Goal: Task Accomplishment & Management: Use online tool/utility

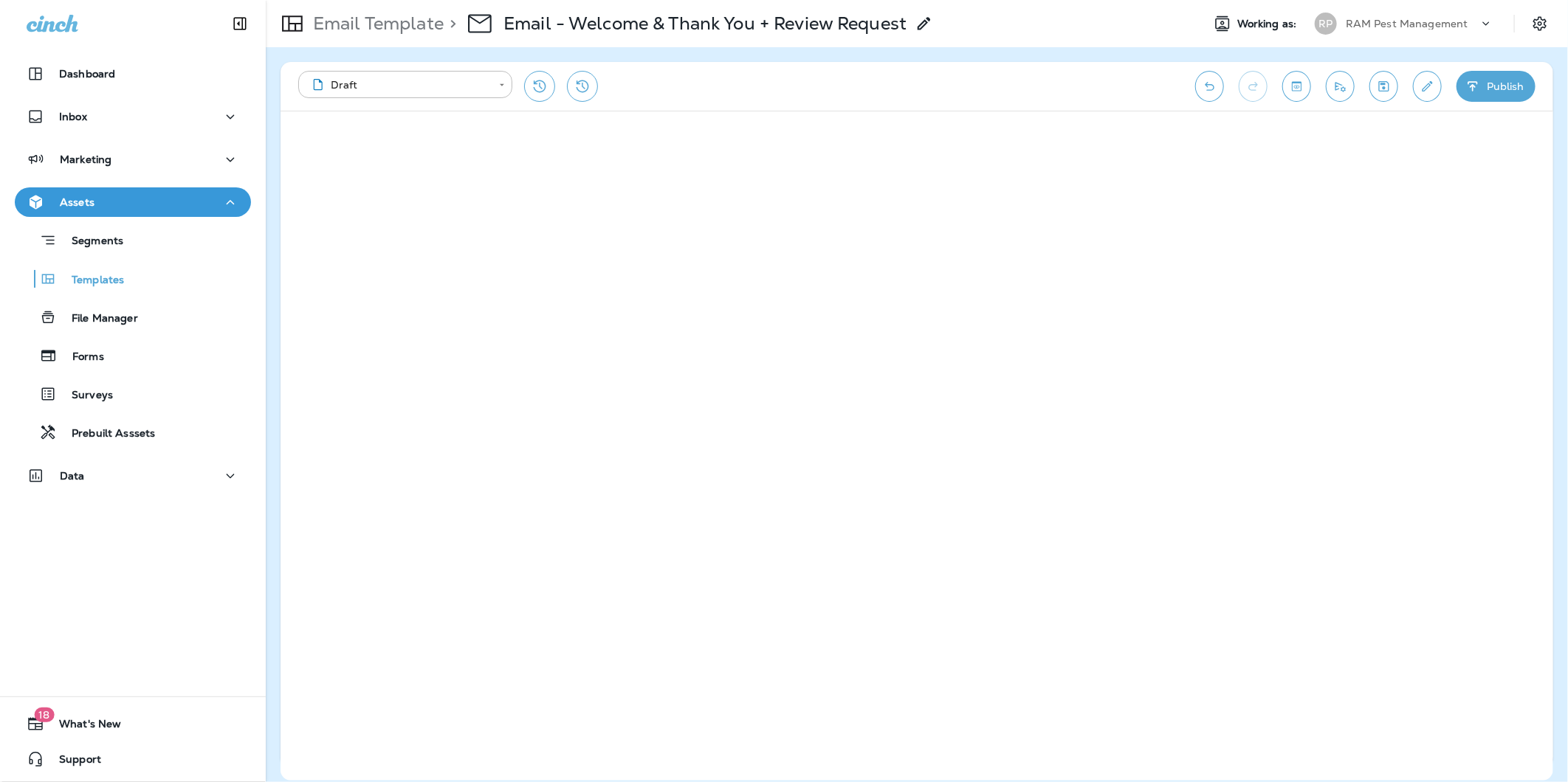
click at [1423, 17] on div "RAM Pest Management" at bounding box center [1412, 23] width 133 height 22
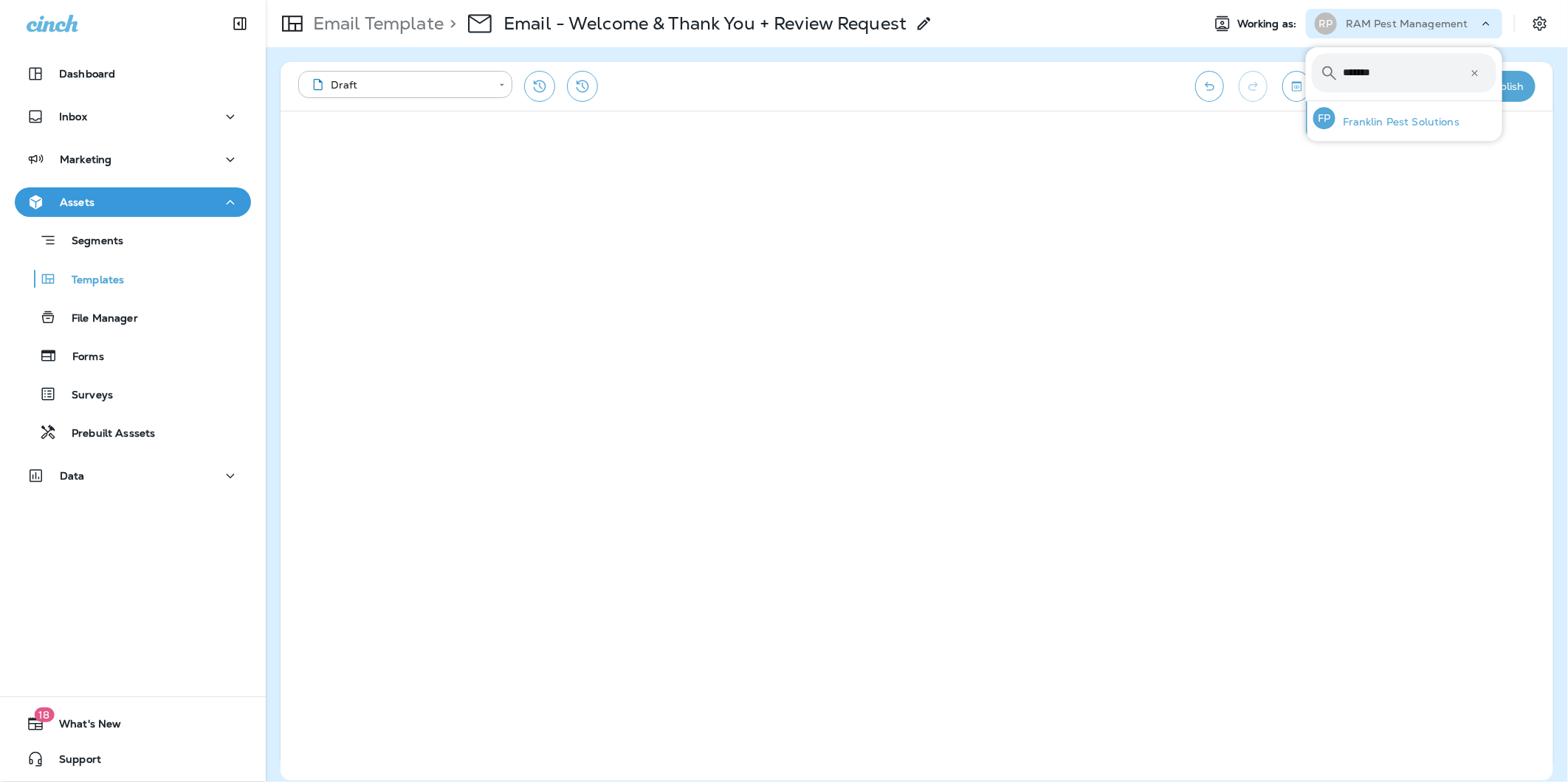
type input "*******"
click at [1385, 122] on p "Franklin Pest Solutions" at bounding box center [1397, 122] width 124 height 12
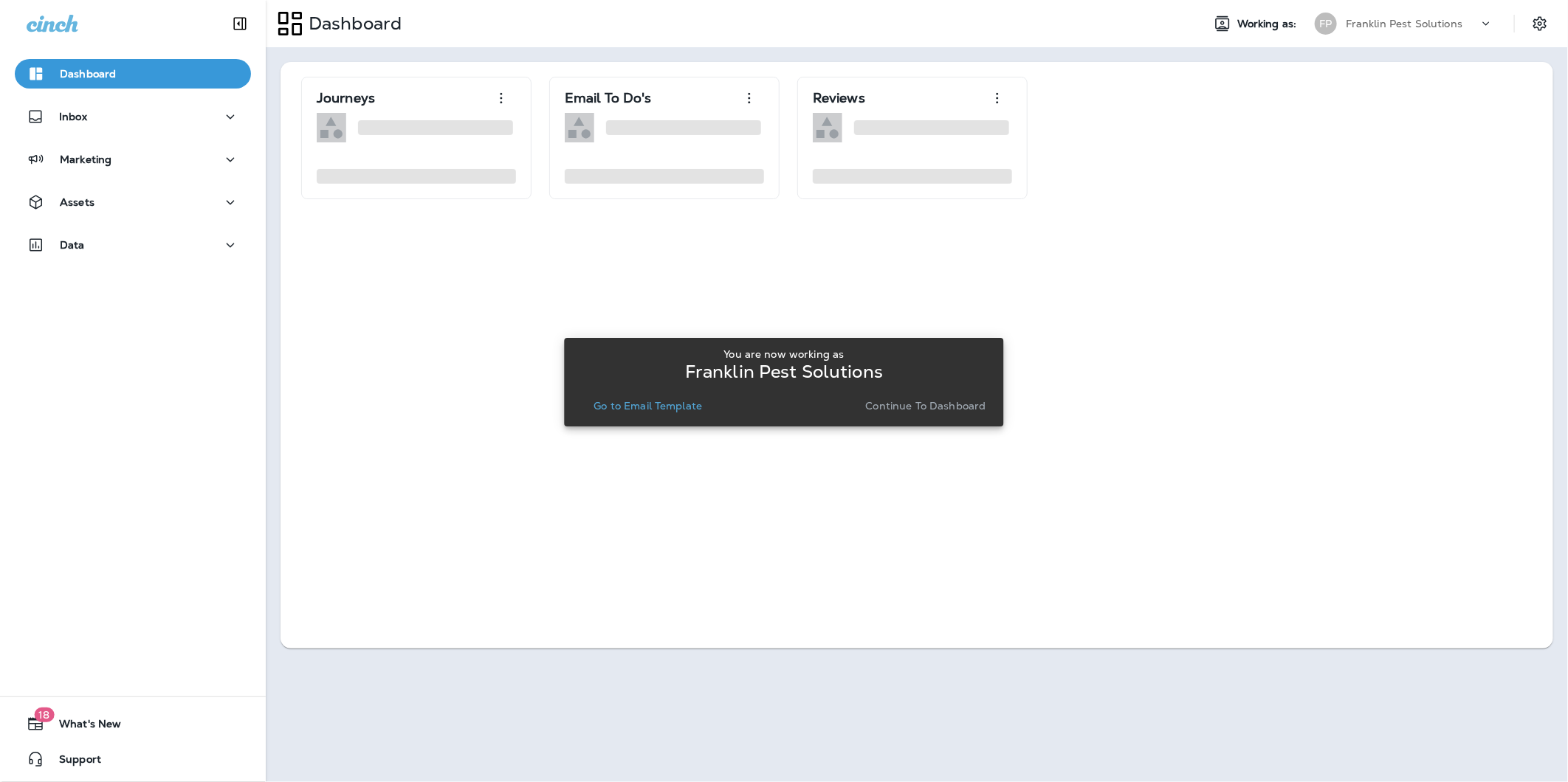
click at [615, 404] on p "Go to Email Template" at bounding box center [648, 406] width 108 height 12
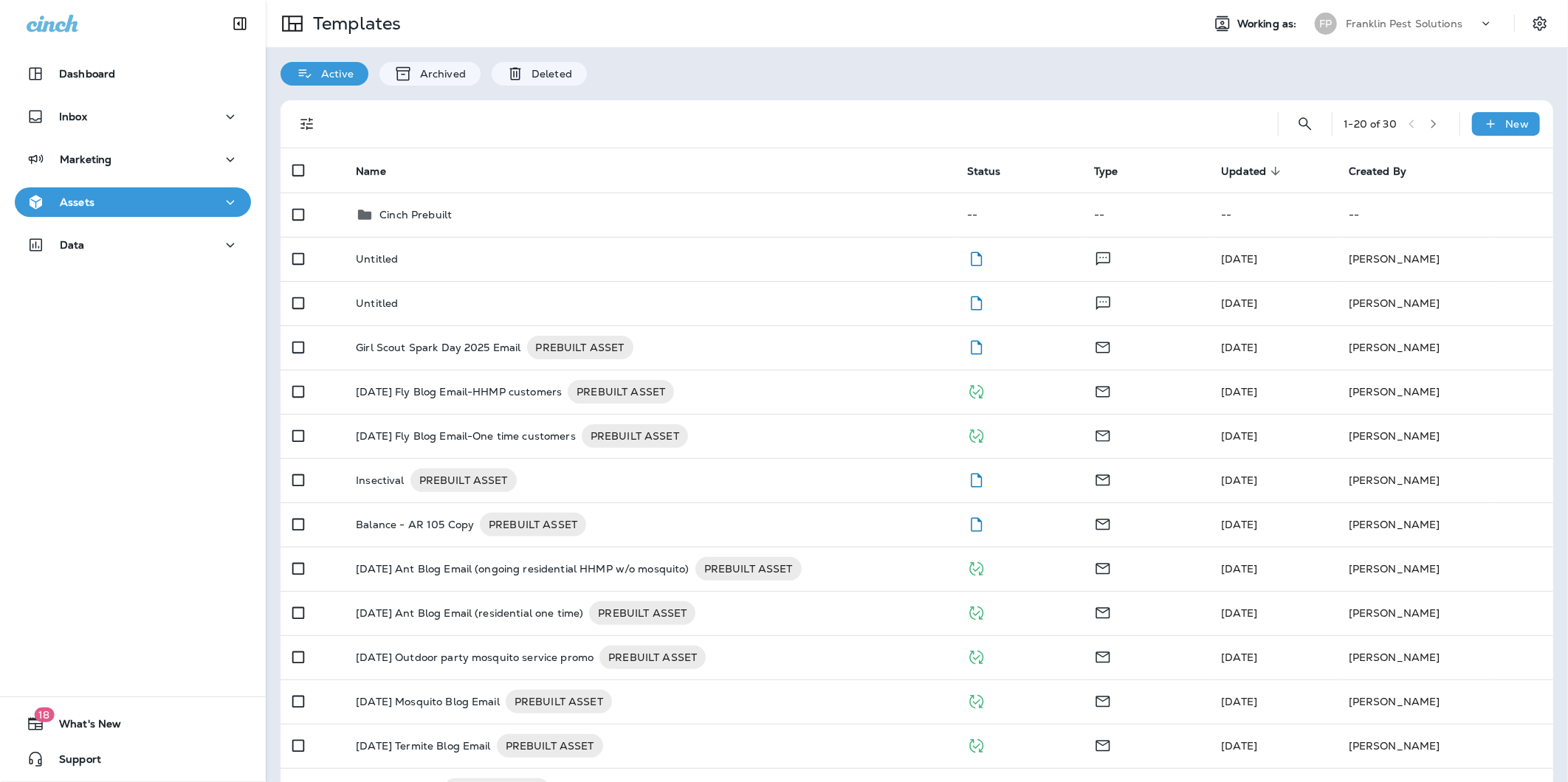
click at [123, 208] on div "Assets" at bounding box center [132, 202] width 213 height 18
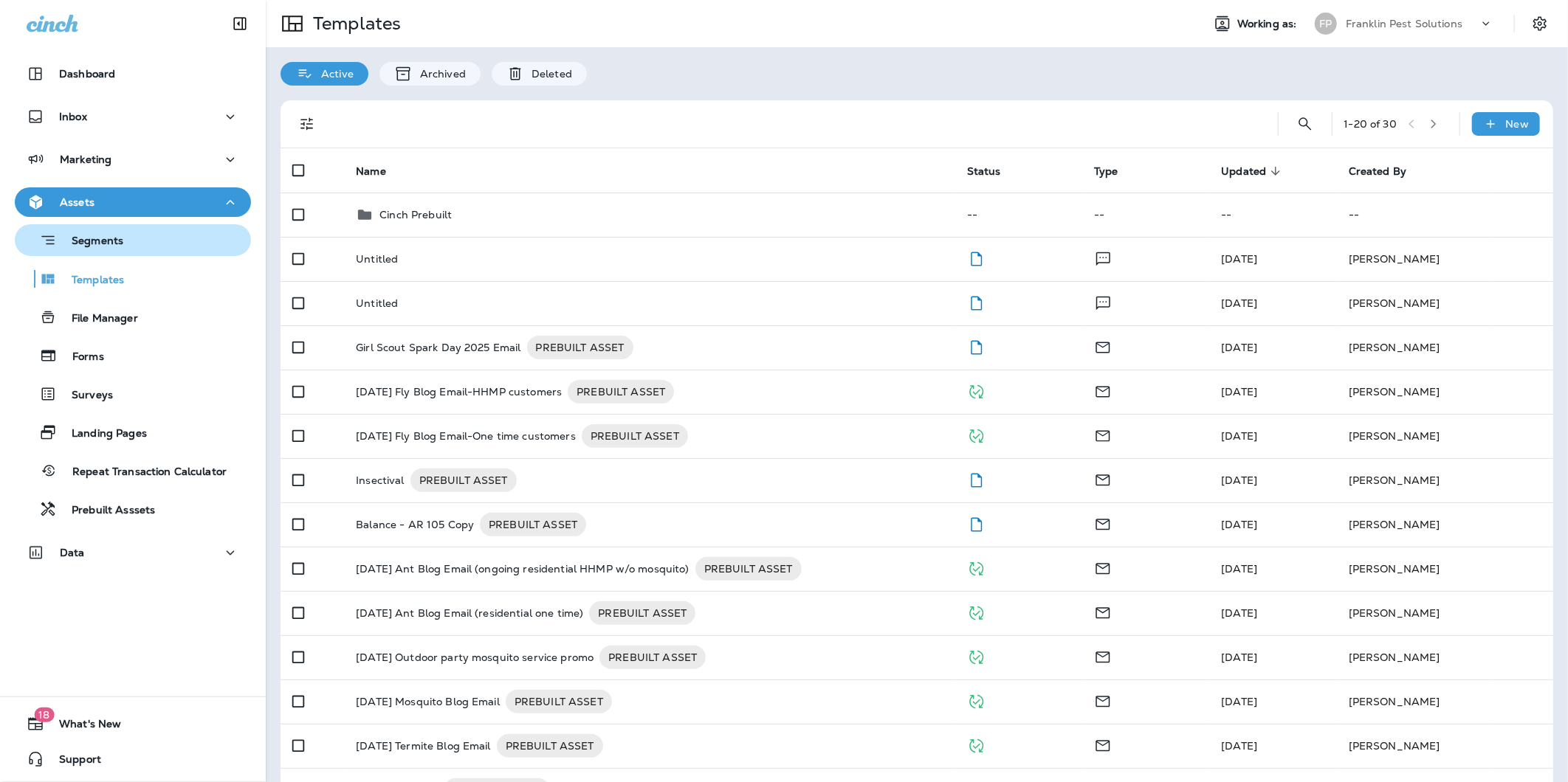
click at [121, 248] on p "Segments" at bounding box center [90, 241] width 66 height 15
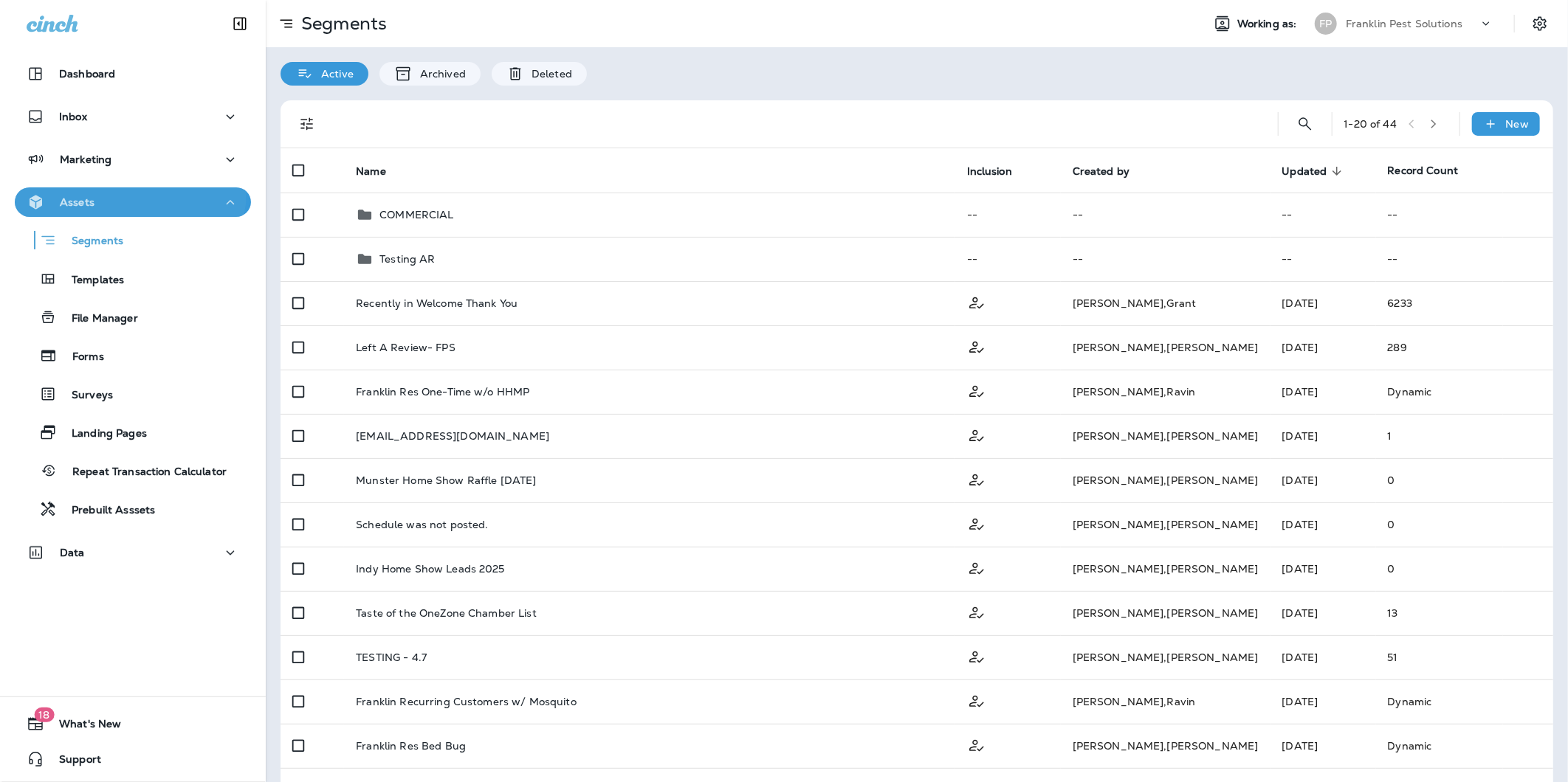
click at [115, 191] on button "Assets" at bounding box center [133, 202] width 236 height 30
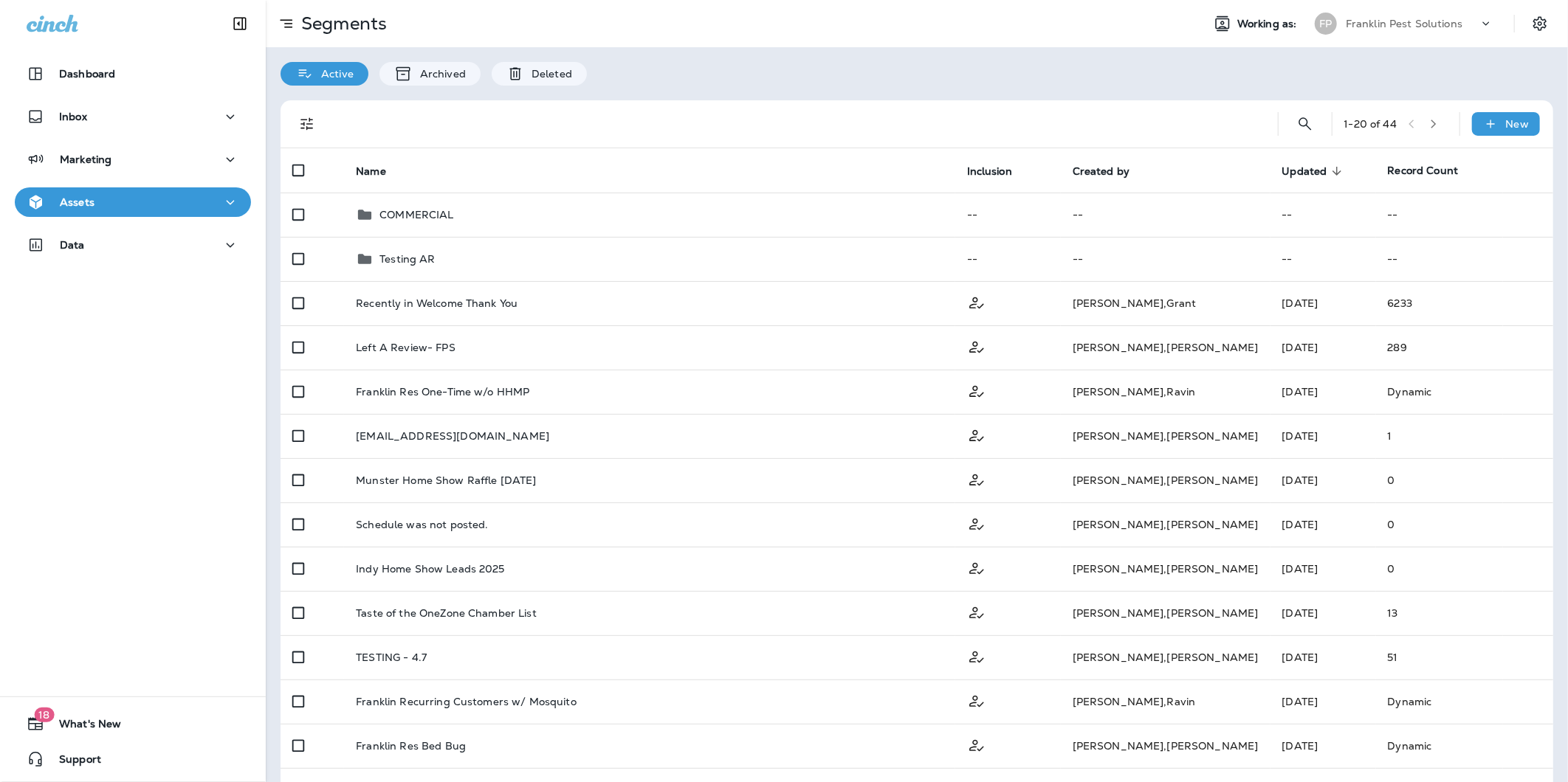
click at [127, 207] on div "Assets" at bounding box center [132, 202] width 213 height 18
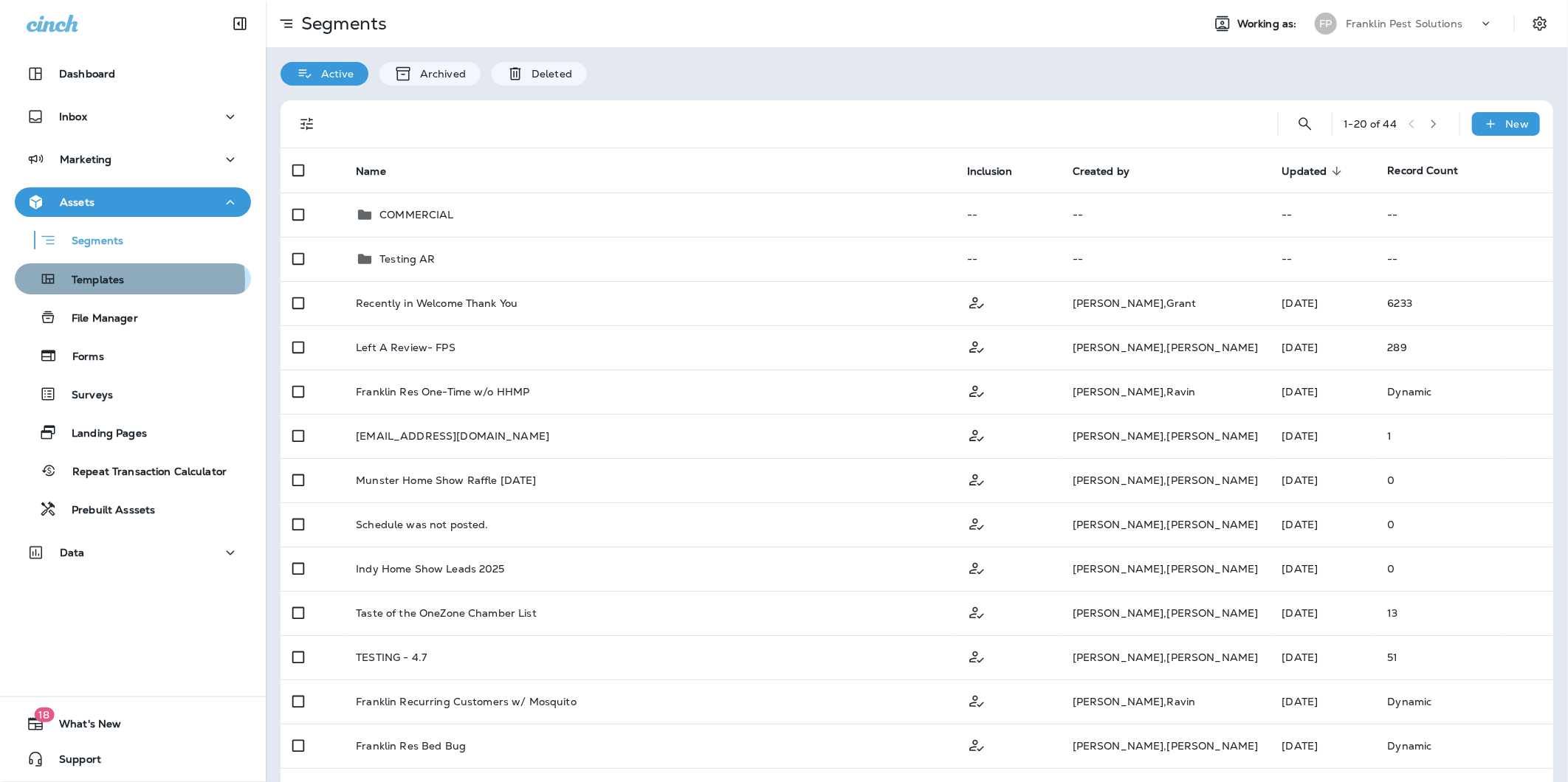
click at [119, 281] on p "Templates" at bounding box center [90, 281] width 67 height 14
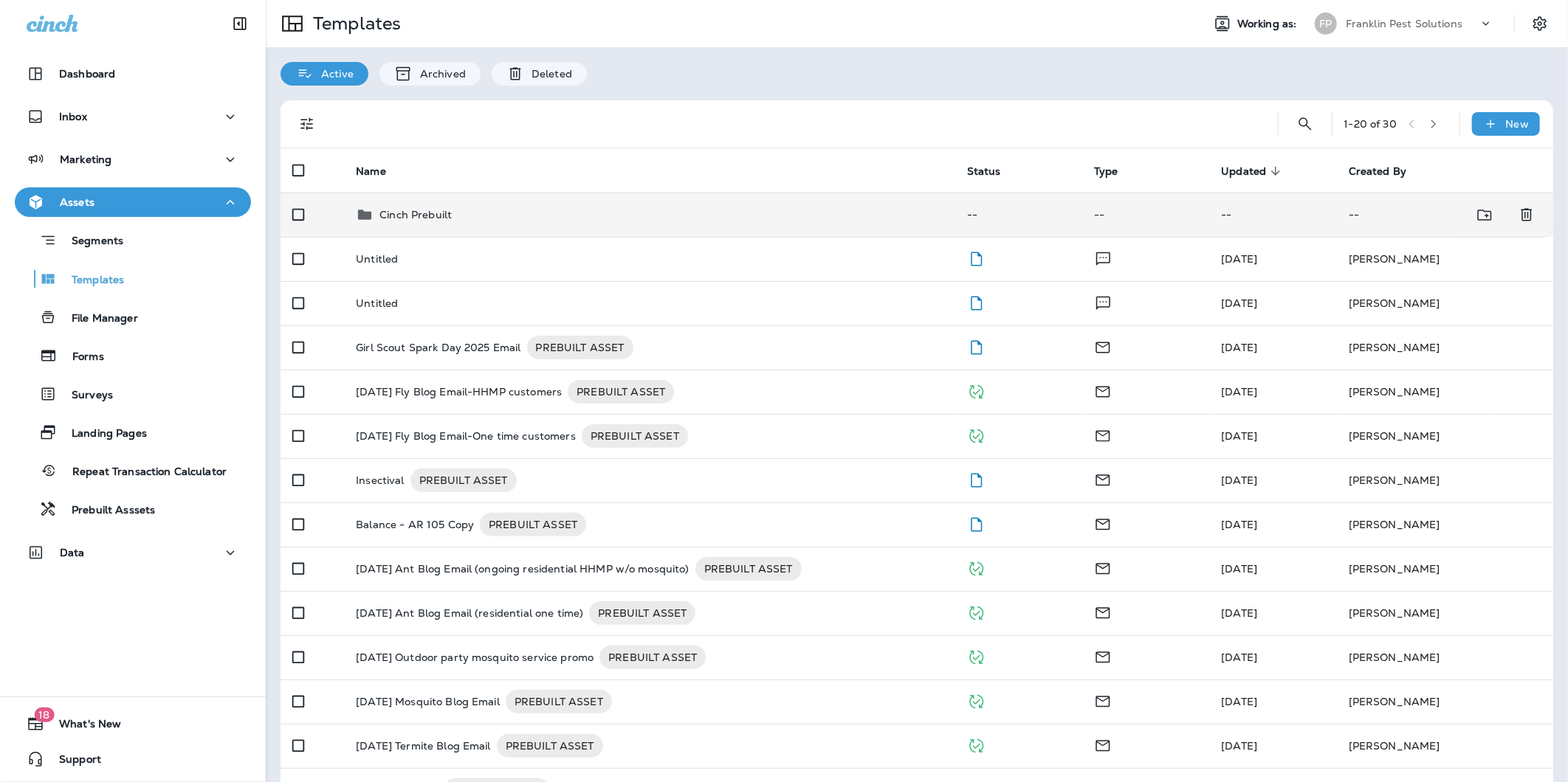
click at [460, 211] on div "Cinch Prebuilt" at bounding box center [650, 214] width 588 height 17
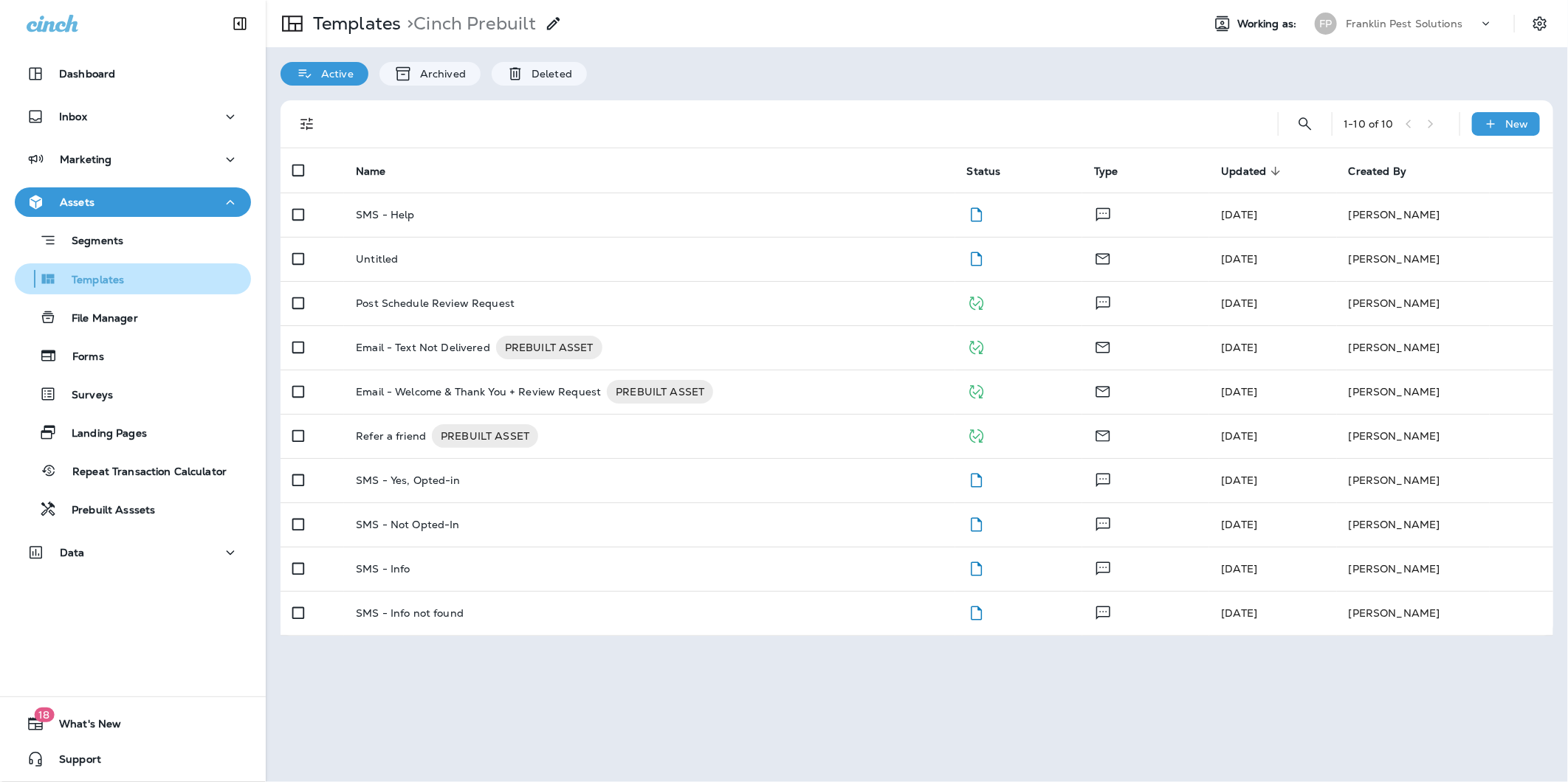
click at [115, 274] on p "Templates" at bounding box center [90, 281] width 67 height 14
click at [118, 195] on div "Assets" at bounding box center [132, 202] width 213 height 18
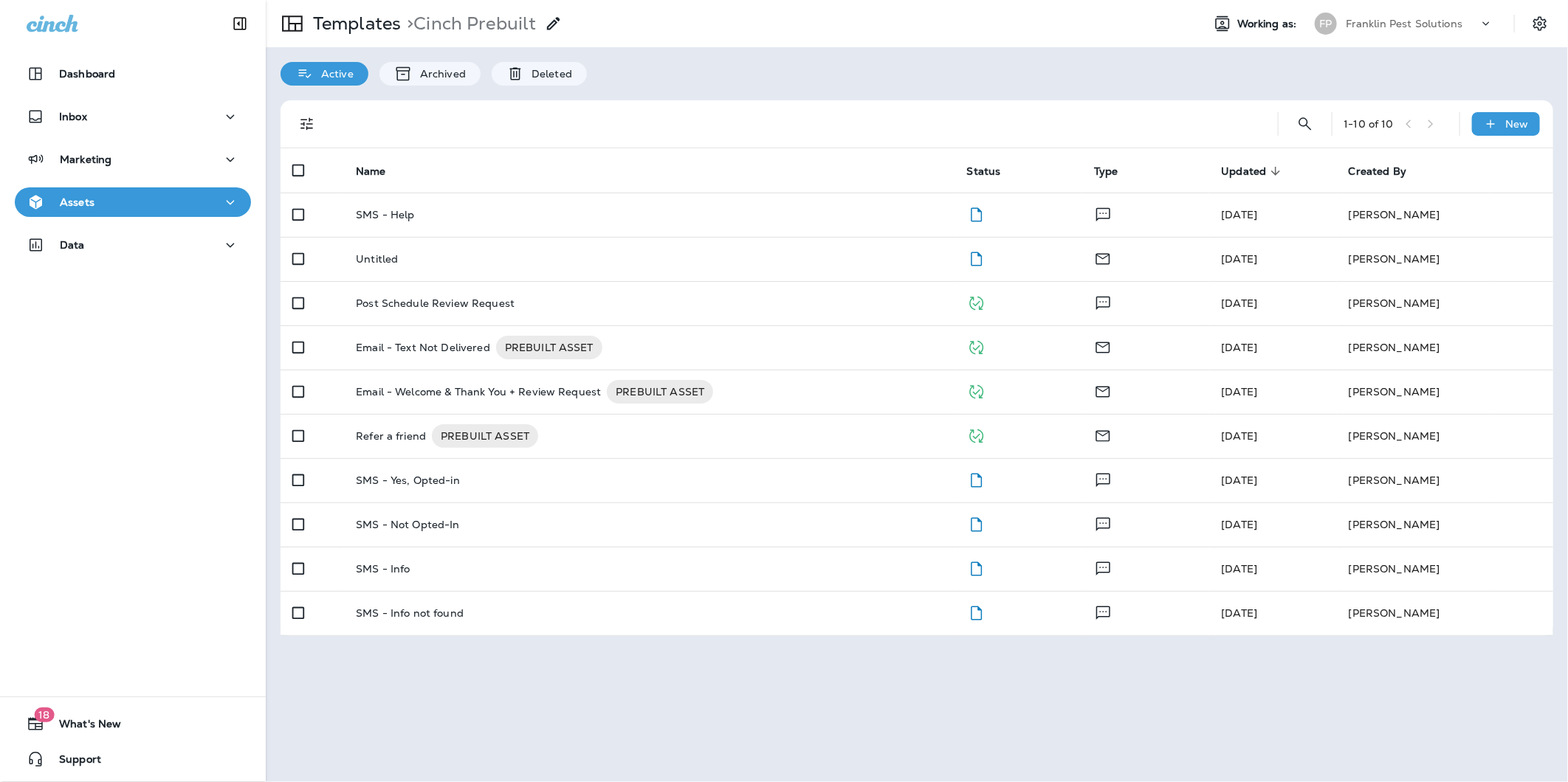
click at [118, 191] on button "Assets" at bounding box center [133, 202] width 236 height 30
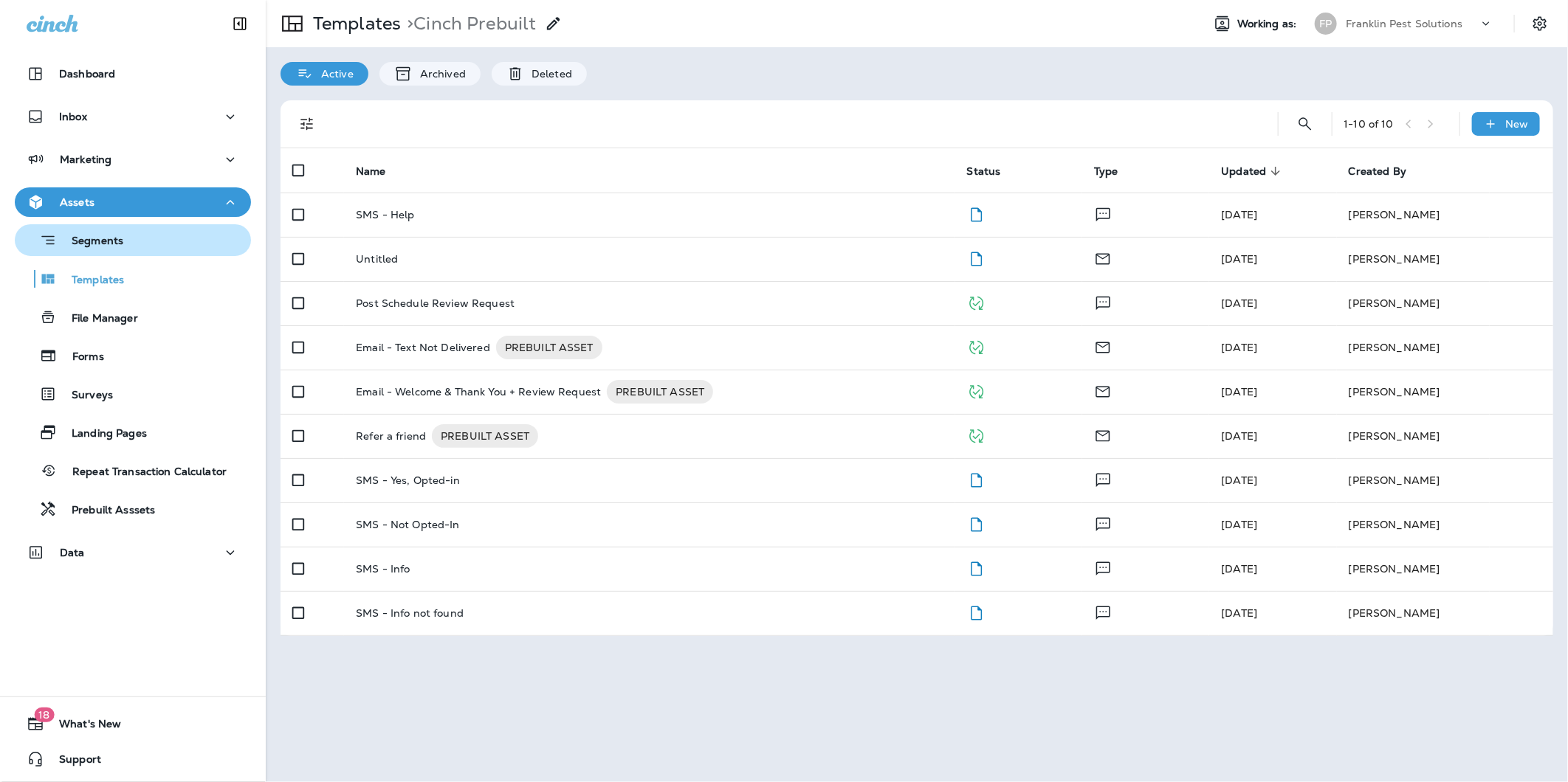
click at [100, 243] on p "Segments" at bounding box center [90, 241] width 66 height 15
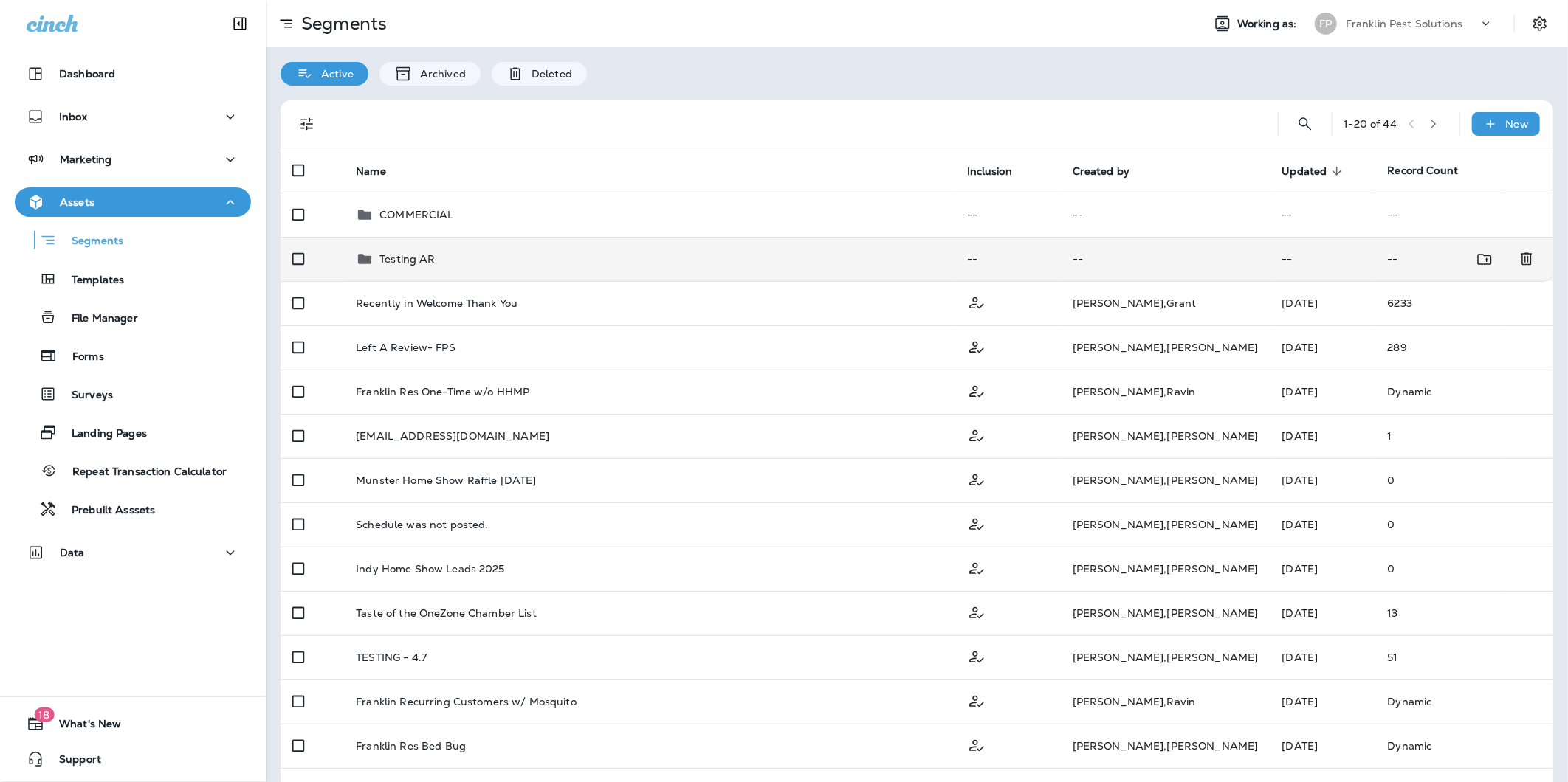
click at [488, 267] on div "Testing AR" at bounding box center [650, 259] width 588 height 17
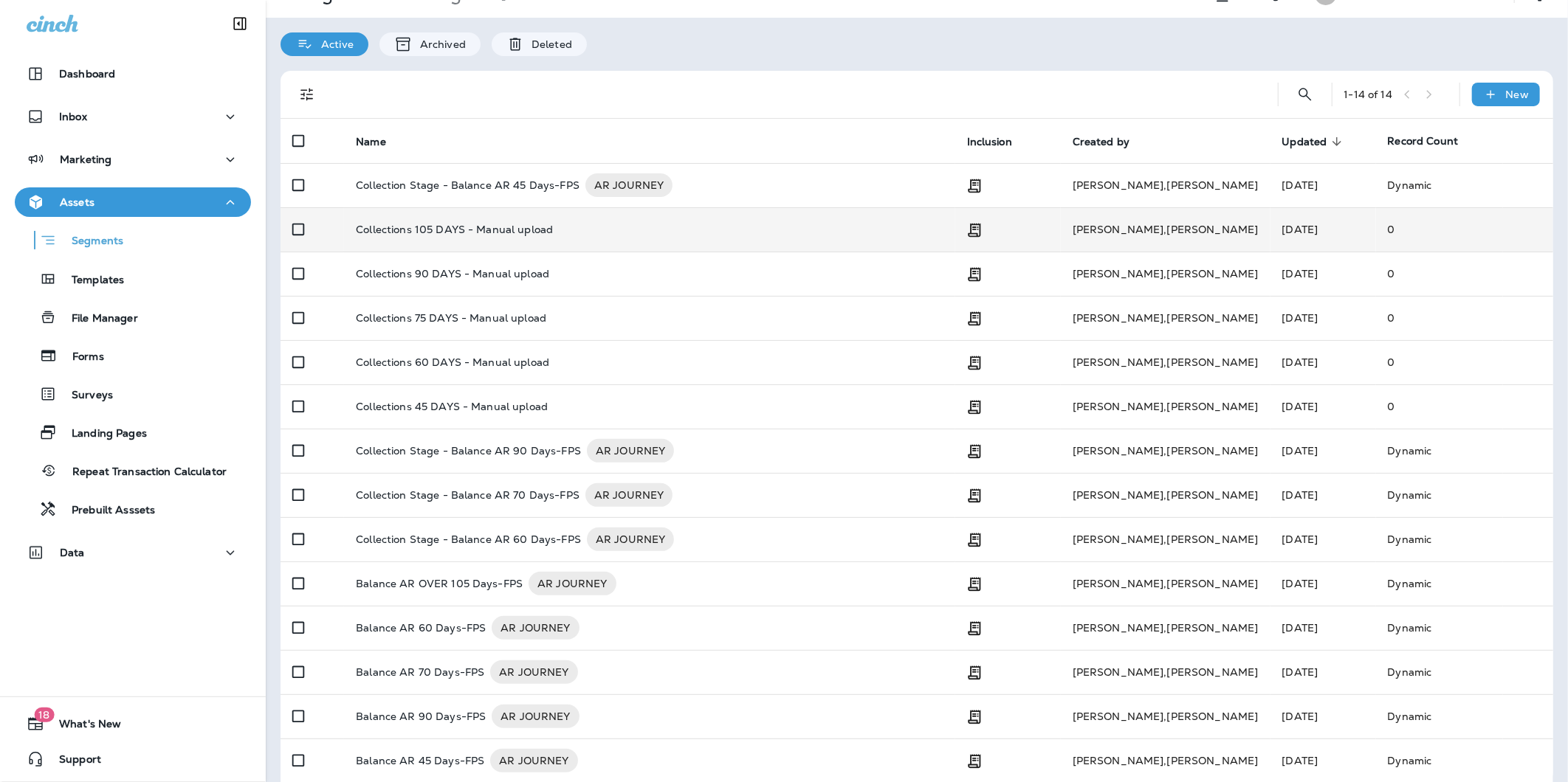
scroll to position [45, 0]
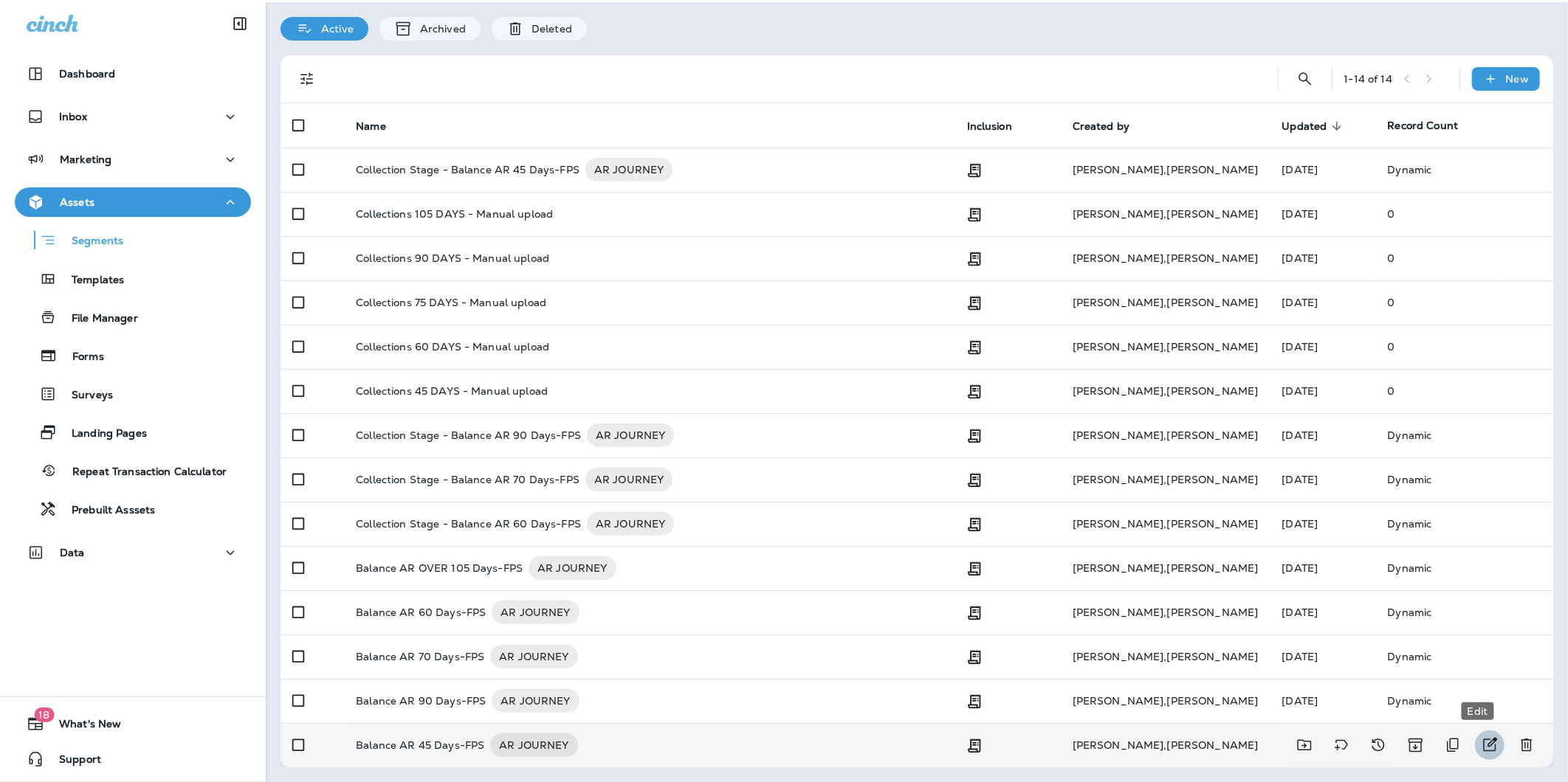
click at [1481, 746] on icon "Edit" at bounding box center [1490, 745] width 18 height 17
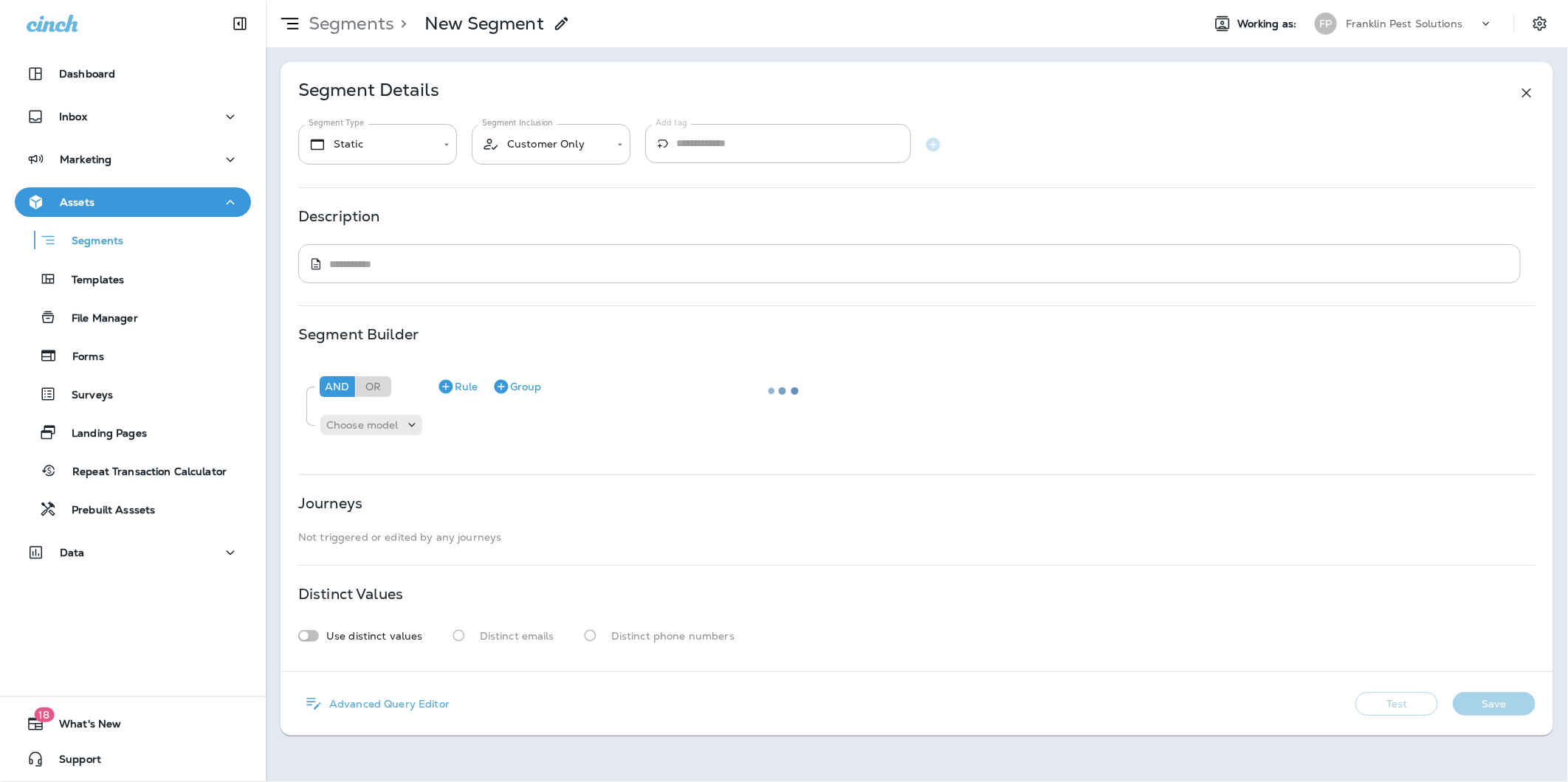
type input "*******"
type input "**********"
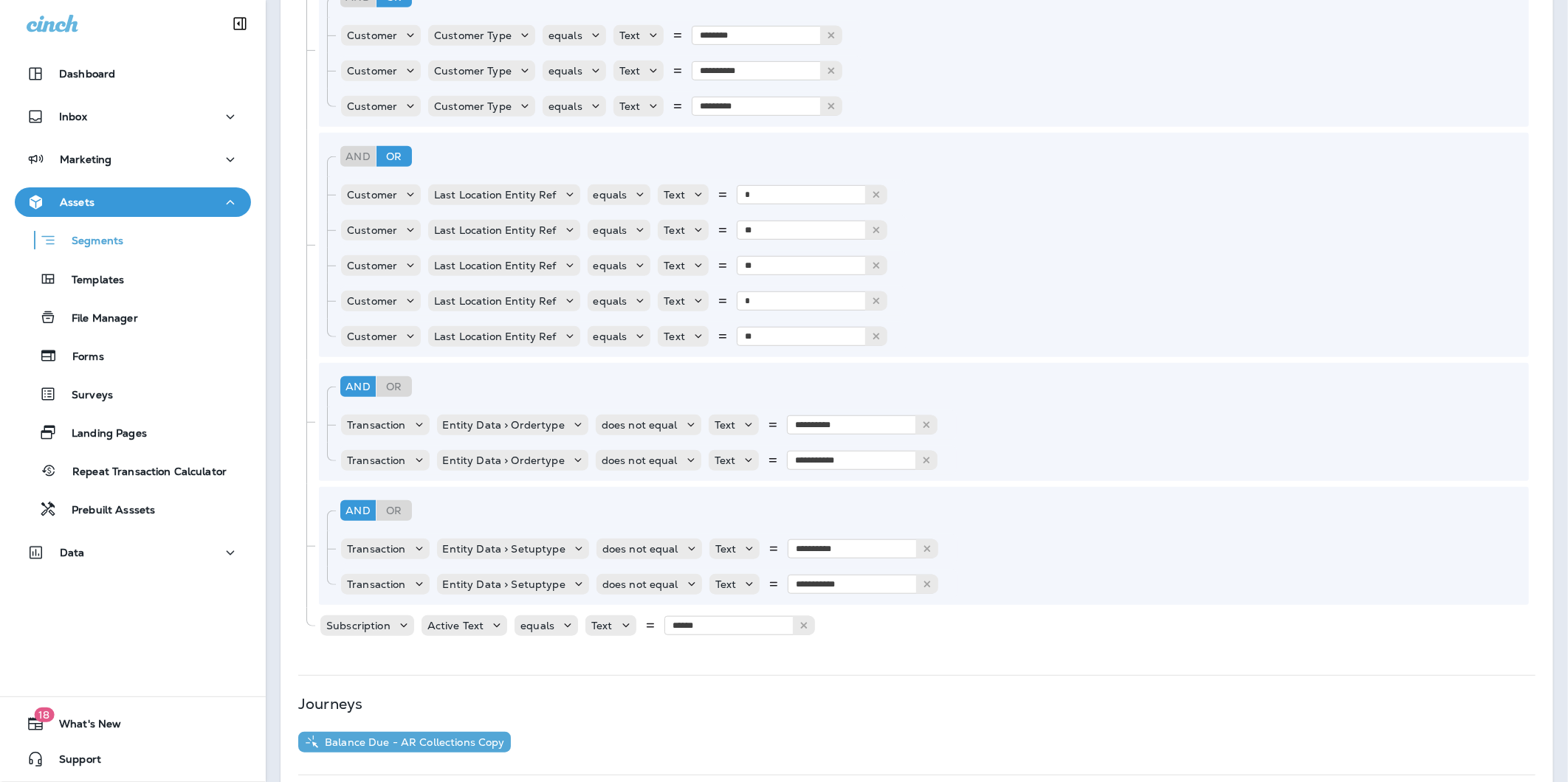
scroll to position [683, 0]
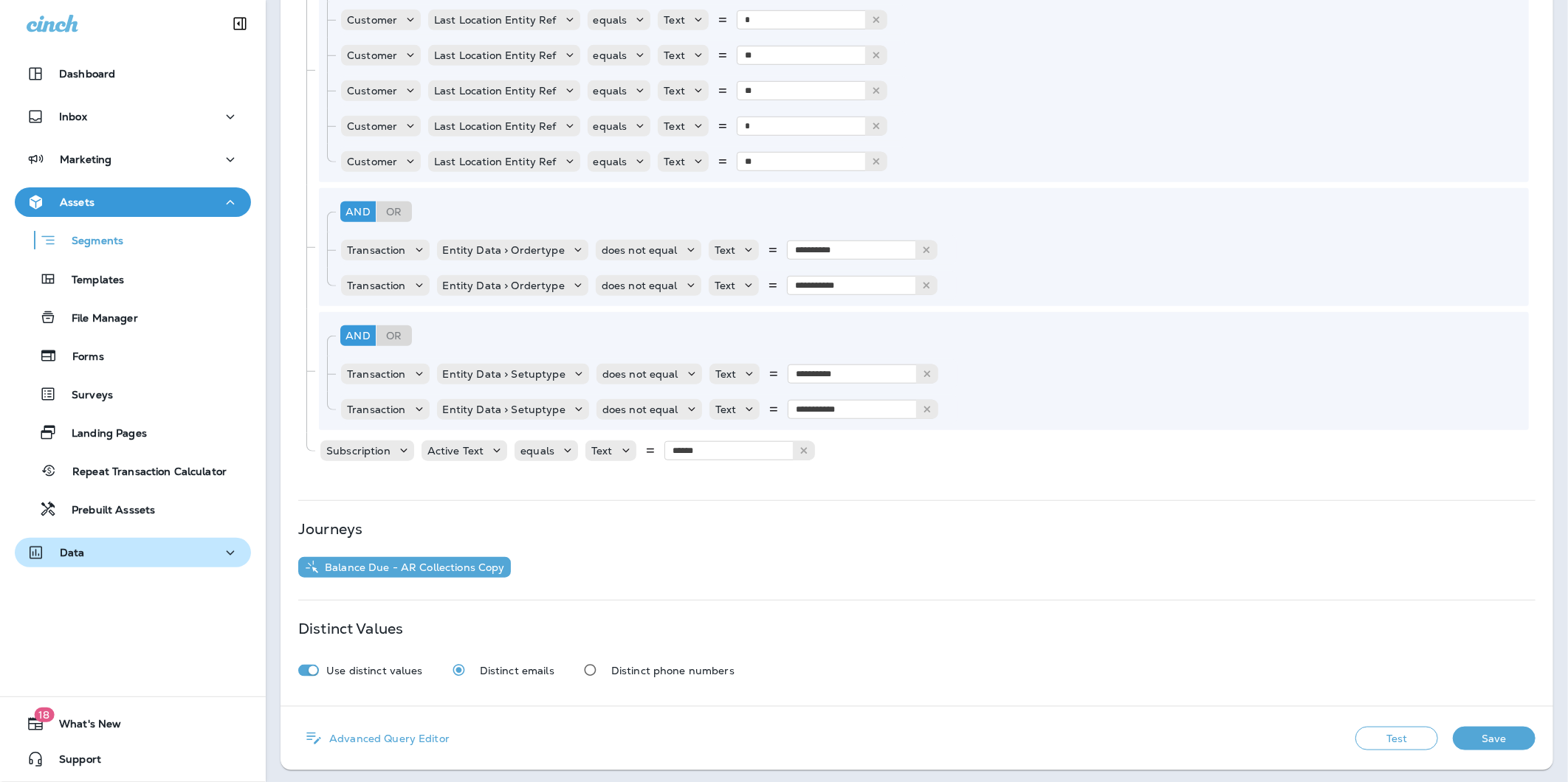
click at [73, 548] on p "Data" at bounding box center [72, 553] width 25 height 12
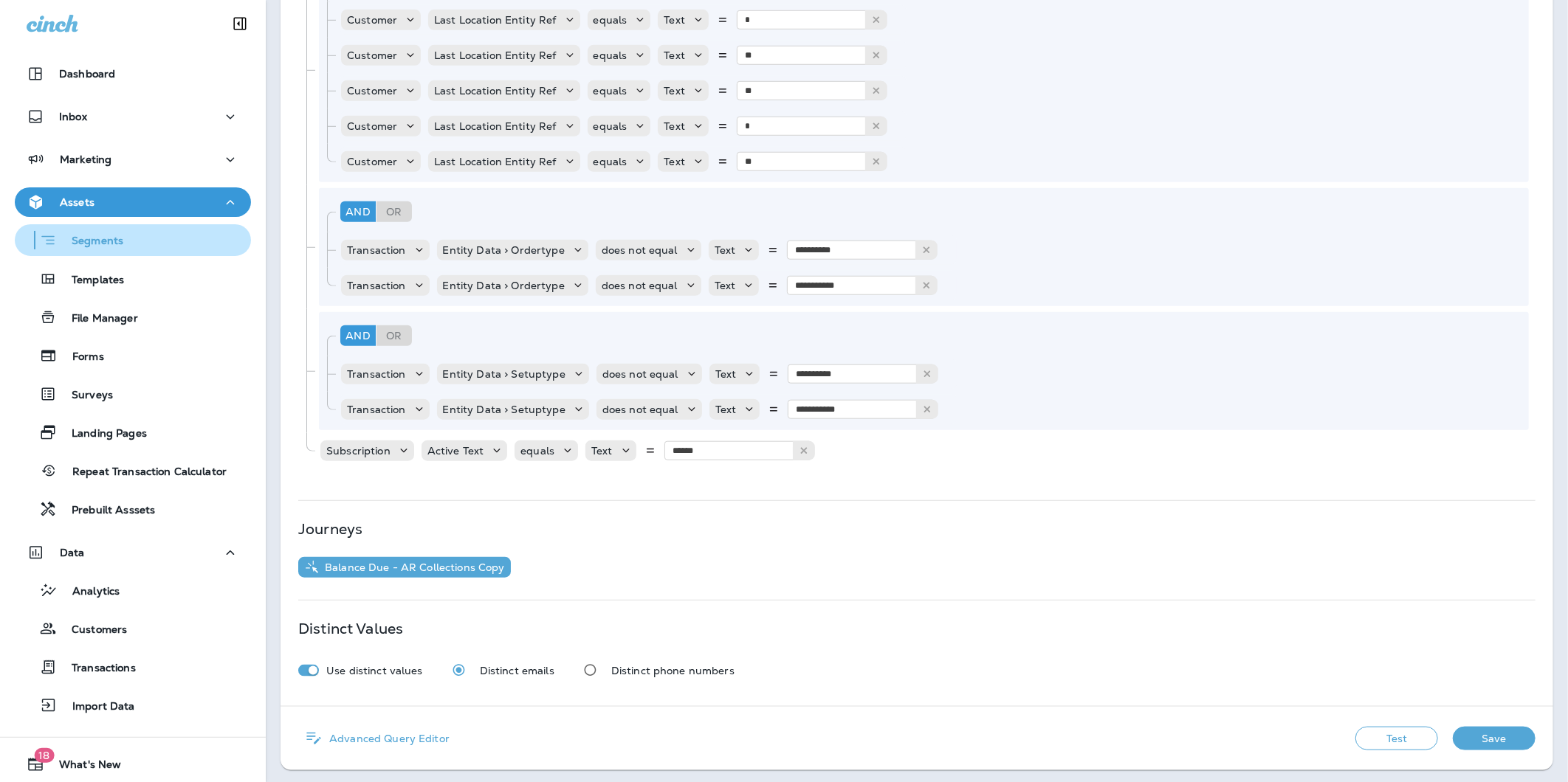
click at [107, 239] on p "Segments" at bounding box center [90, 241] width 66 height 15
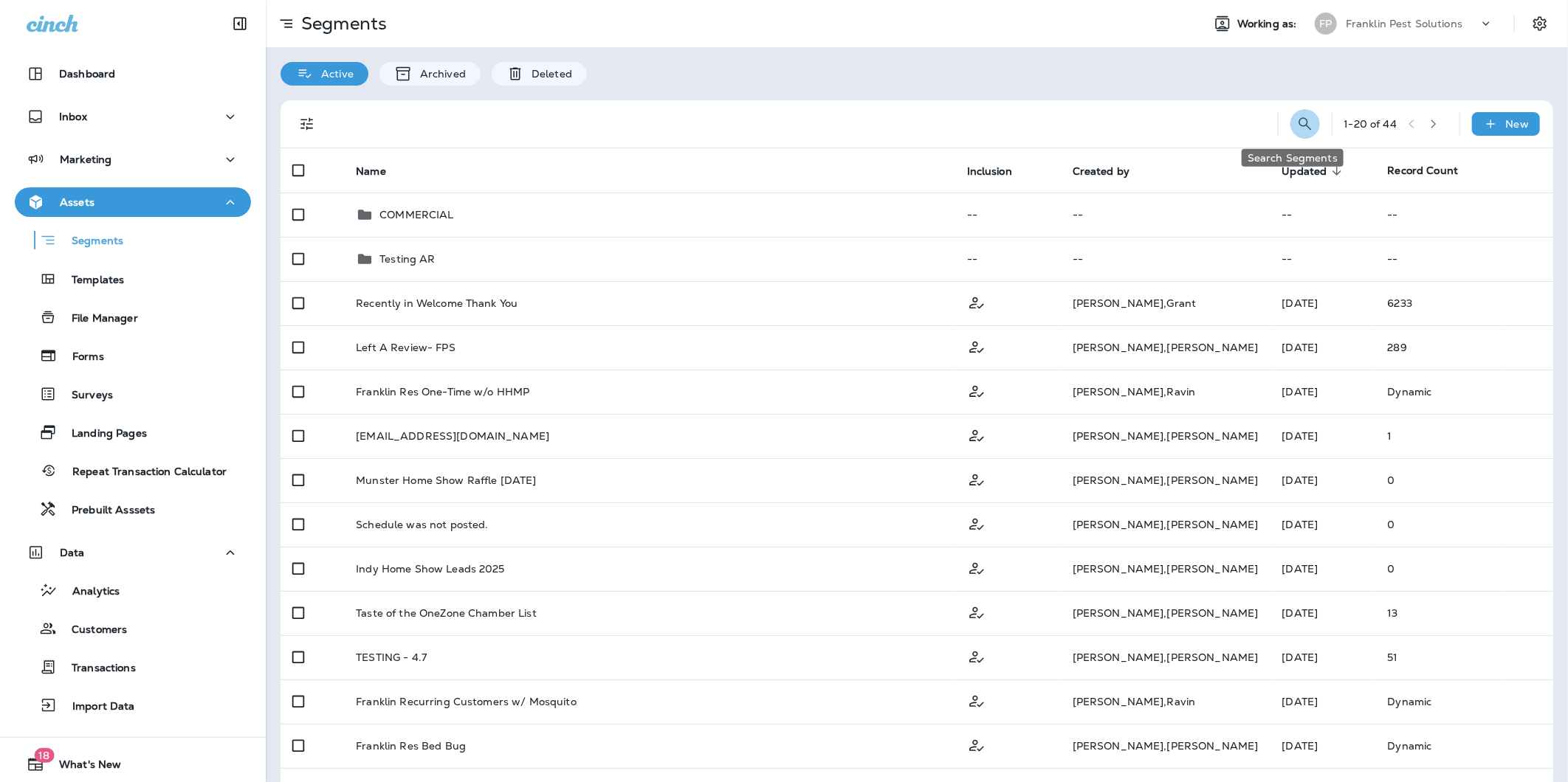
click at [1297, 123] on icon "Search Segments" at bounding box center [1306, 124] width 18 height 17
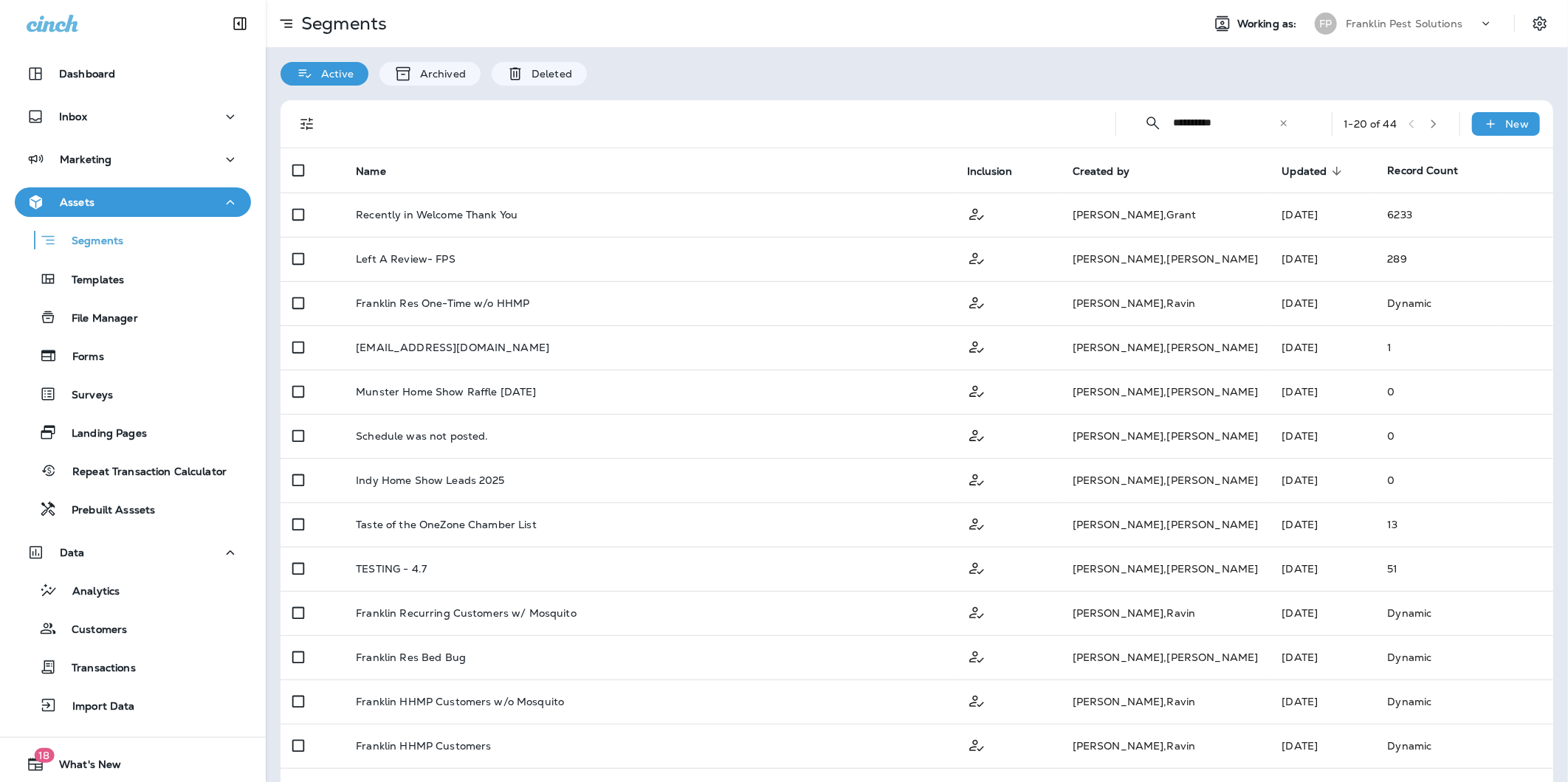
type input "**********"
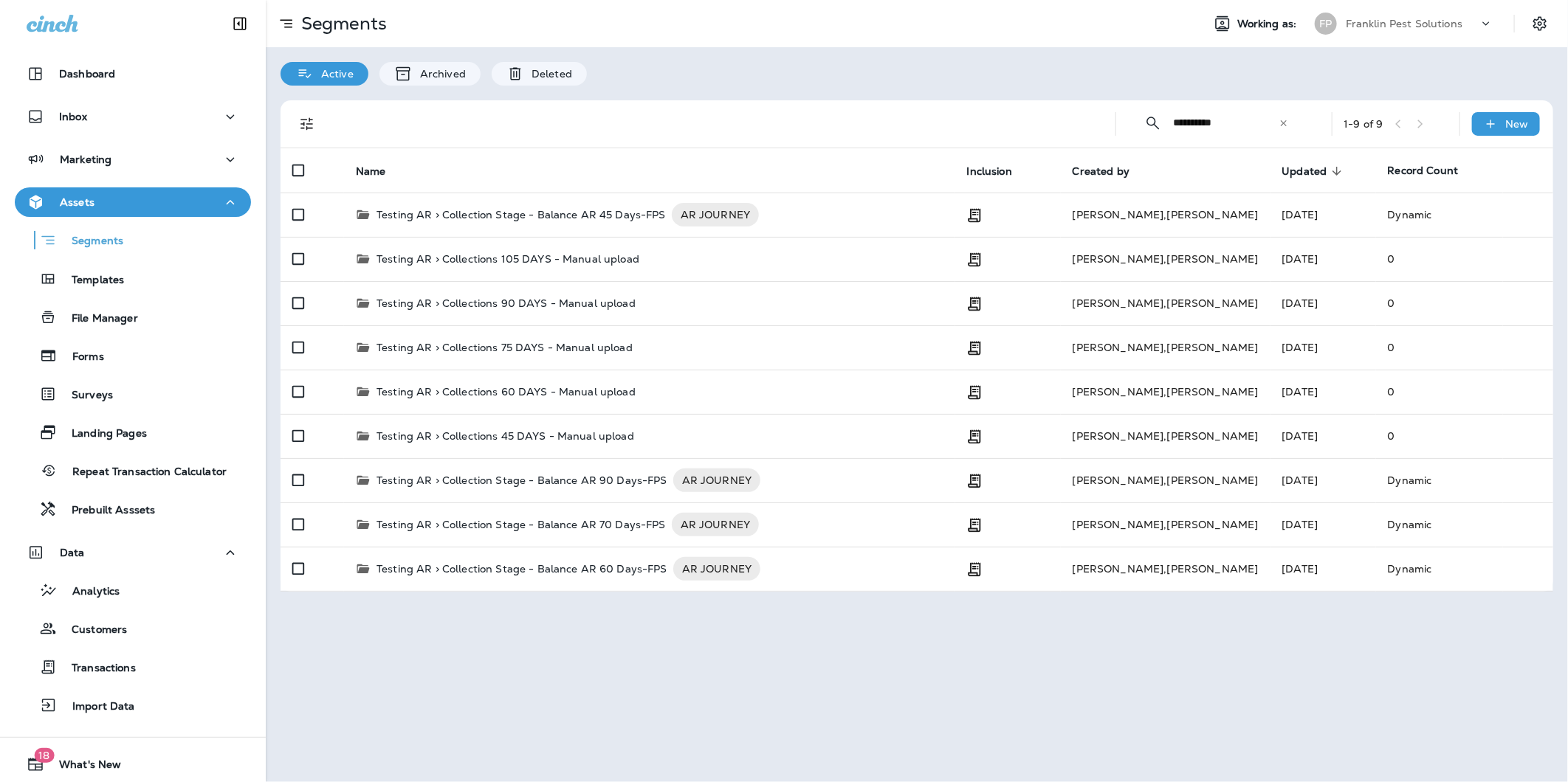
click at [891, 676] on div "**********" at bounding box center [917, 391] width 1303 height 782
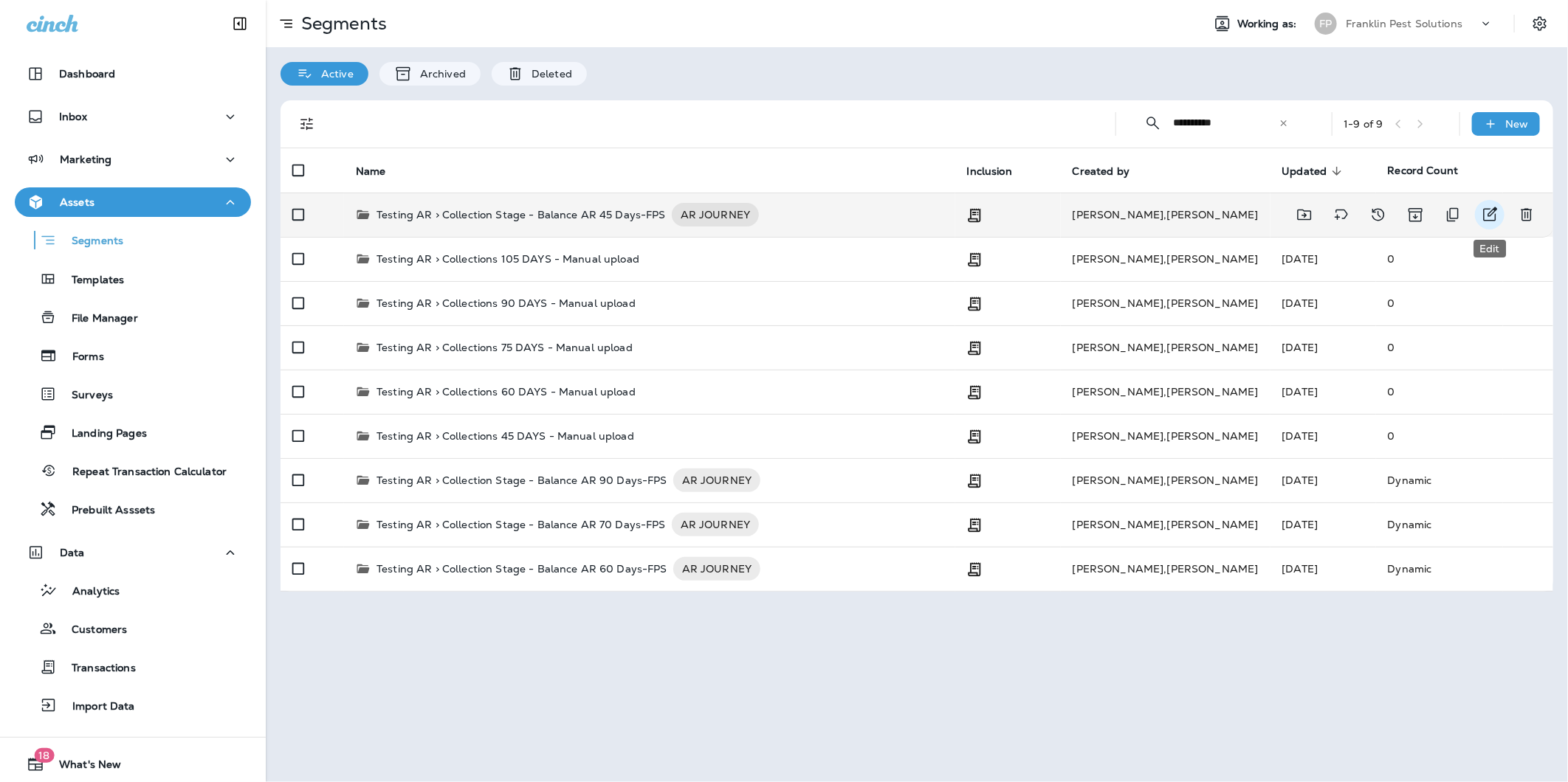
click at [1494, 207] on icon "Edit" at bounding box center [1490, 214] width 18 height 17
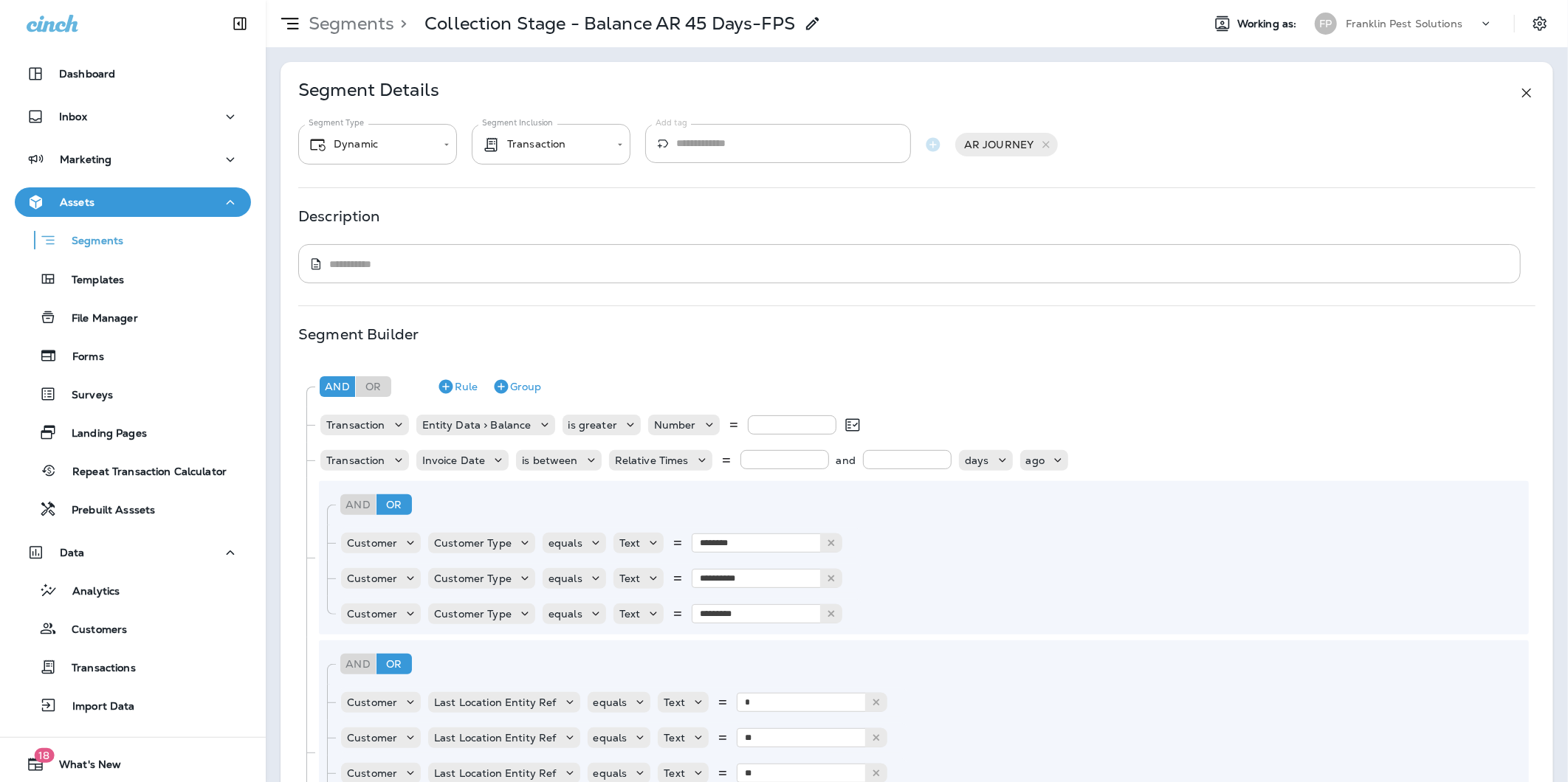
type input "*******"
type input "**********"
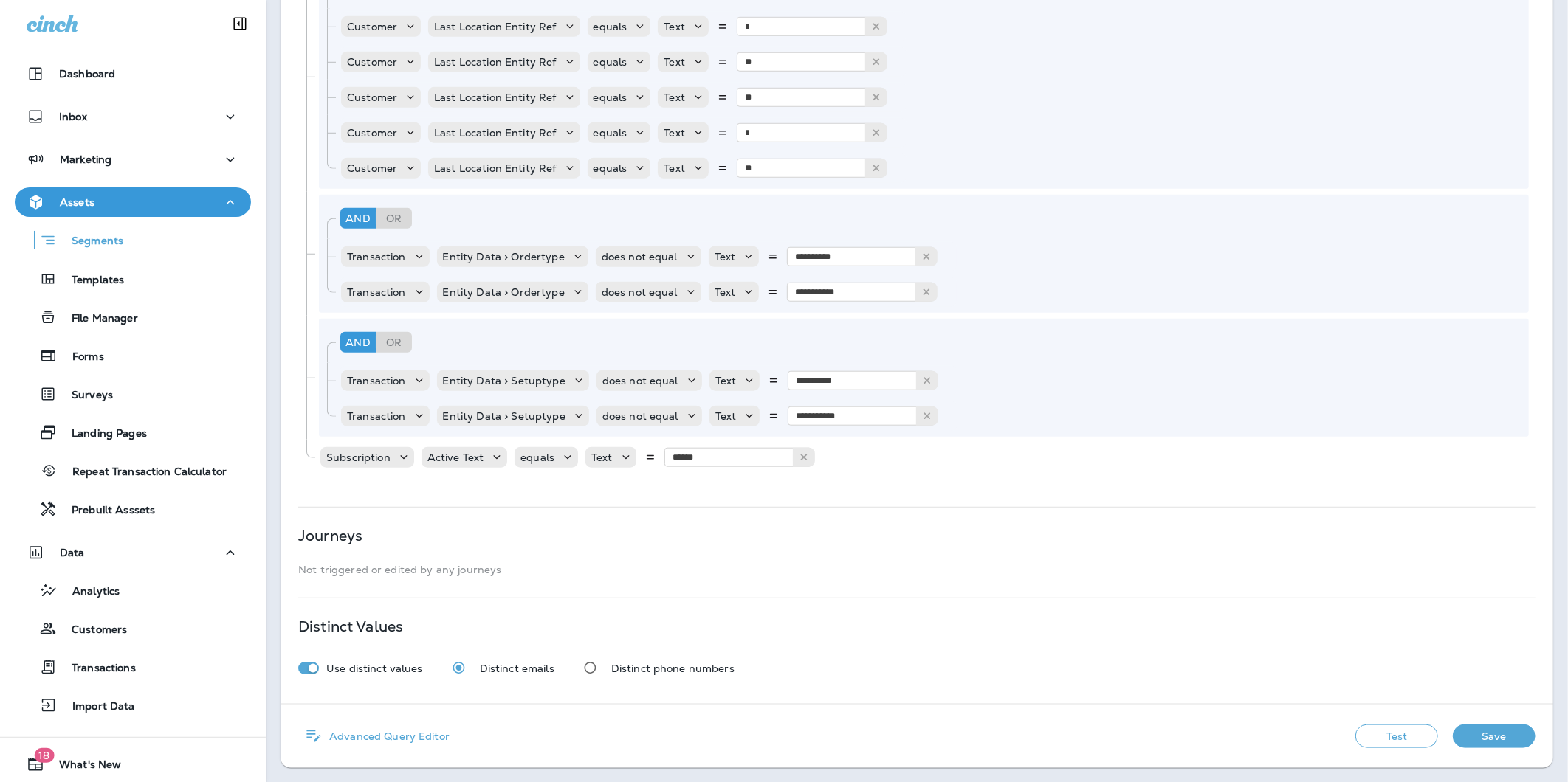
scroll to position [540, 0]
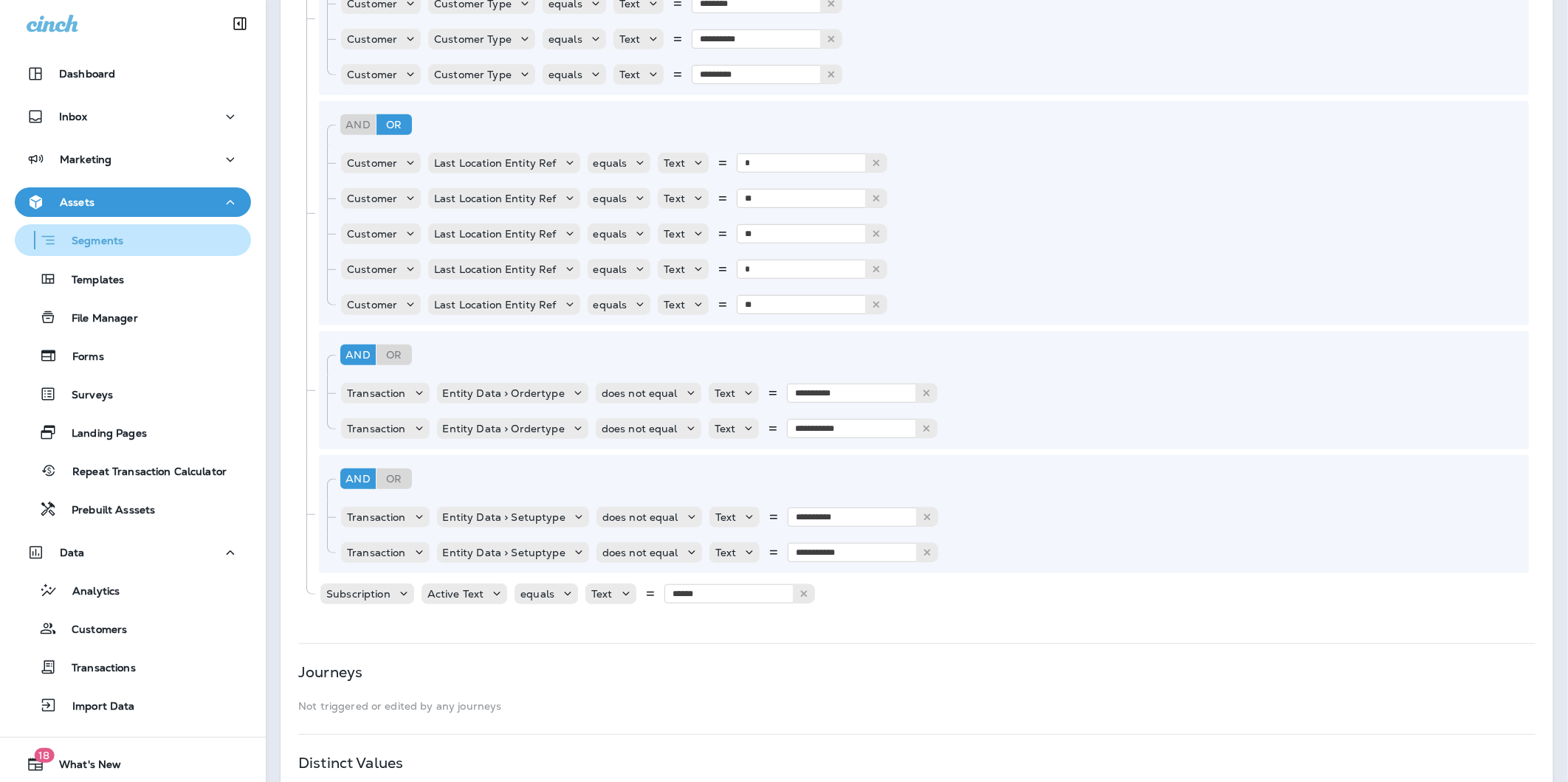
click at [97, 239] on p "Segments" at bounding box center [90, 241] width 66 height 15
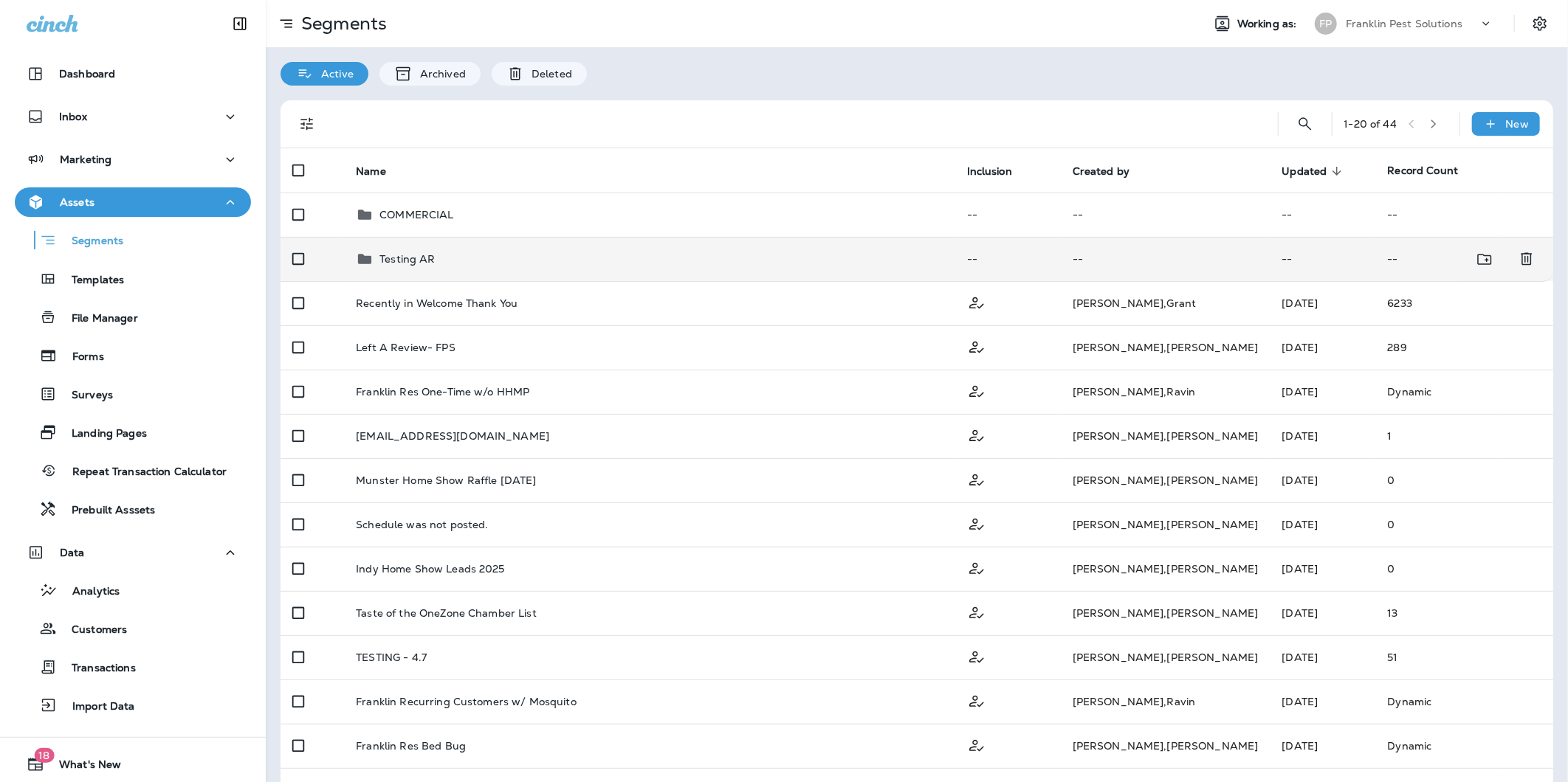
click at [487, 258] on div "Testing AR" at bounding box center [650, 259] width 588 height 17
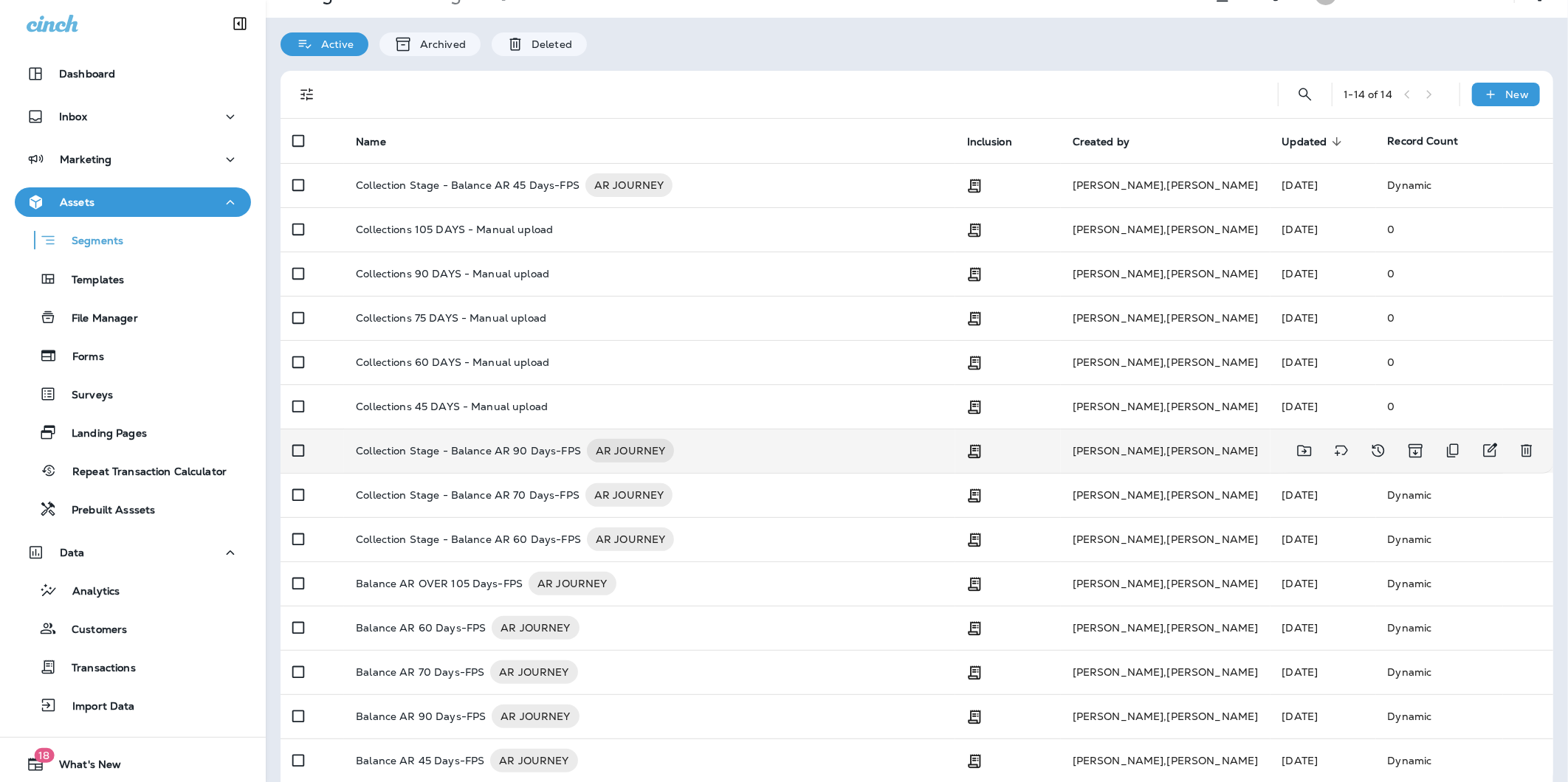
scroll to position [45, 0]
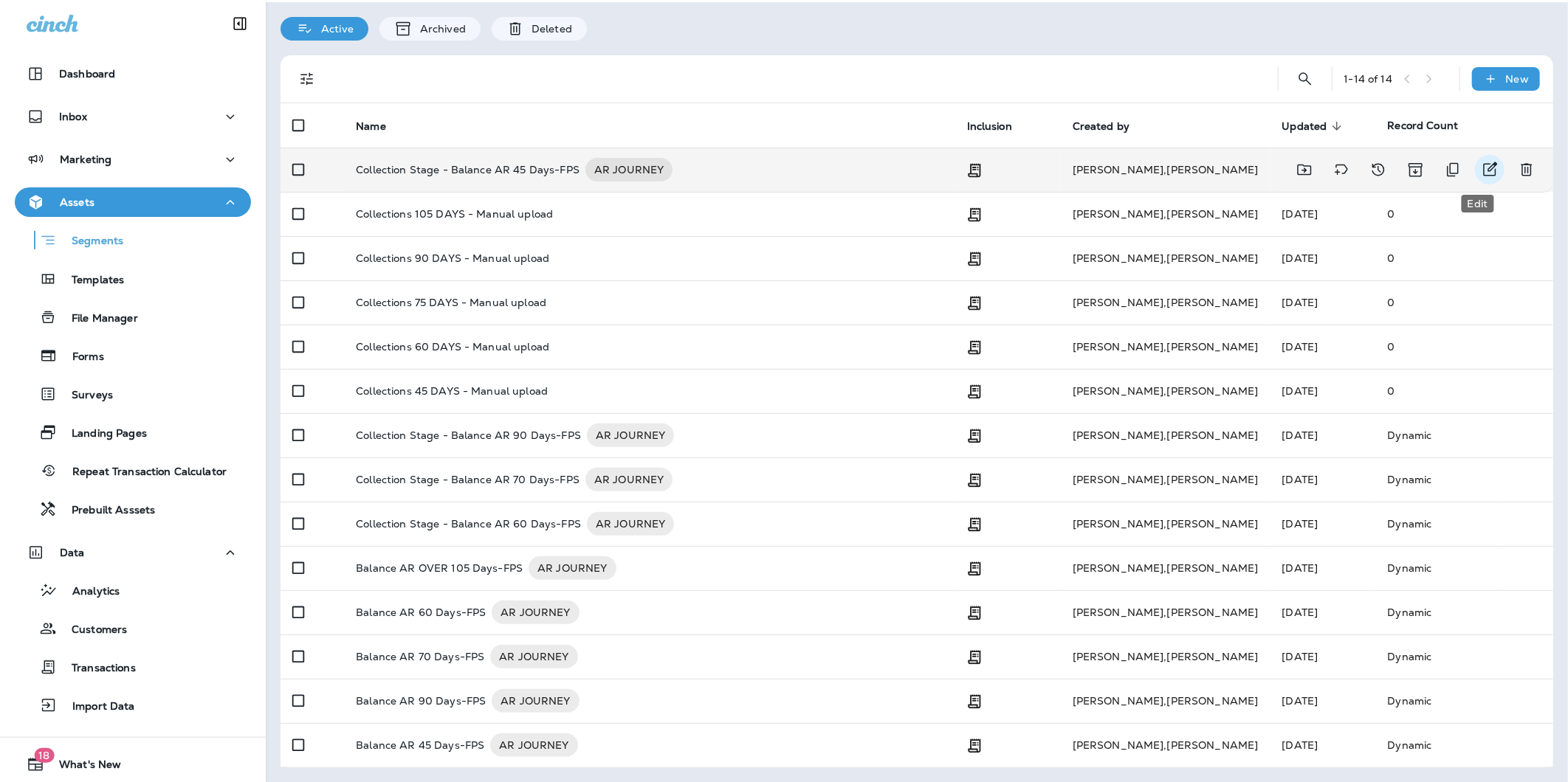
click at [1481, 168] on icon "Edit" at bounding box center [1490, 170] width 18 height 17
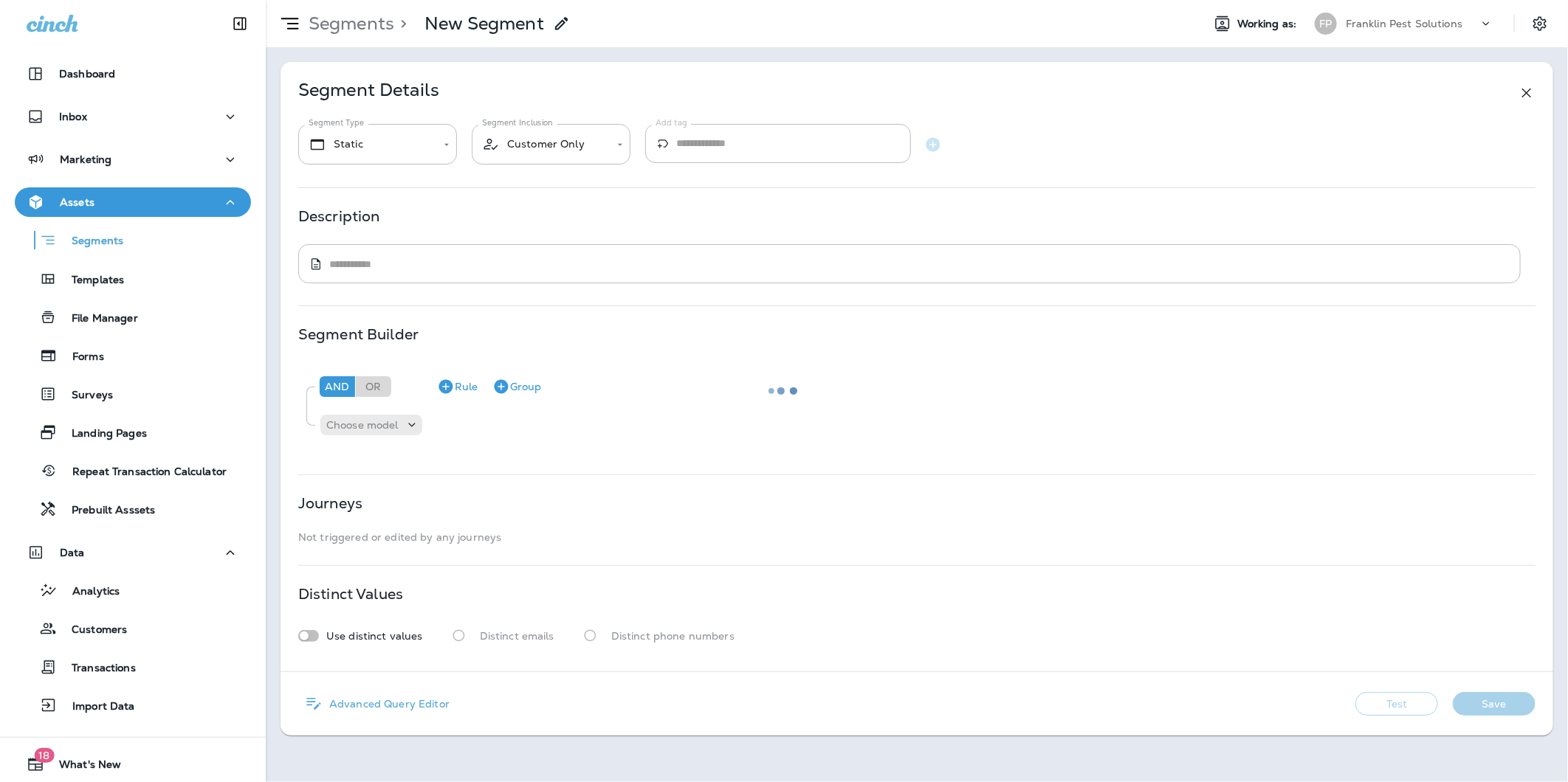
type input "*******"
type input "**********"
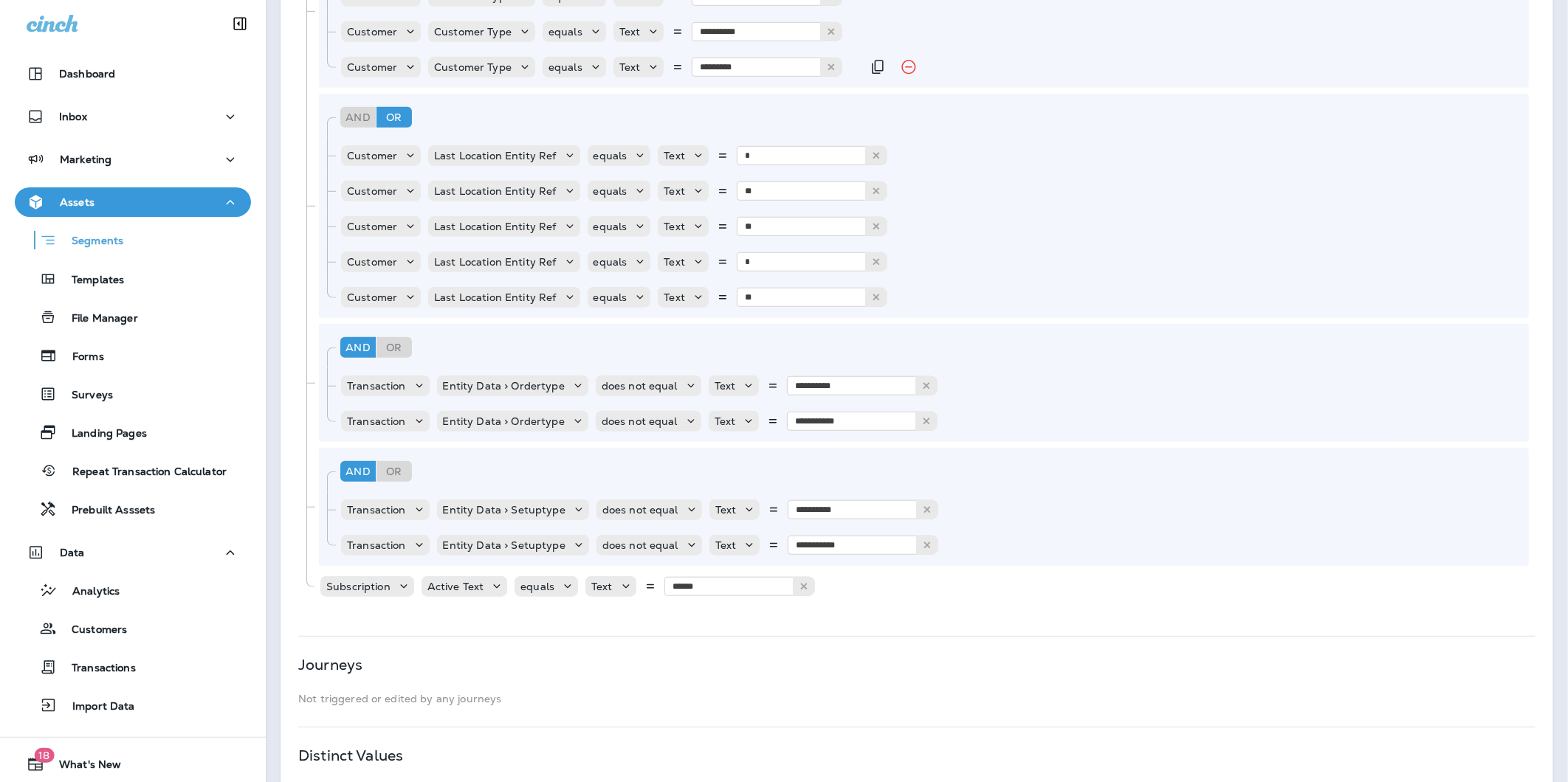
scroll to position [676, 0]
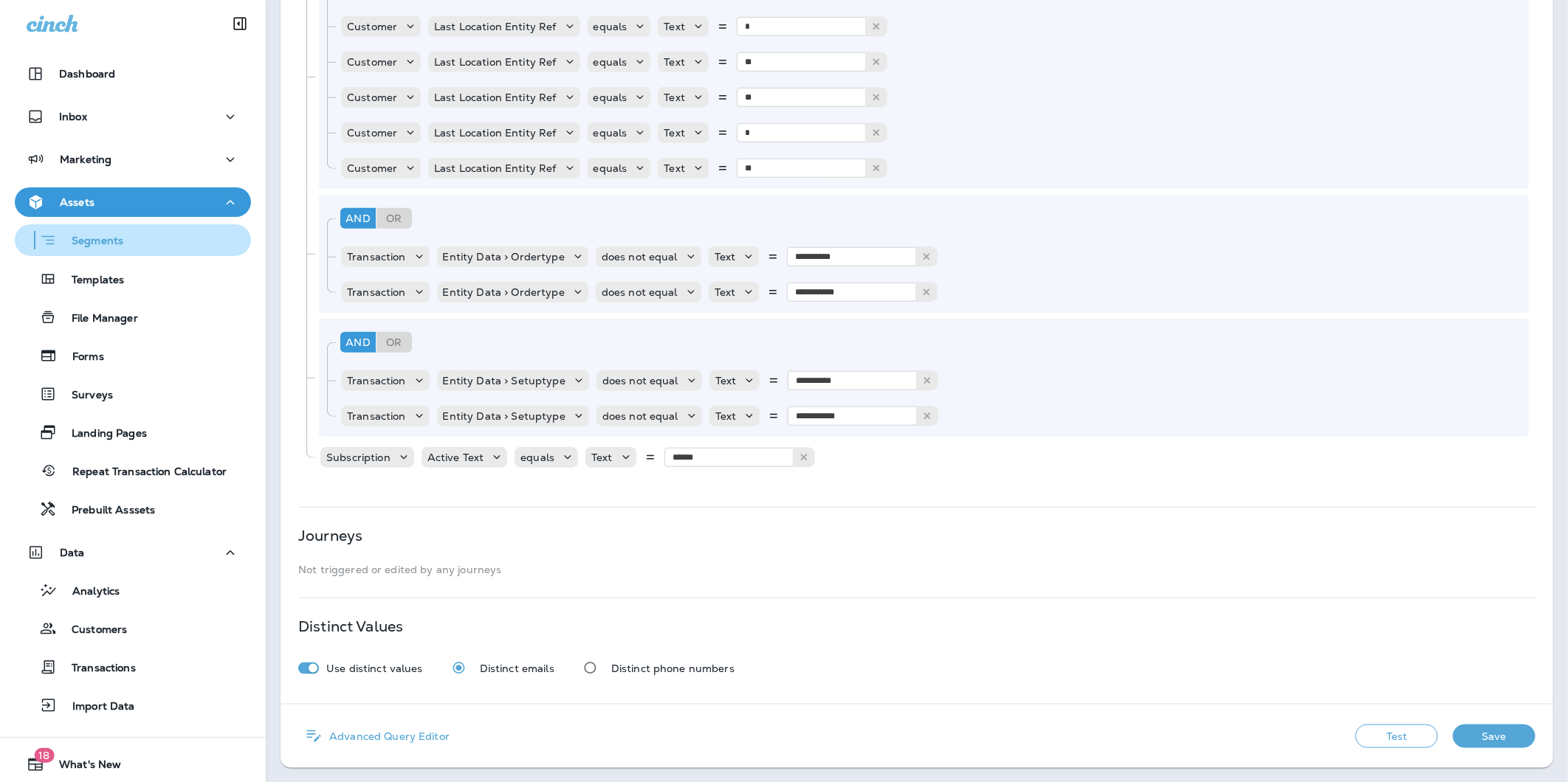
click at [133, 241] on div "Segments" at bounding box center [133, 241] width 225 height 23
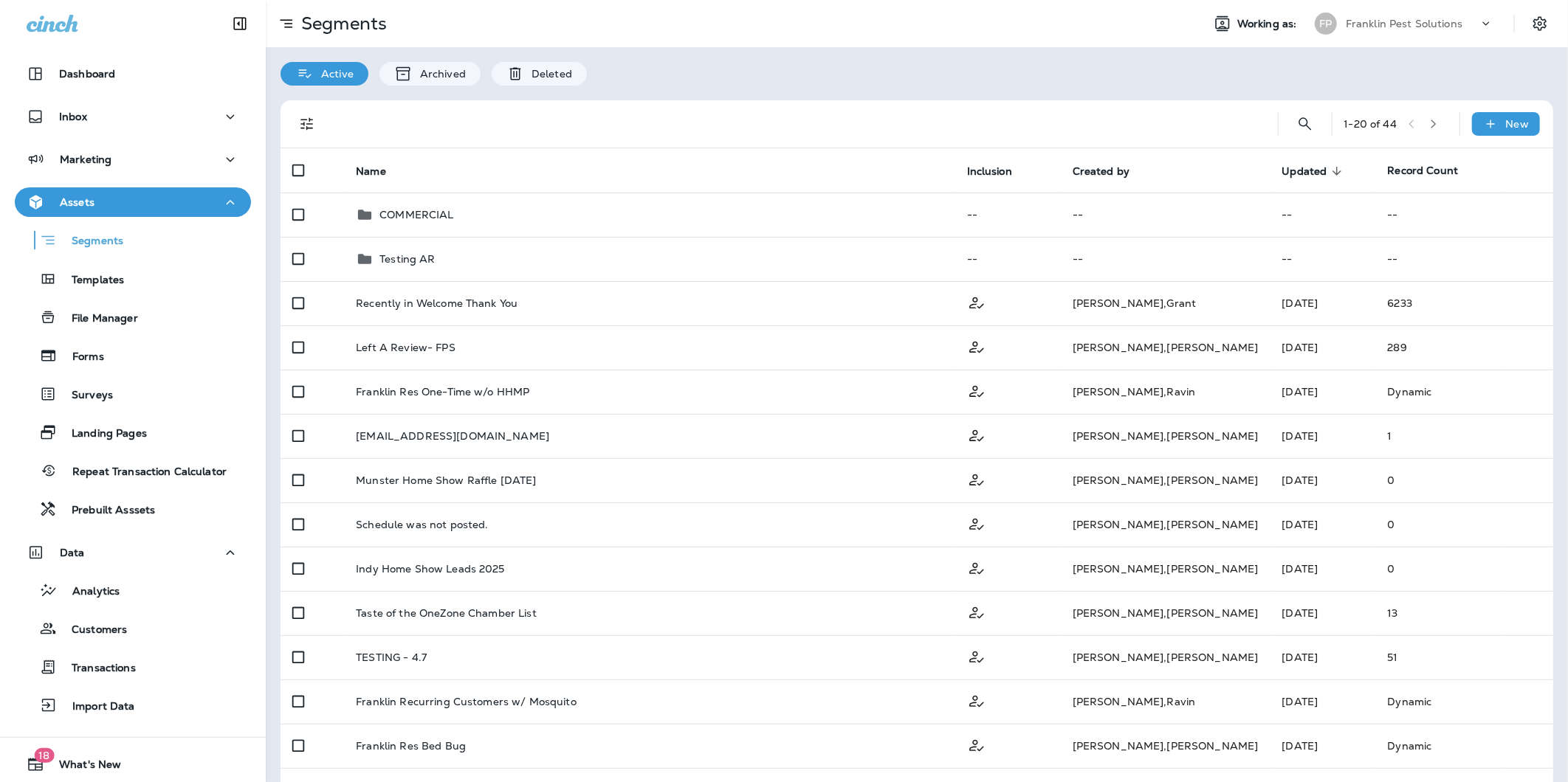
click at [1519, 136] on div "1 - 20 of 44 New" at bounding box center [920, 124] width 1255 height 47
click at [1514, 137] on div "1 - 20 of 44 New" at bounding box center [920, 124] width 1255 height 47
click at [1514, 135] on div "New" at bounding box center [1507, 123] width 68 height 24
click at [1482, 201] on p "Custom Segment" at bounding box center [1459, 195] width 95 height 12
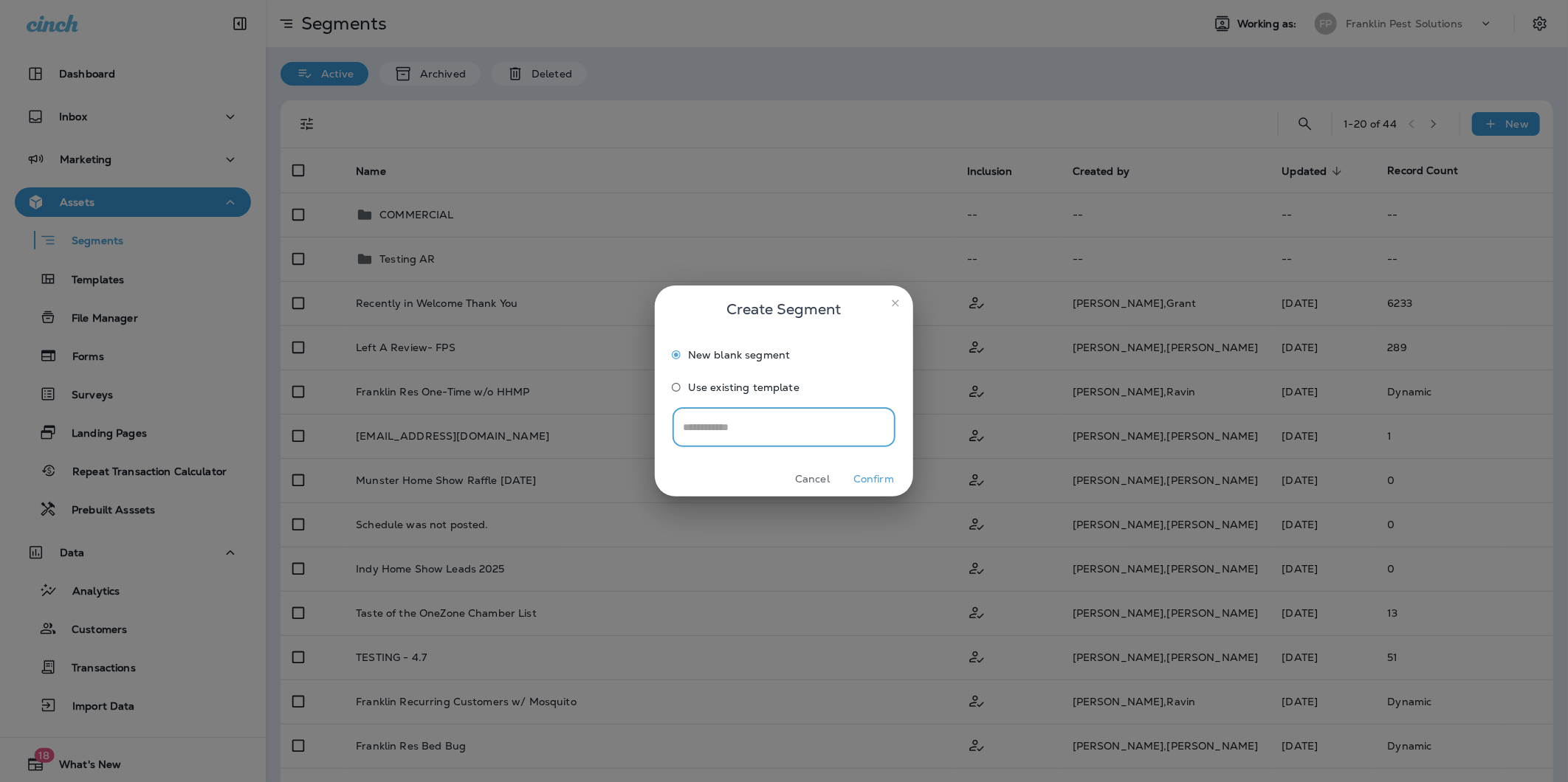
click at [882, 487] on button "Confirm" at bounding box center [873, 479] width 55 height 23
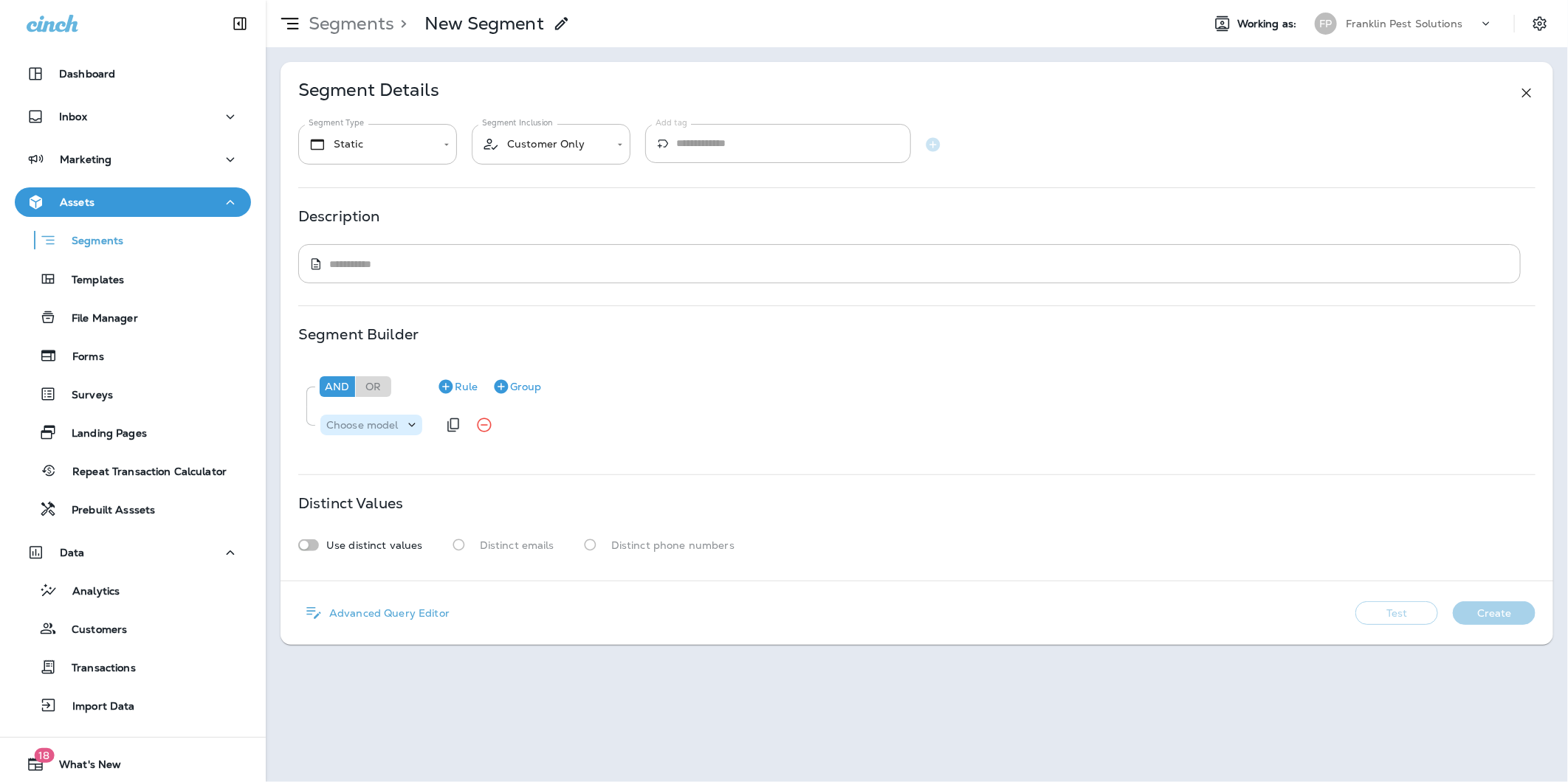
click at [347, 421] on p "Choose model" at bounding box center [362, 425] width 73 height 12
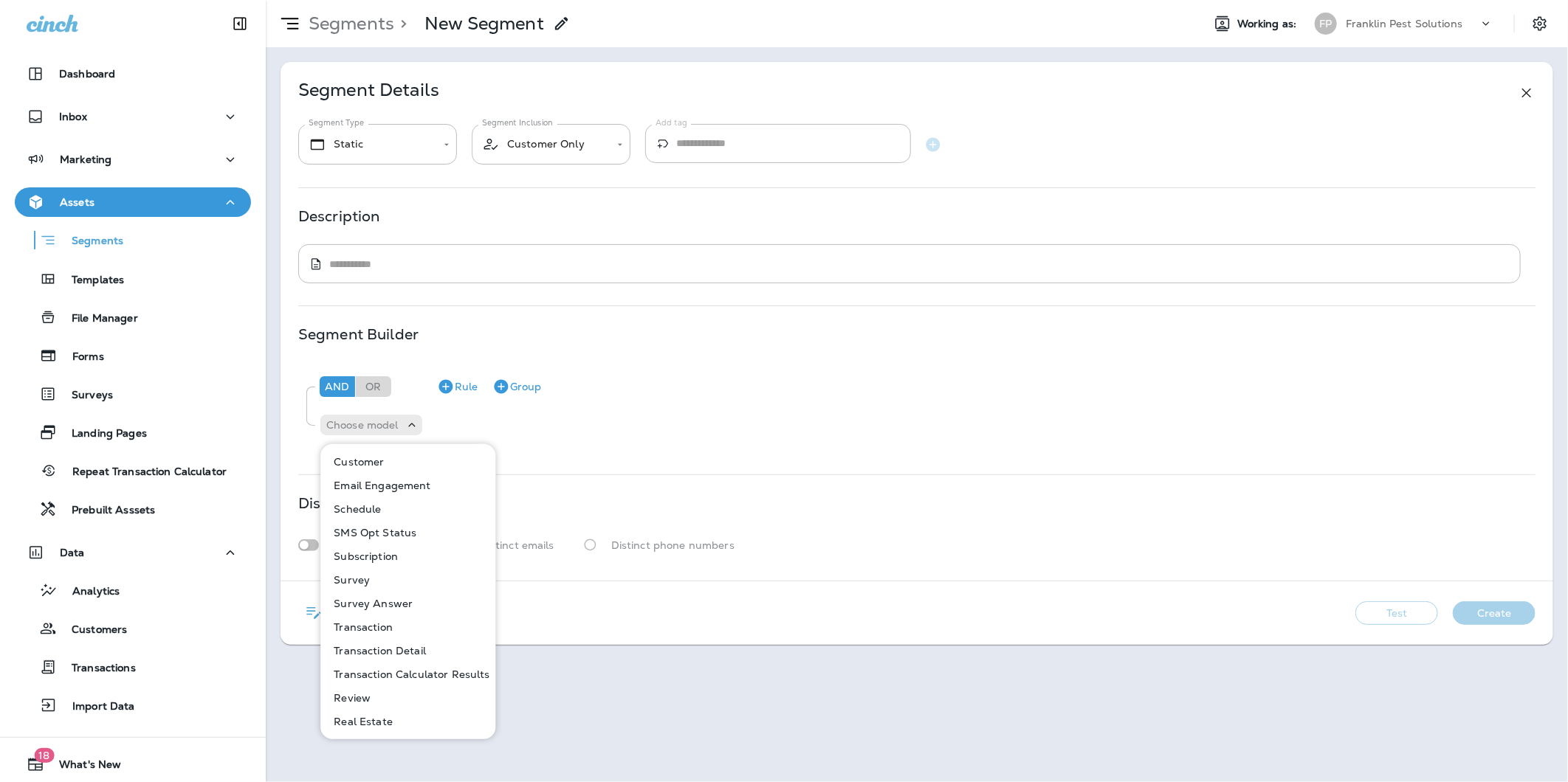
click at [424, 457] on button "Customer" at bounding box center [409, 462] width 173 height 24
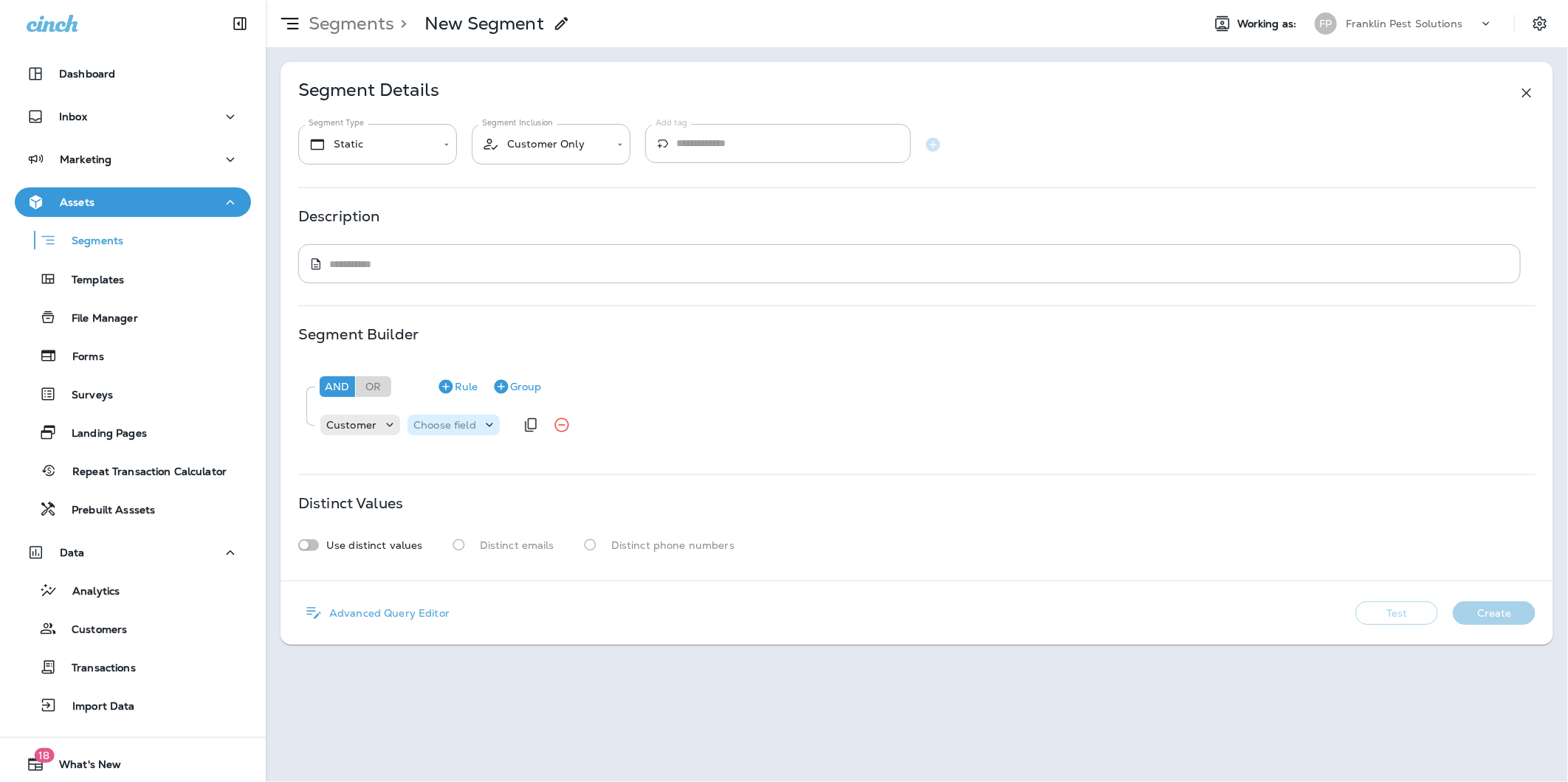
click at [446, 421] on p "Choose field" at bounding box center [445, 425] width 63 height 12
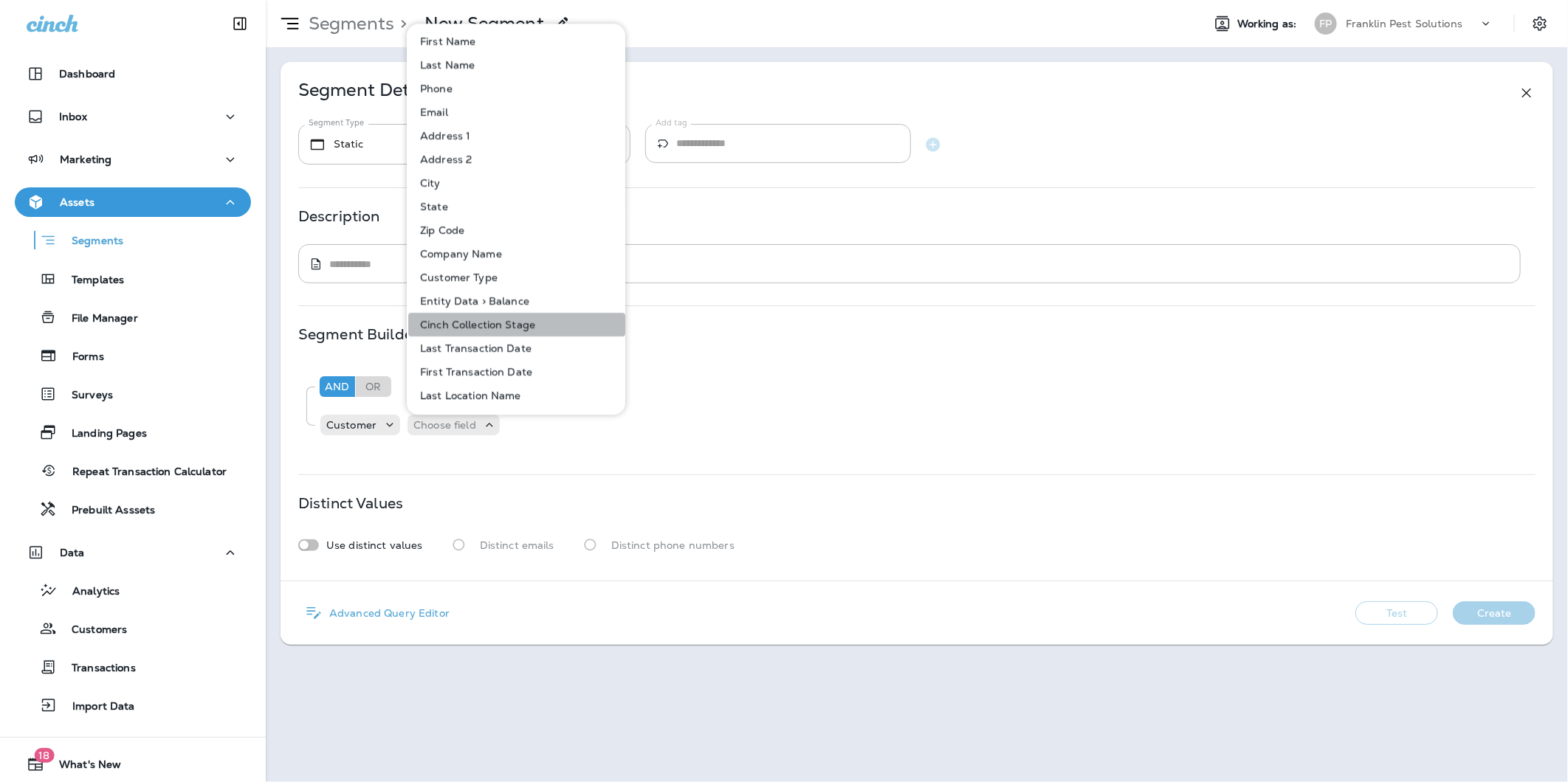
click at [532, 329] on p "Cinch Collection Stage" at bounding box center [474, 325] width 121 height 12
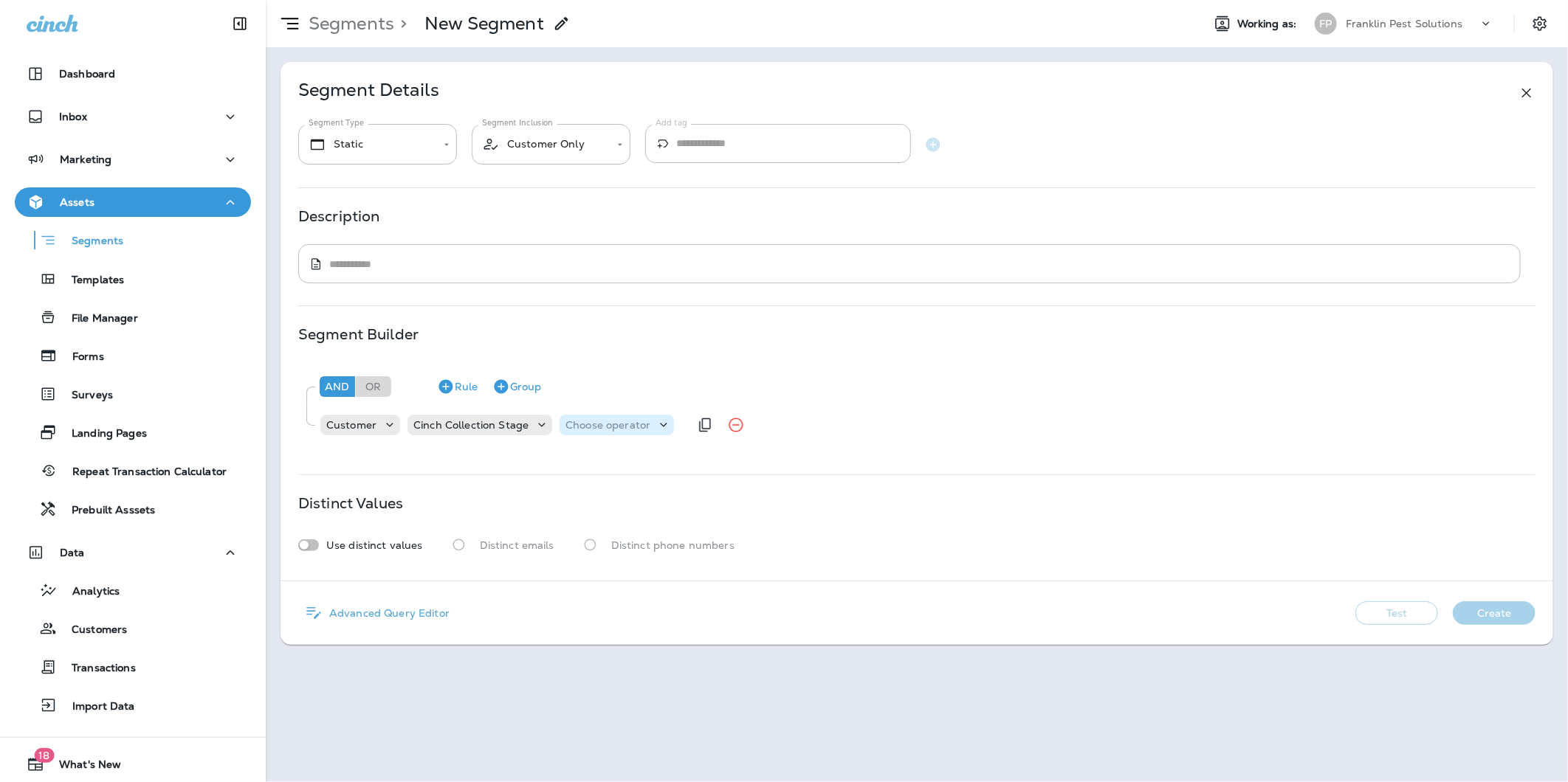
click at [603, 432] on div "Choose operator" at bounding box center [617, 425] width 115 height 21
click at [495, 431] on div "Cinch Collection Stage" at bounding box center [480, 425] width 144 height 15
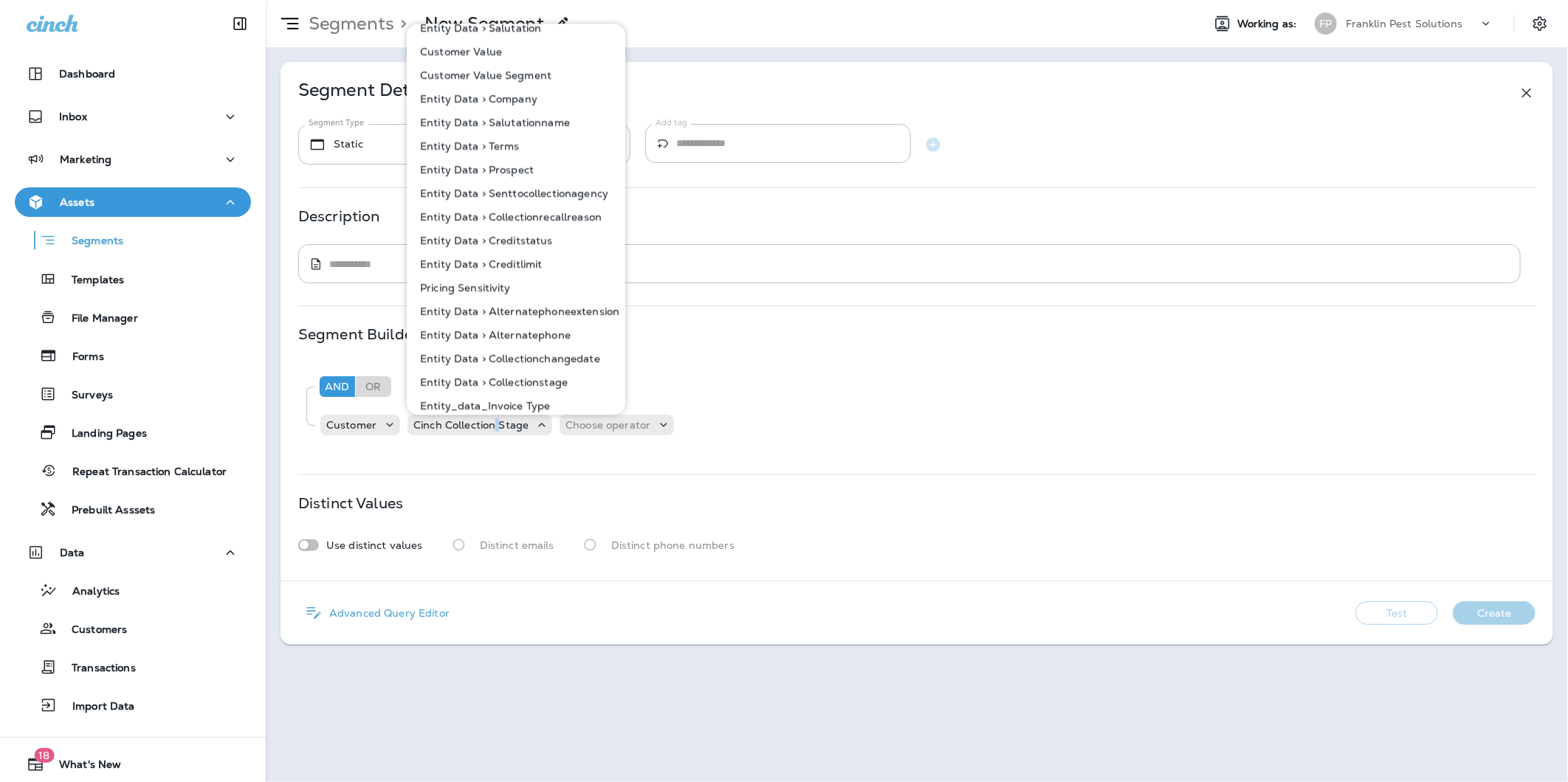
scroll to position [778, 0]
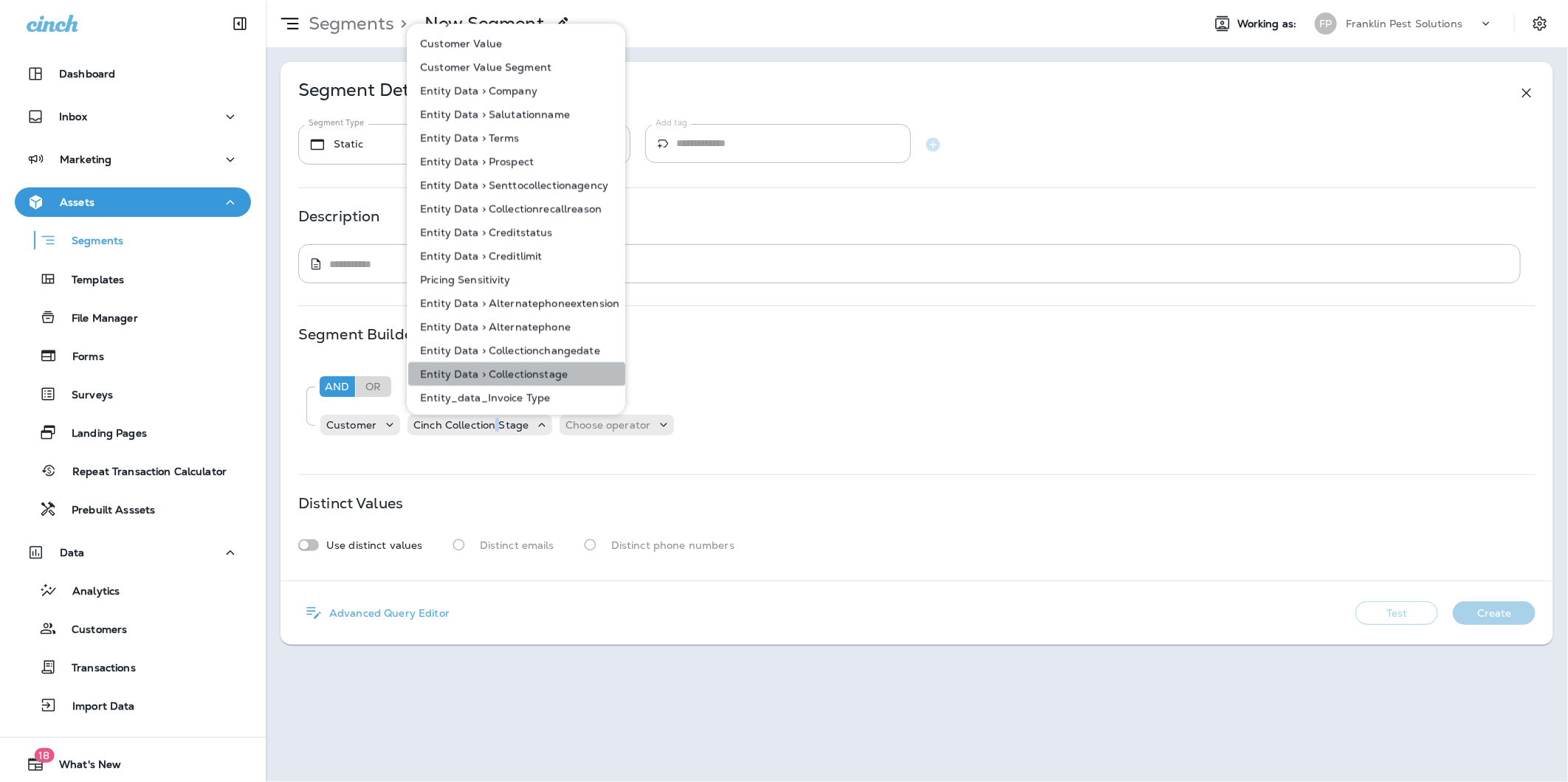
click at [528, 371] on p "Entity Data > Collectionstage" at bounding box center [491, 374] width 154 height 12
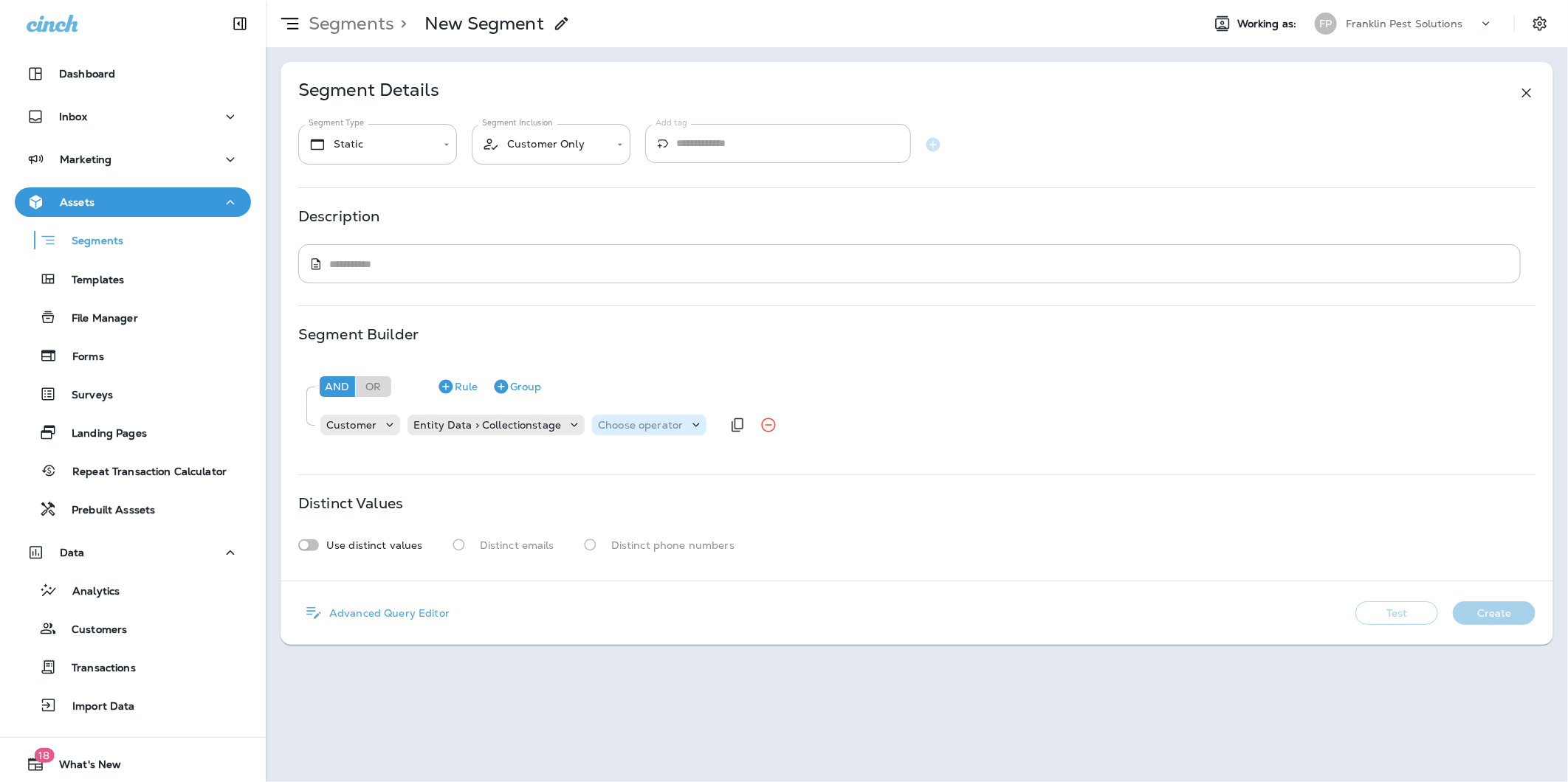
click at [650, 430] on p "Choose operator" at bounding box center [640, 425] width 85 height 12
click at [550, 460] on div "**********" at bounding box center [917, 321] width 1273 height 519
click at [1544, 25] on icon "Settings" at bounding box center [1540, 24] width 18 height 17
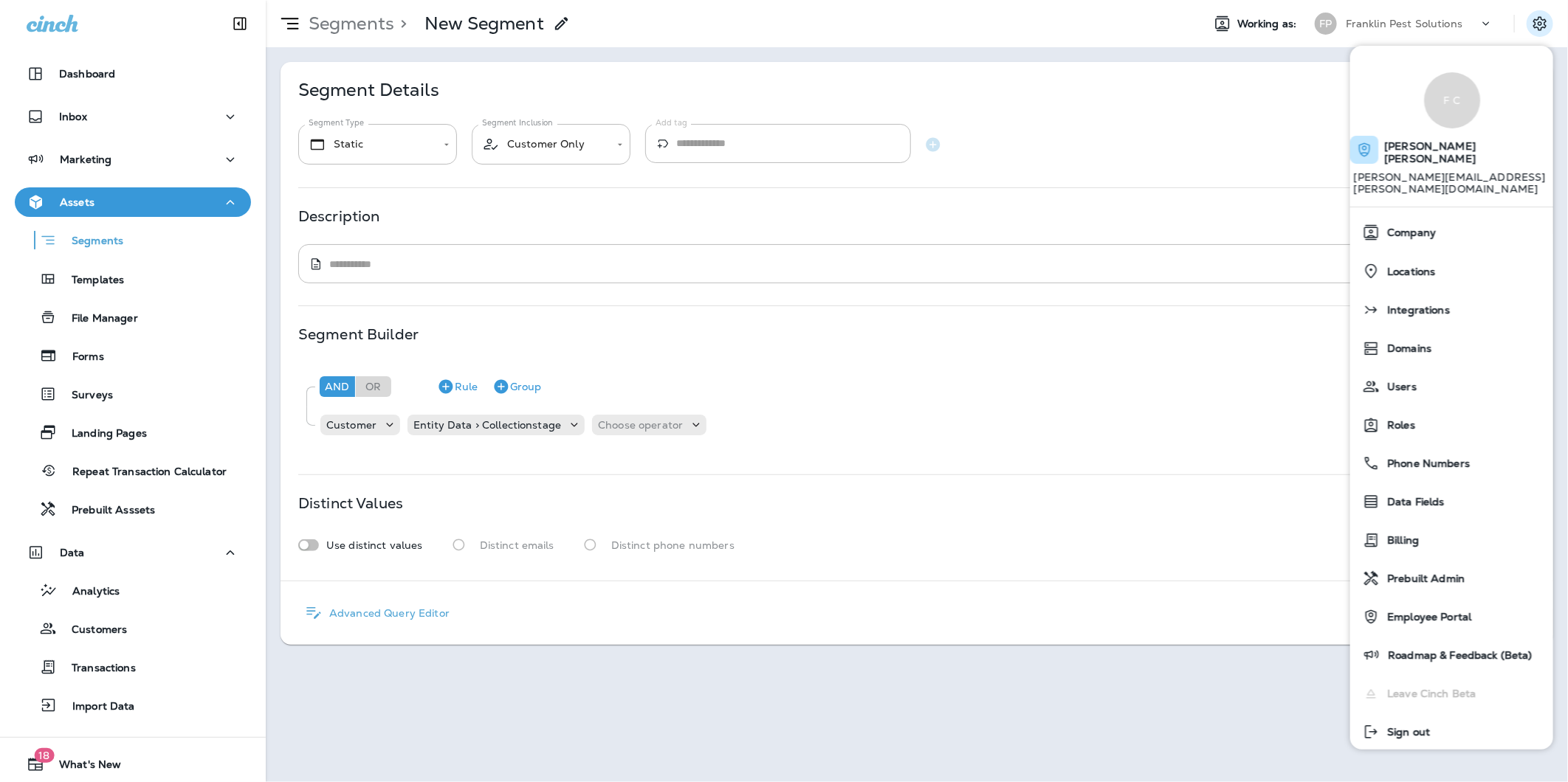
click at [847, 537] on div "Use distinct values Distinct emails Distinct phone numbers" at bounding box center [917, 545] width 1237 height 27
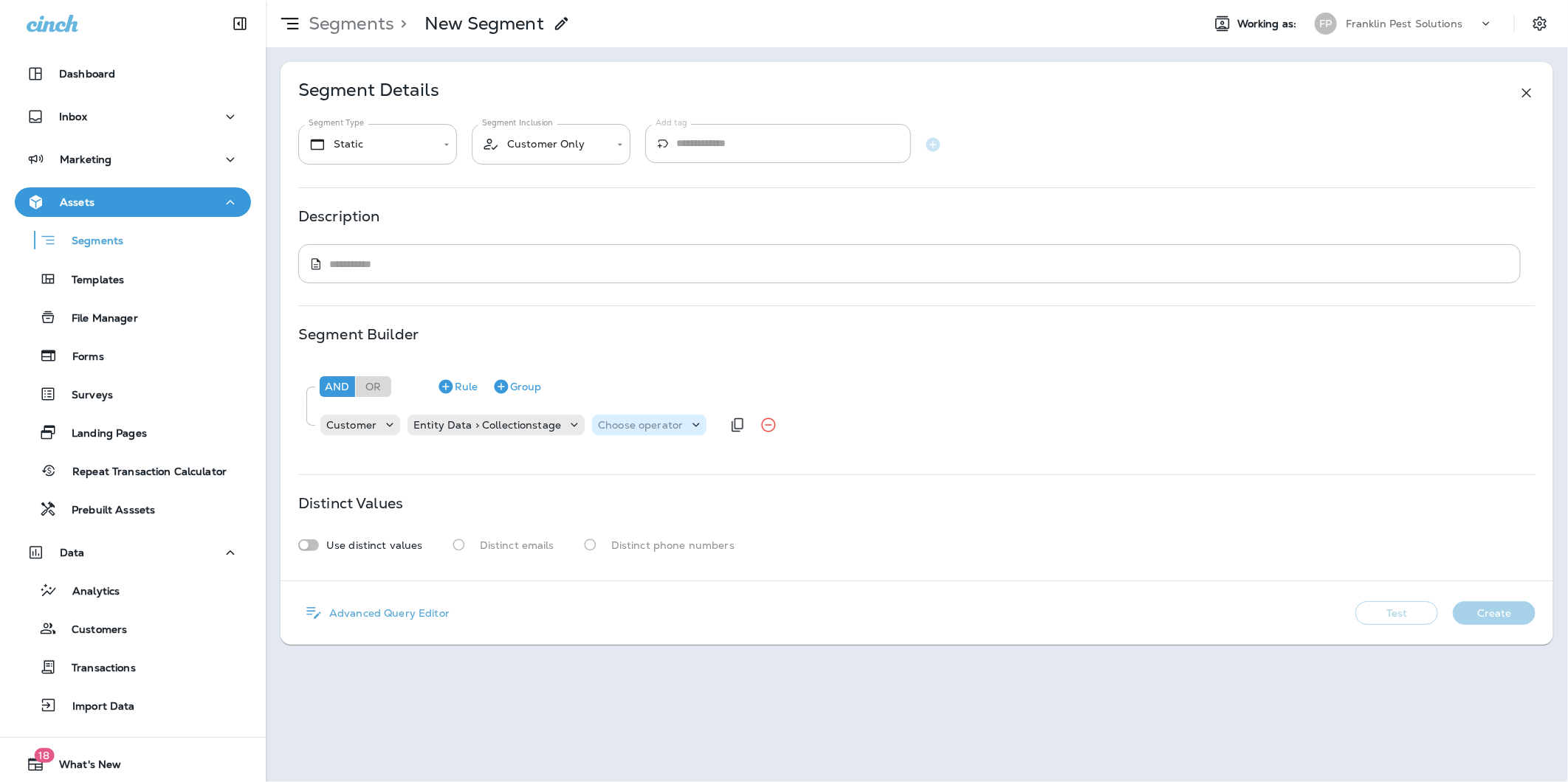
click at [622, 429] on p "Choose operator" at bounding box center [640, 425] width 85 height 12
click at [651, 555] on p "is equal to" at bounding box center [626, 556] width 60 height 12
click at [751, 424] on p "Choose query type" at bounding box center [736, 425] width 97 height 12
click at [732, 465] on button "Number" at bounding box center [721, 462] width 85 height 24
click at [788, 418] on input "number" at bounding box center [826, 425] width 88 height 19
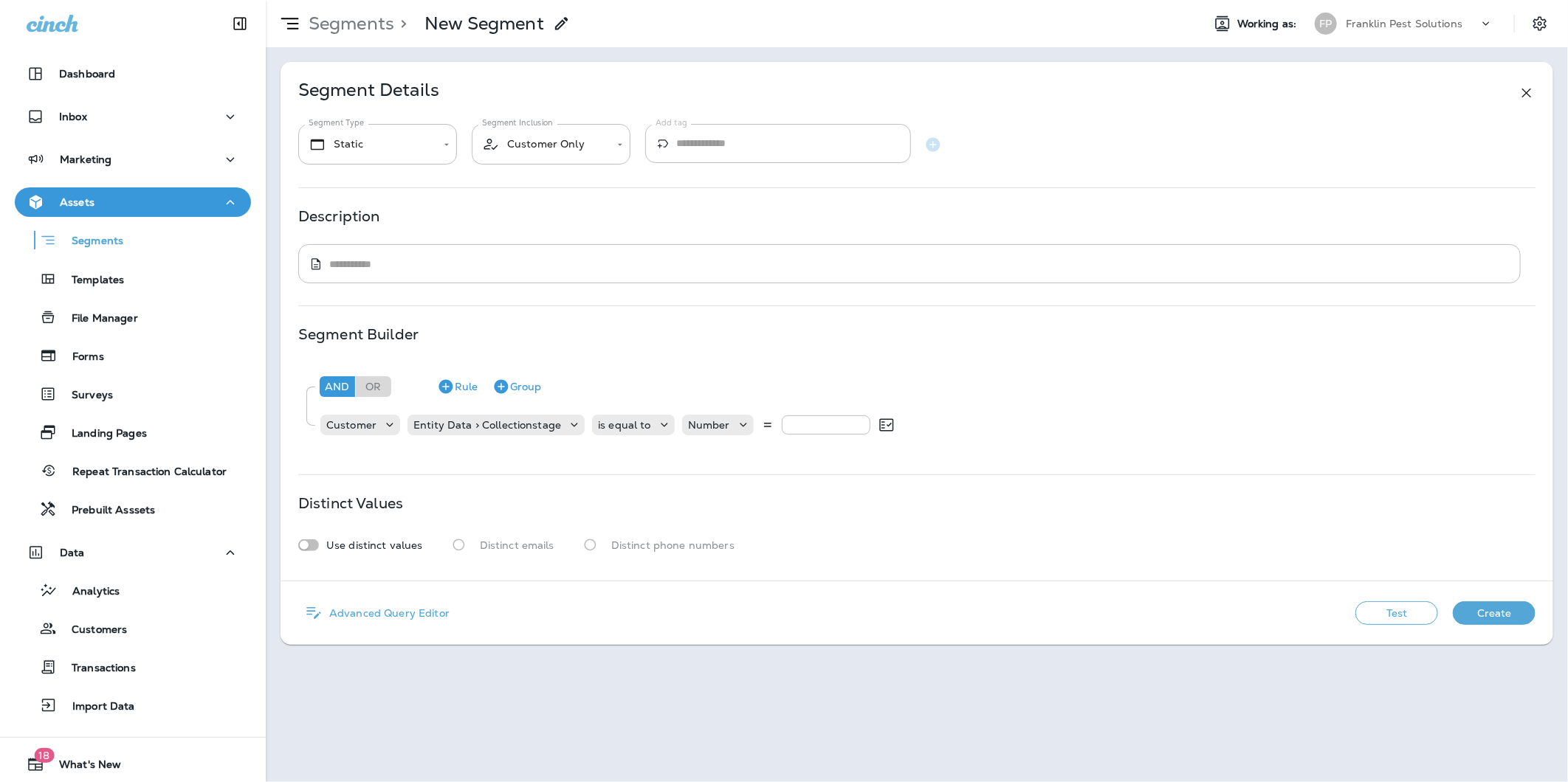
type input "*"
click at [1377, 607] on button "Test" at bounding box center [1396, 613] width 83 height 24
click at [1288, 608] on button "View Sample" at bounding box center [1292, 613] width 97 height 24
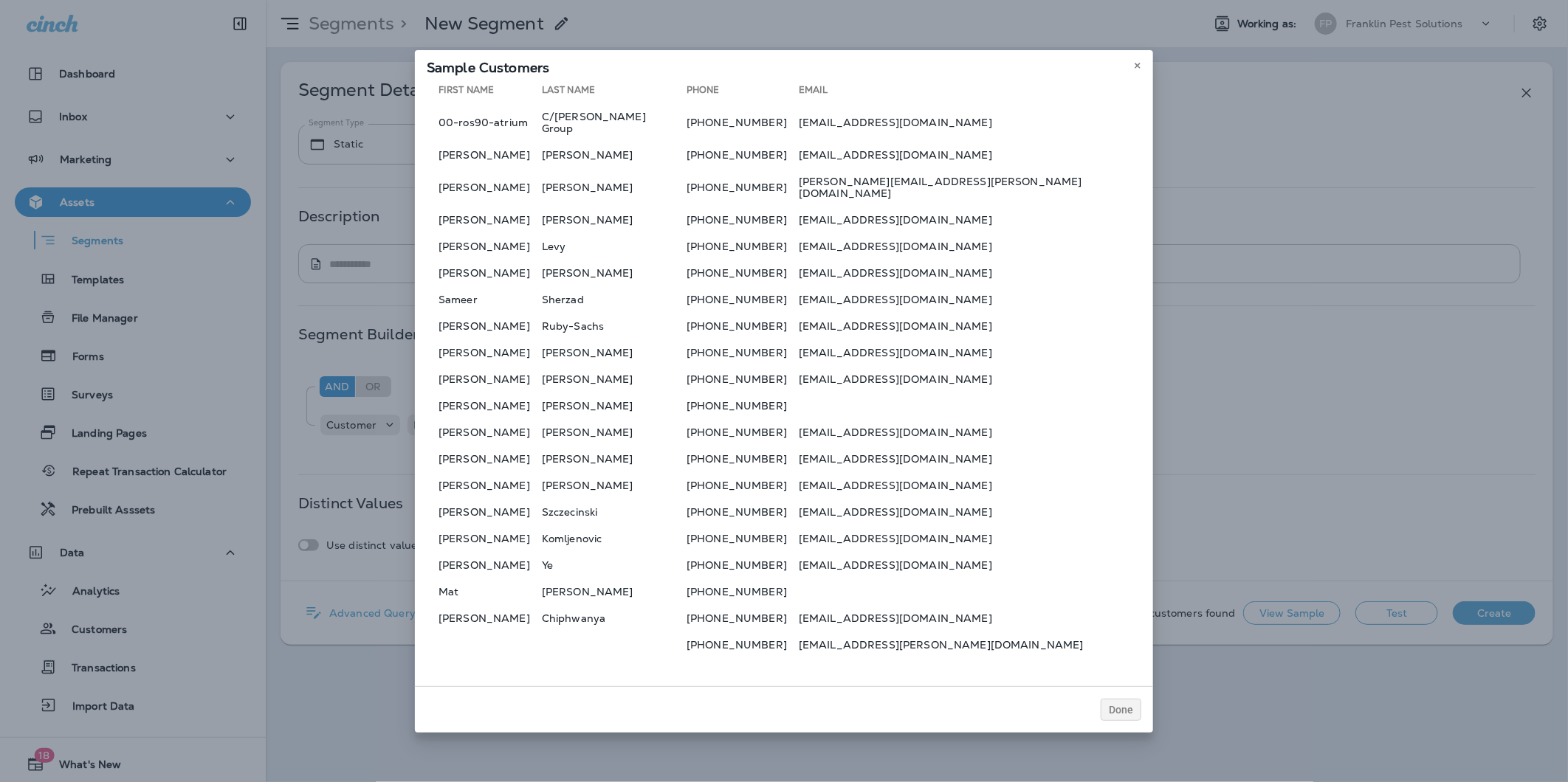
click at [496, 171] on table "First Name Last Name Phone Email 00-ros90-atrium C/[PERSON_NAME] Group [PHONE_N…" at bounding box center [784, 371] width 715 height 579
click at [514, 150] on td "[PERSON_NAME]" at bounding box center [485, 155] width 116 height 24
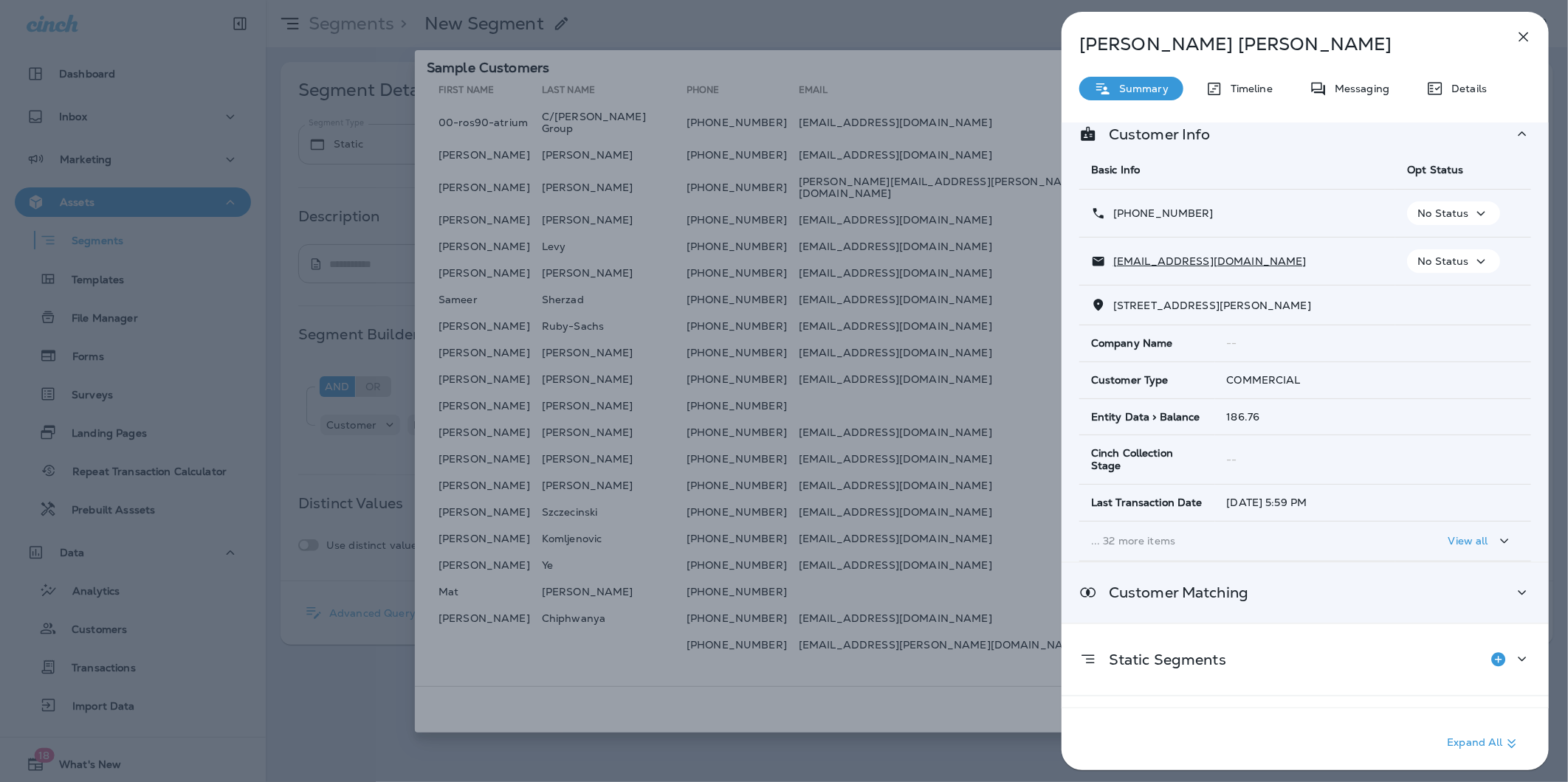
scroll to position [69, 0]
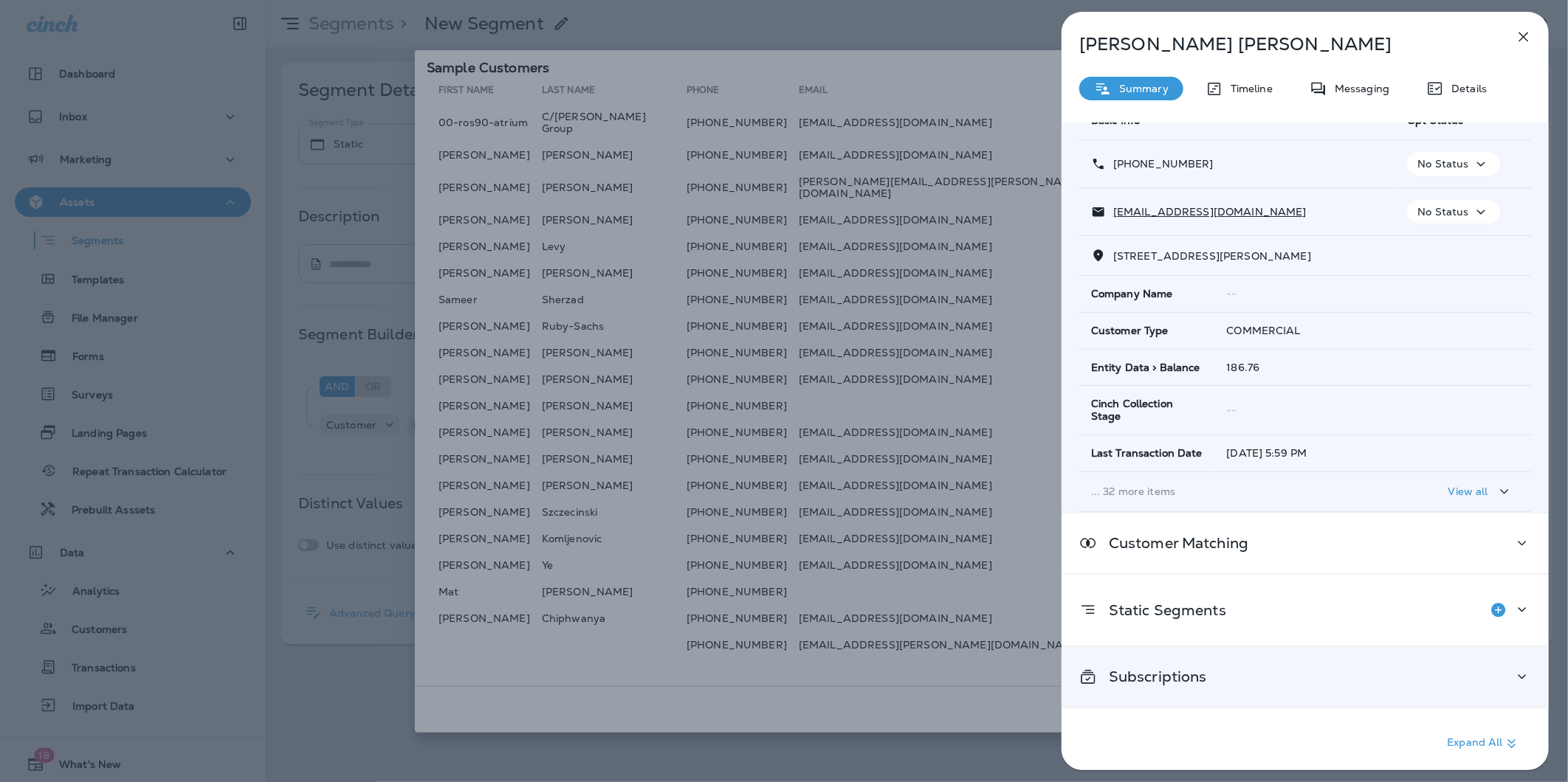
click at [1309, 674] on div "Subscriptions" at bounding box center [1306, 677] width 452 height 18
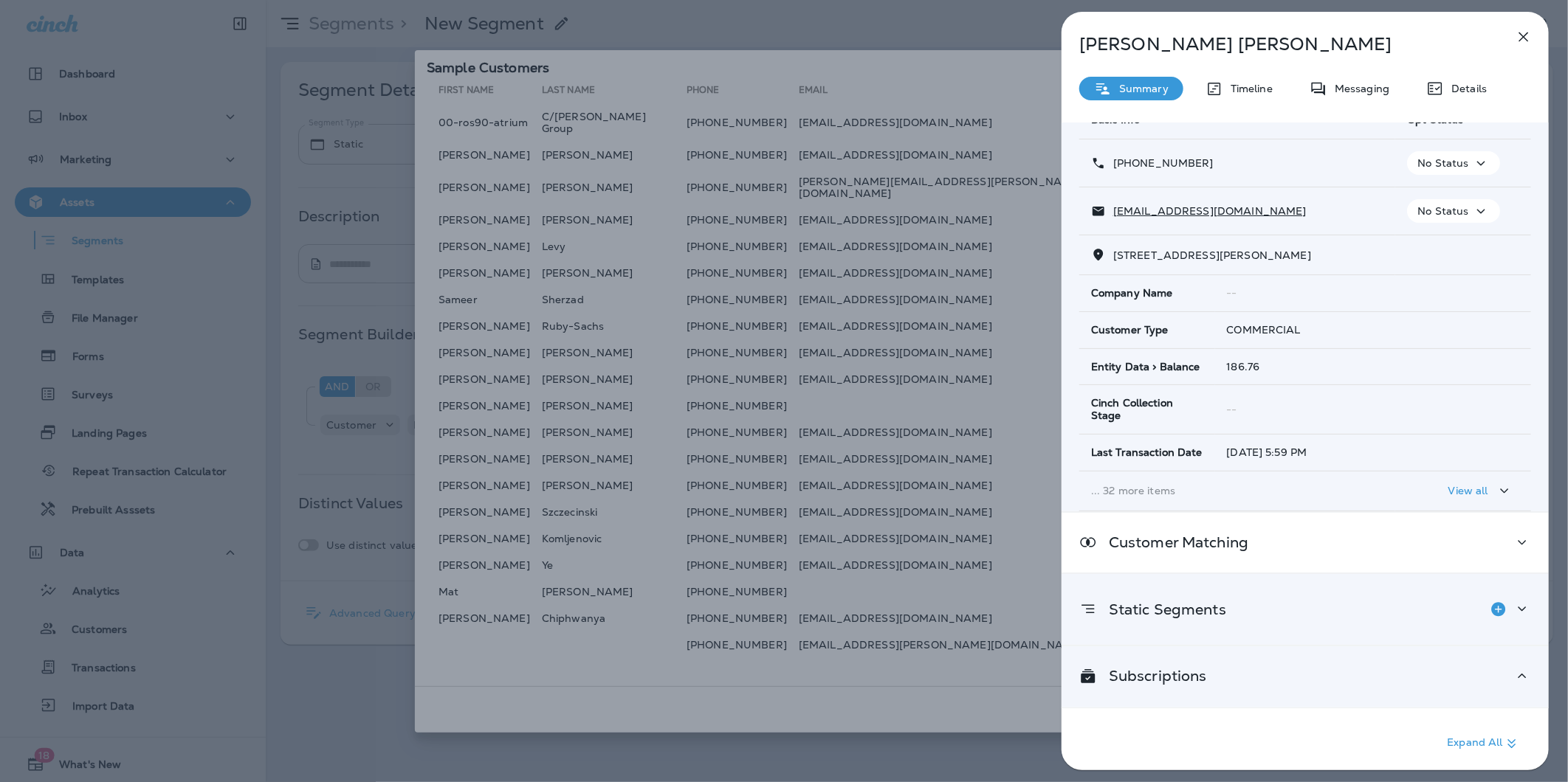
click at [1292, 596] on div "Static Segments" at bounding box center [1306, 610] width 452 height 30
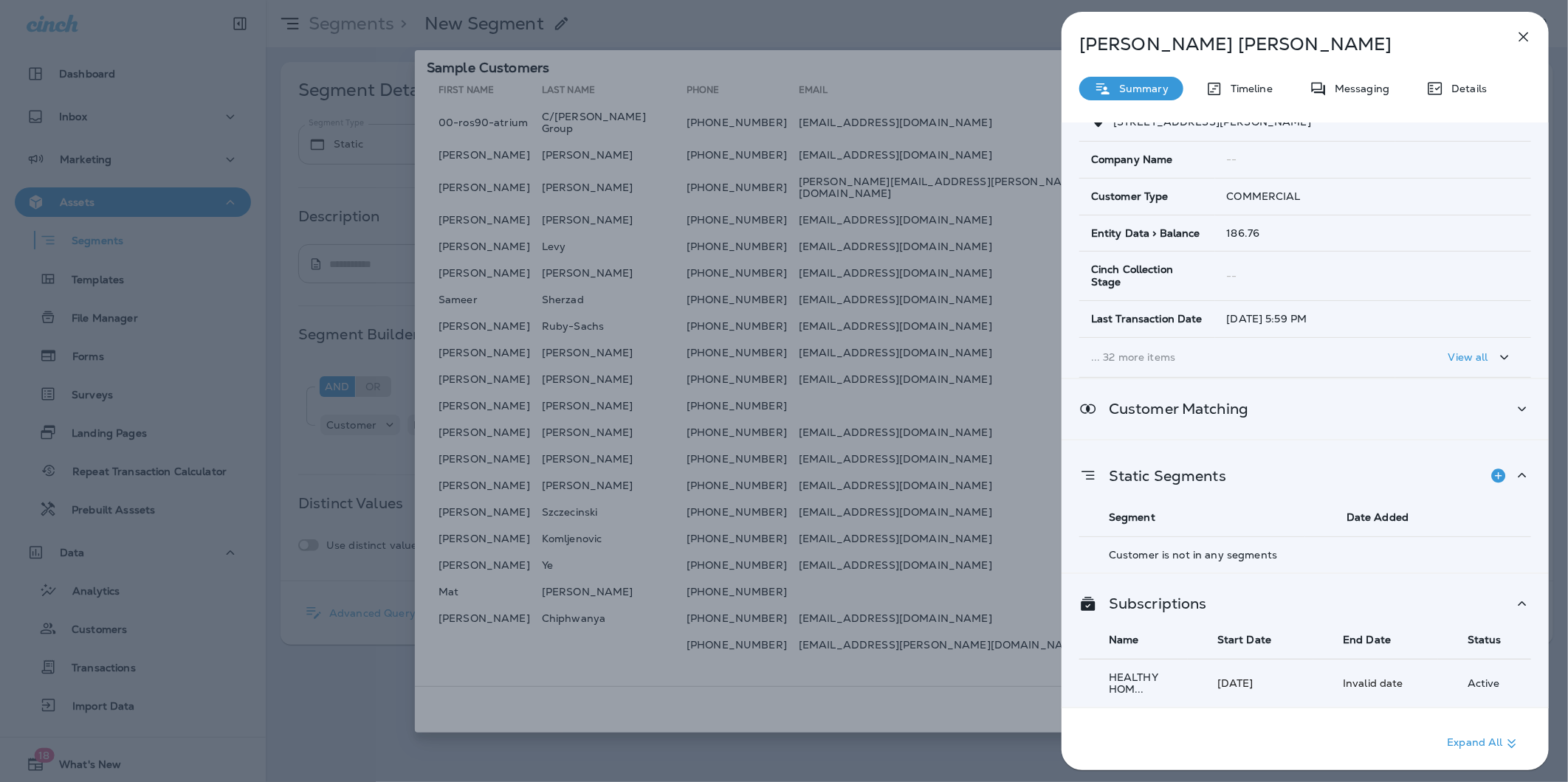
click at [1254, 400] on div "Customer Matching" at bounding box center [1306, 408] width 452 height 18
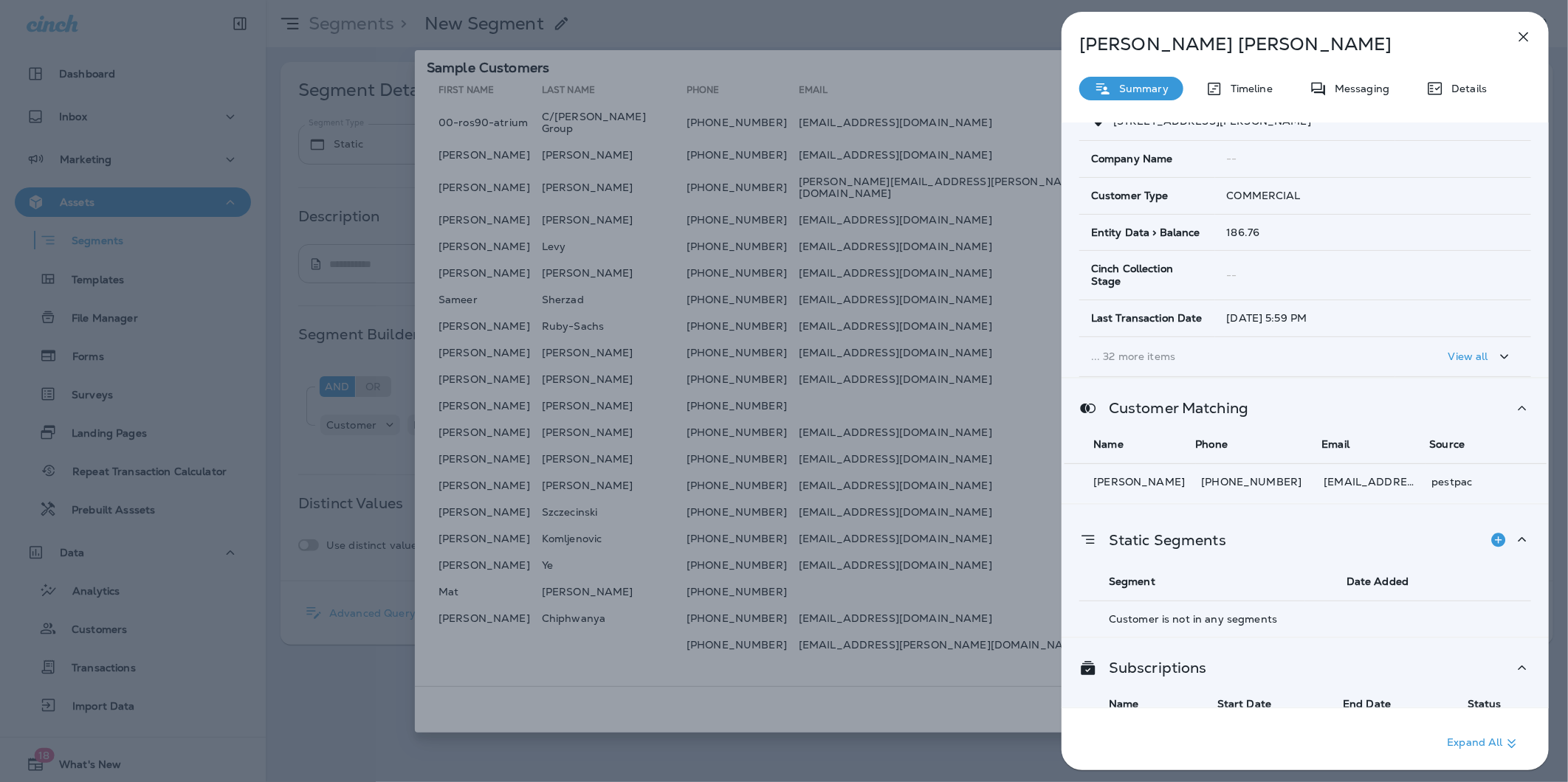
scroll to position [67, 0]
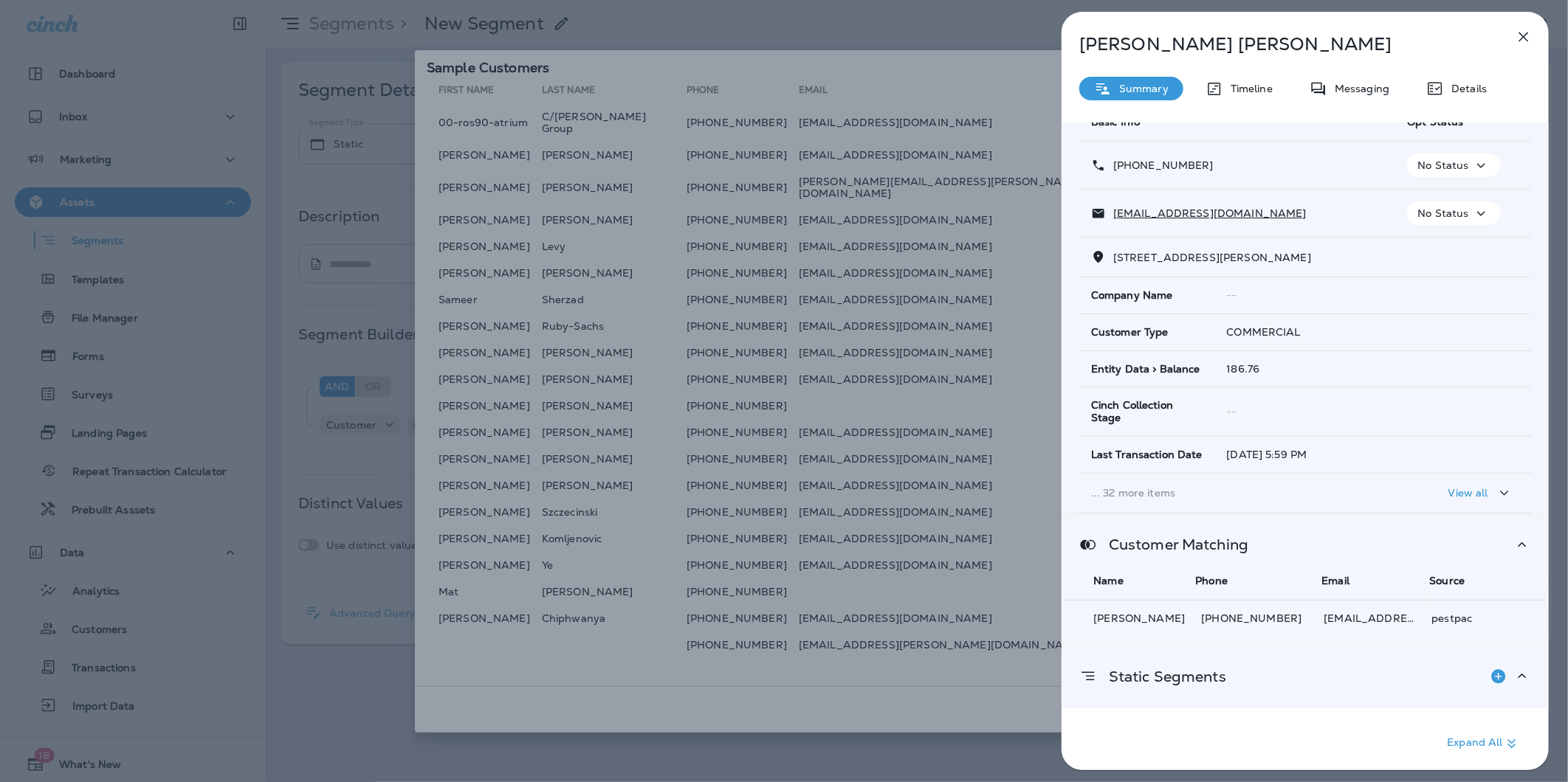
click at [1449, 487] on p "View all" at bounding box center [1469, 493] width 40 height 12
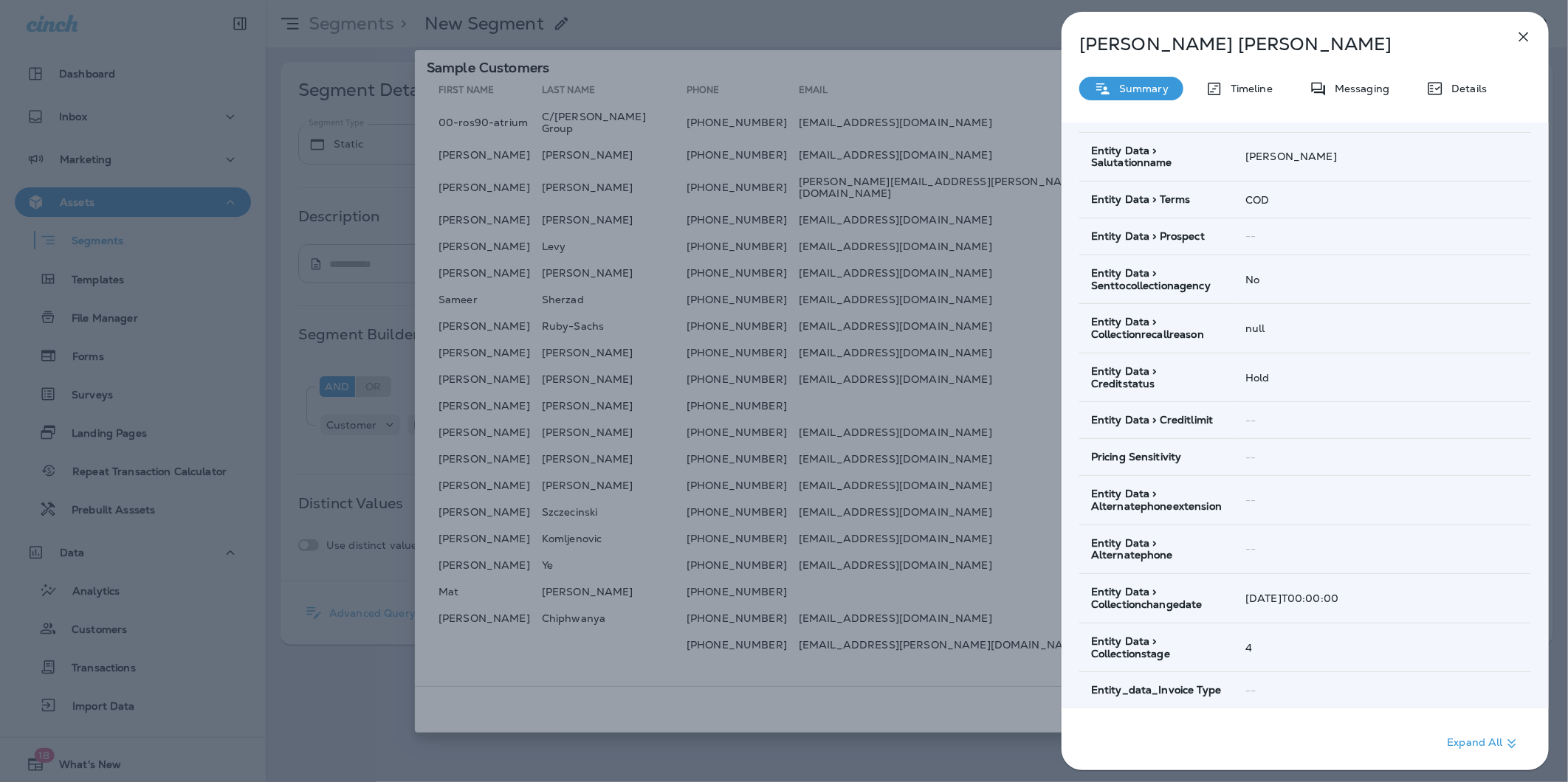
scroll to position [1435, 0]
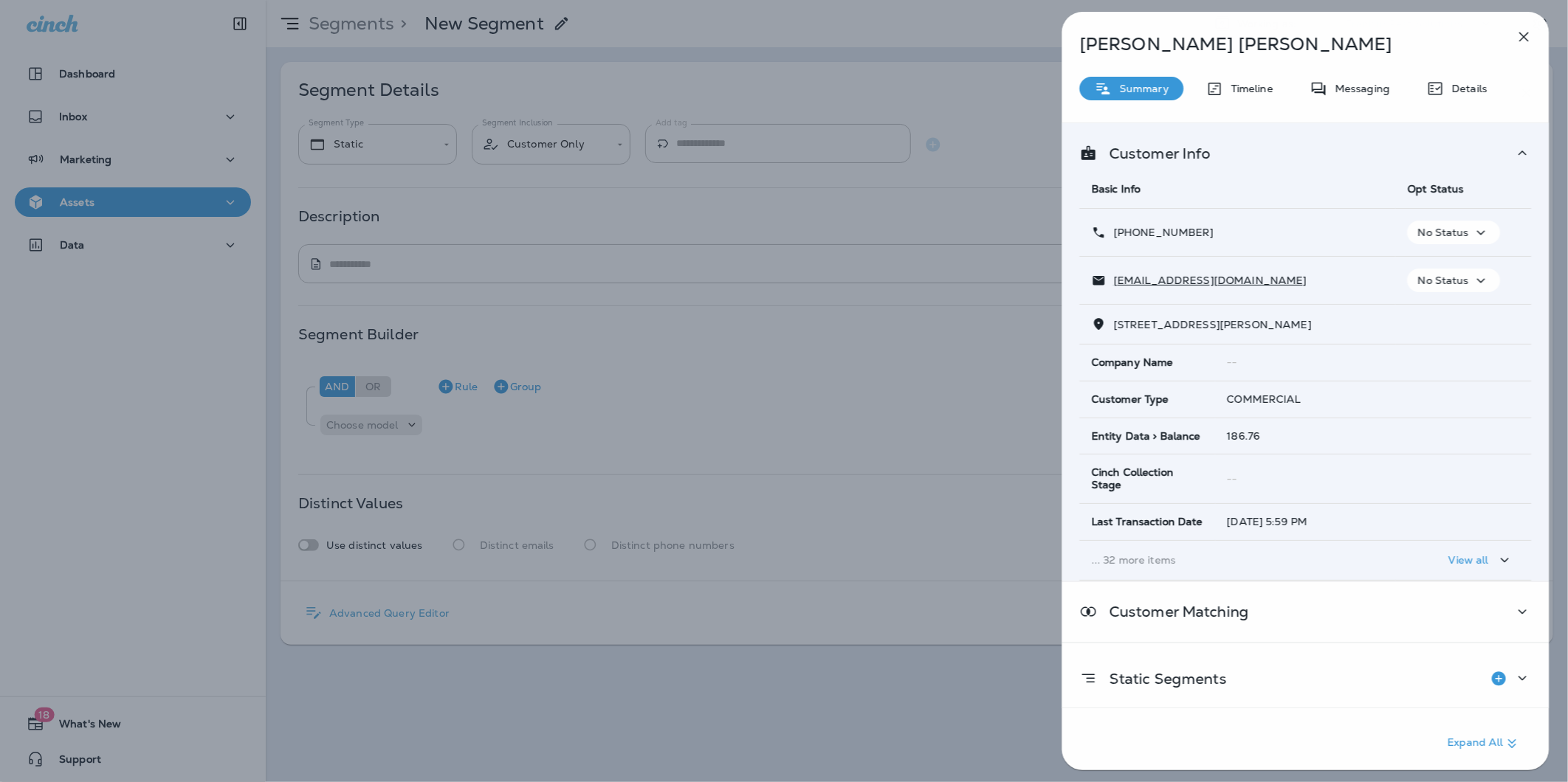
click at [1530, 26] on button "button" at bounding box center [1524, 37] width 30 height 30
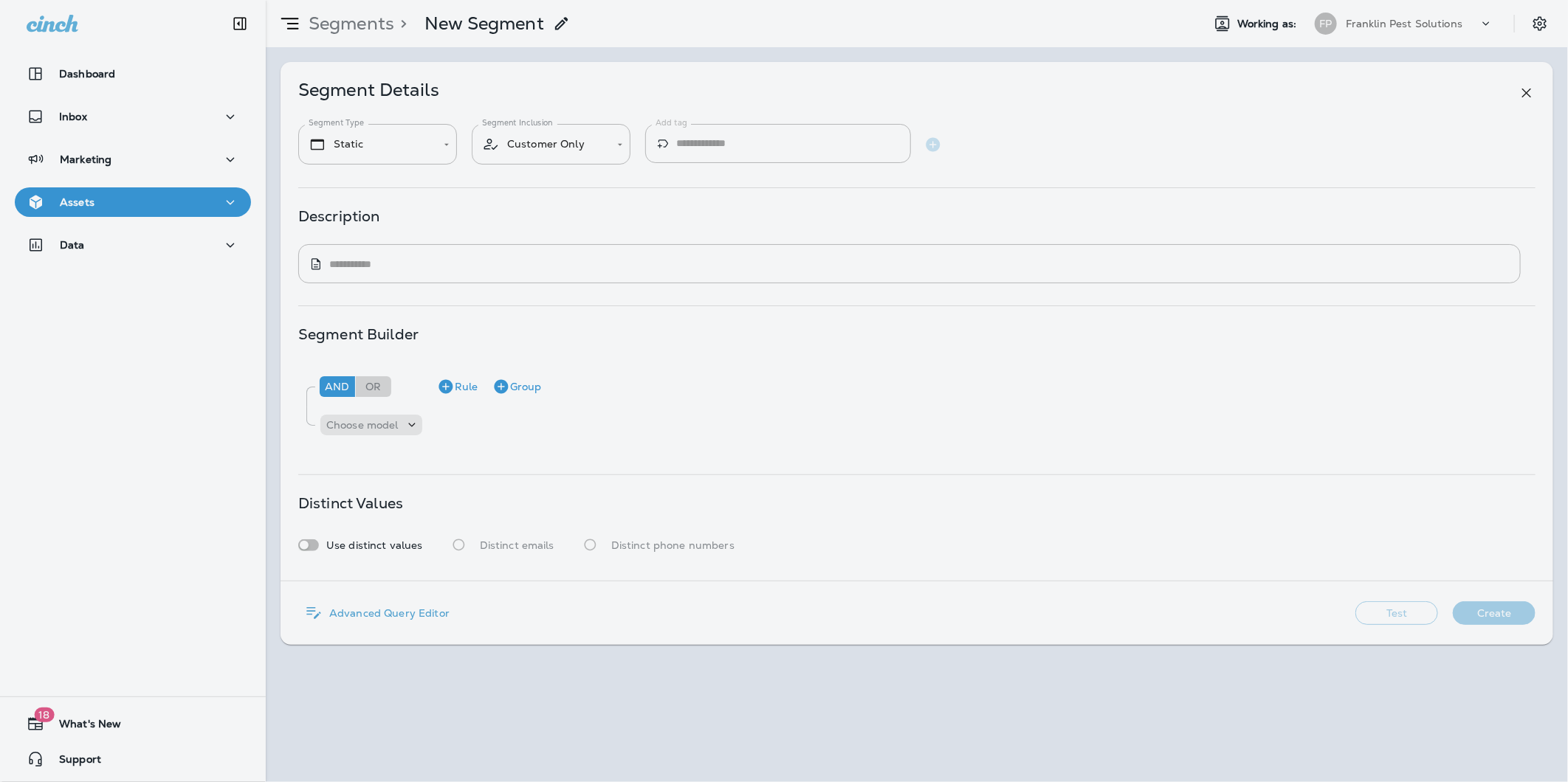
click at [1530, 26] on div at bounding box center [1384, 110] width 487 height 196
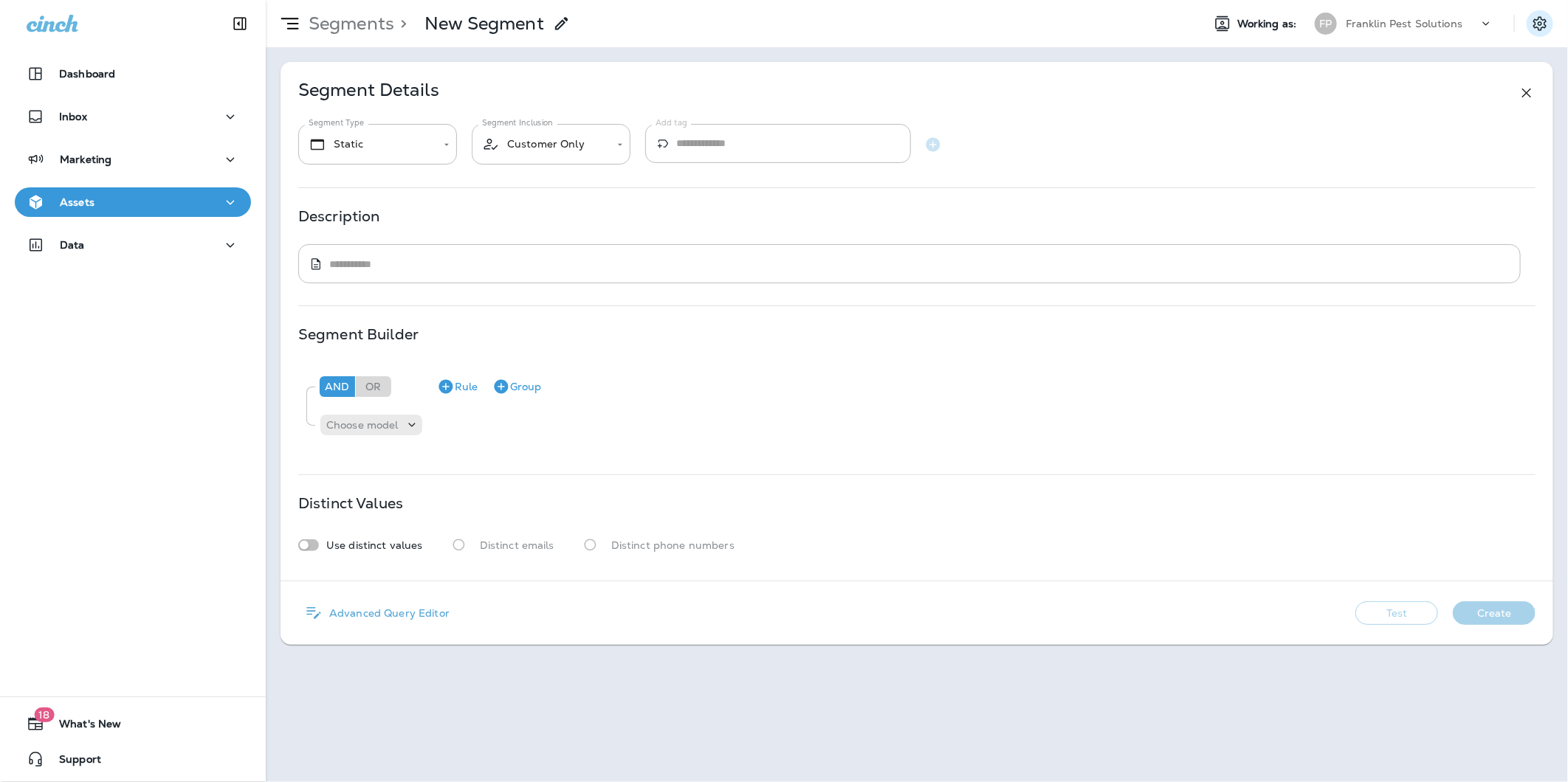
click at [1530, 26] on button "Settings" at bounding box center [1540, 24] width 26 height 26
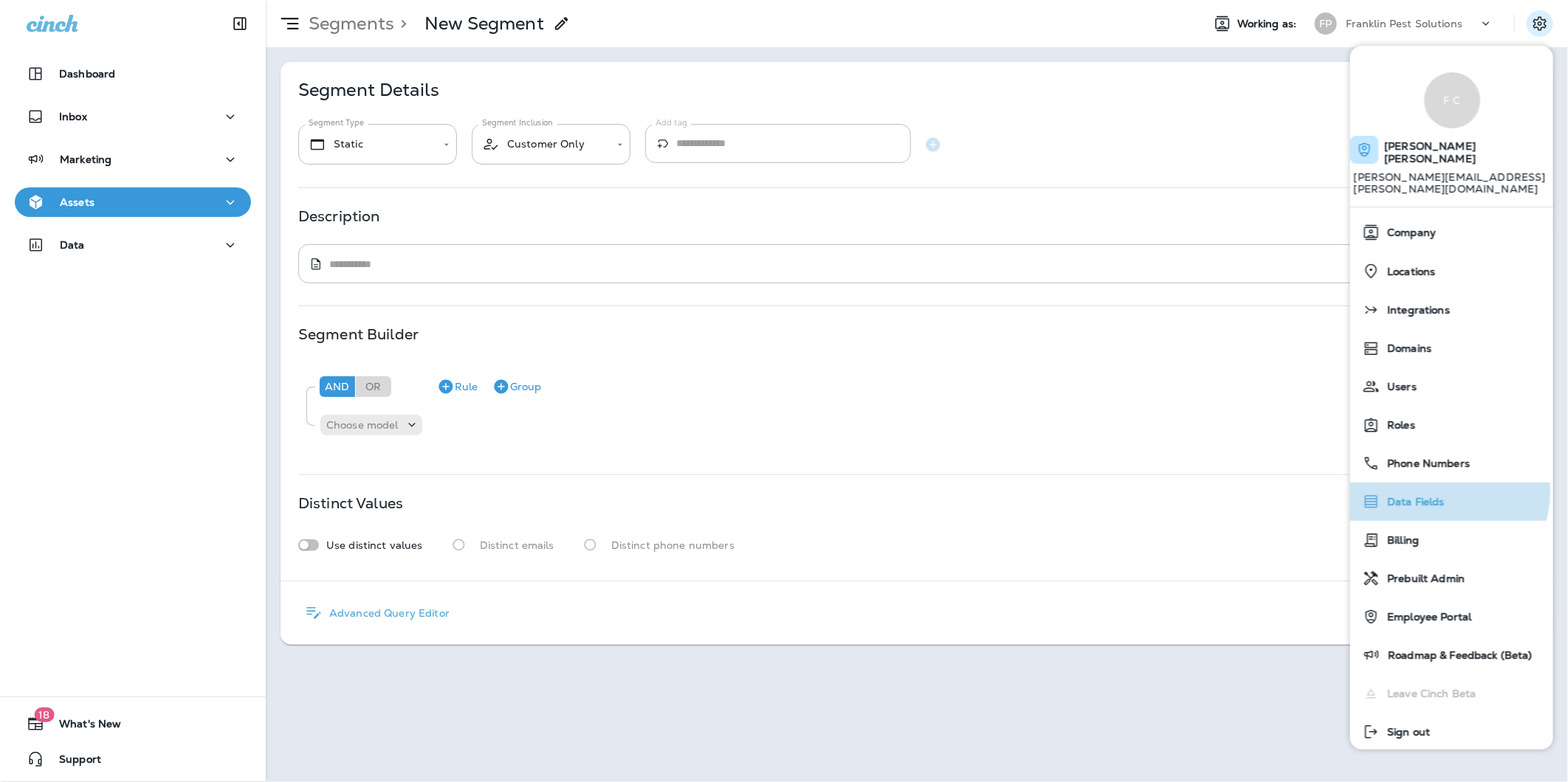
click at [1437, 487] on div "Data Fields" at bounding box center [1452, 502] width 192 height 30
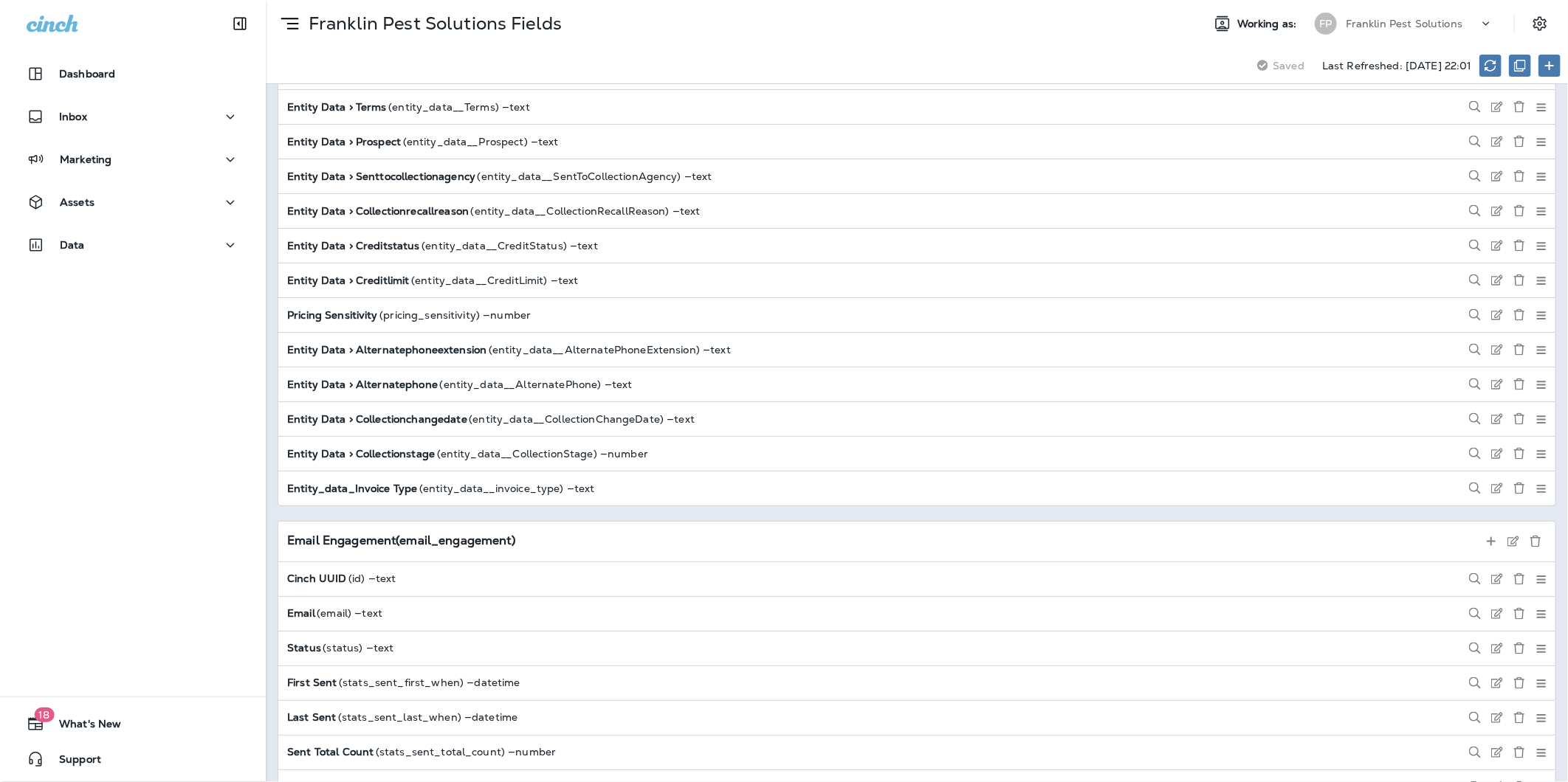
scroll to position [1367, 0]
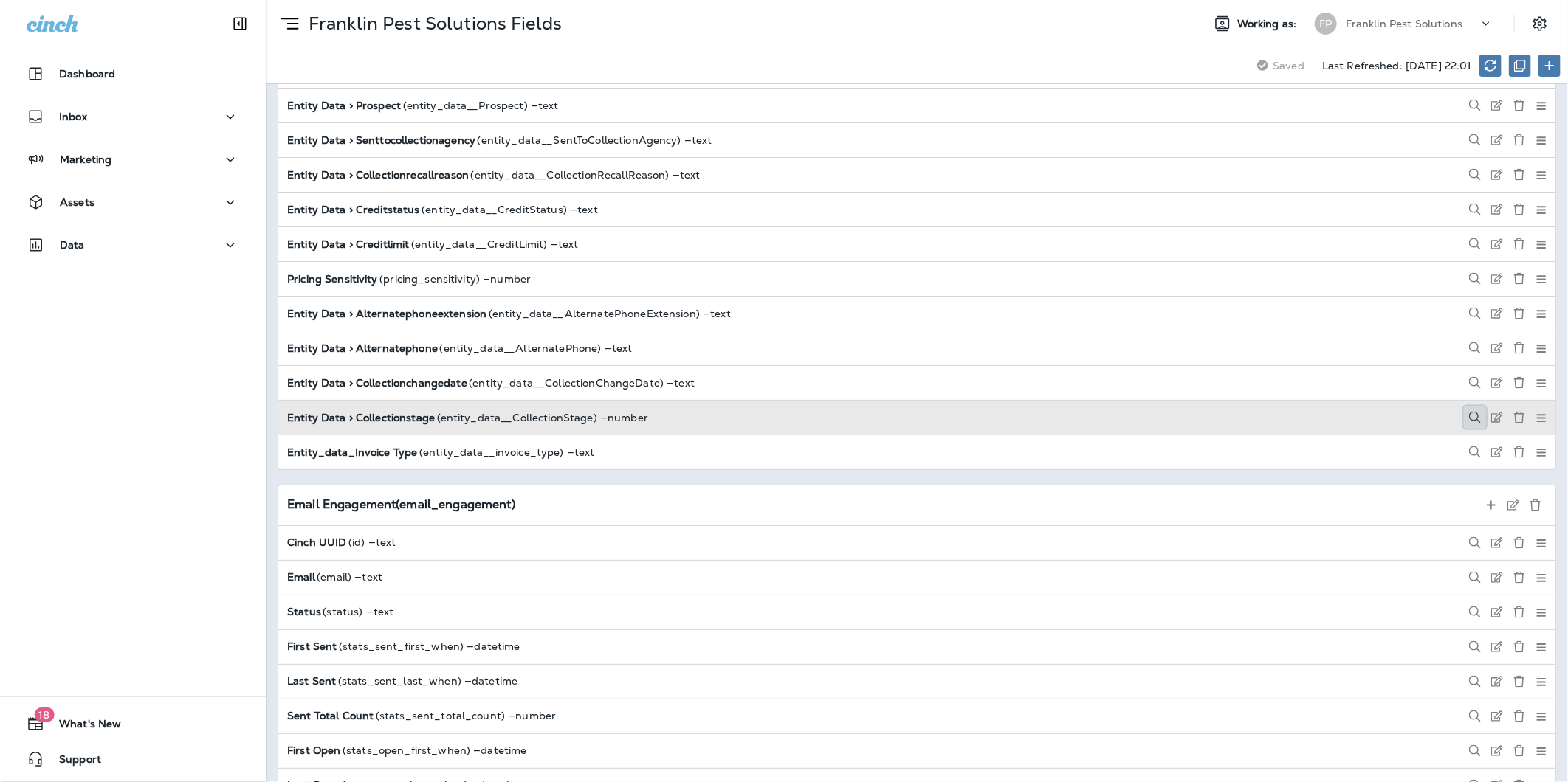
click at [1468, 428] on button at bounding box center [1474, 417] width 22 height 22
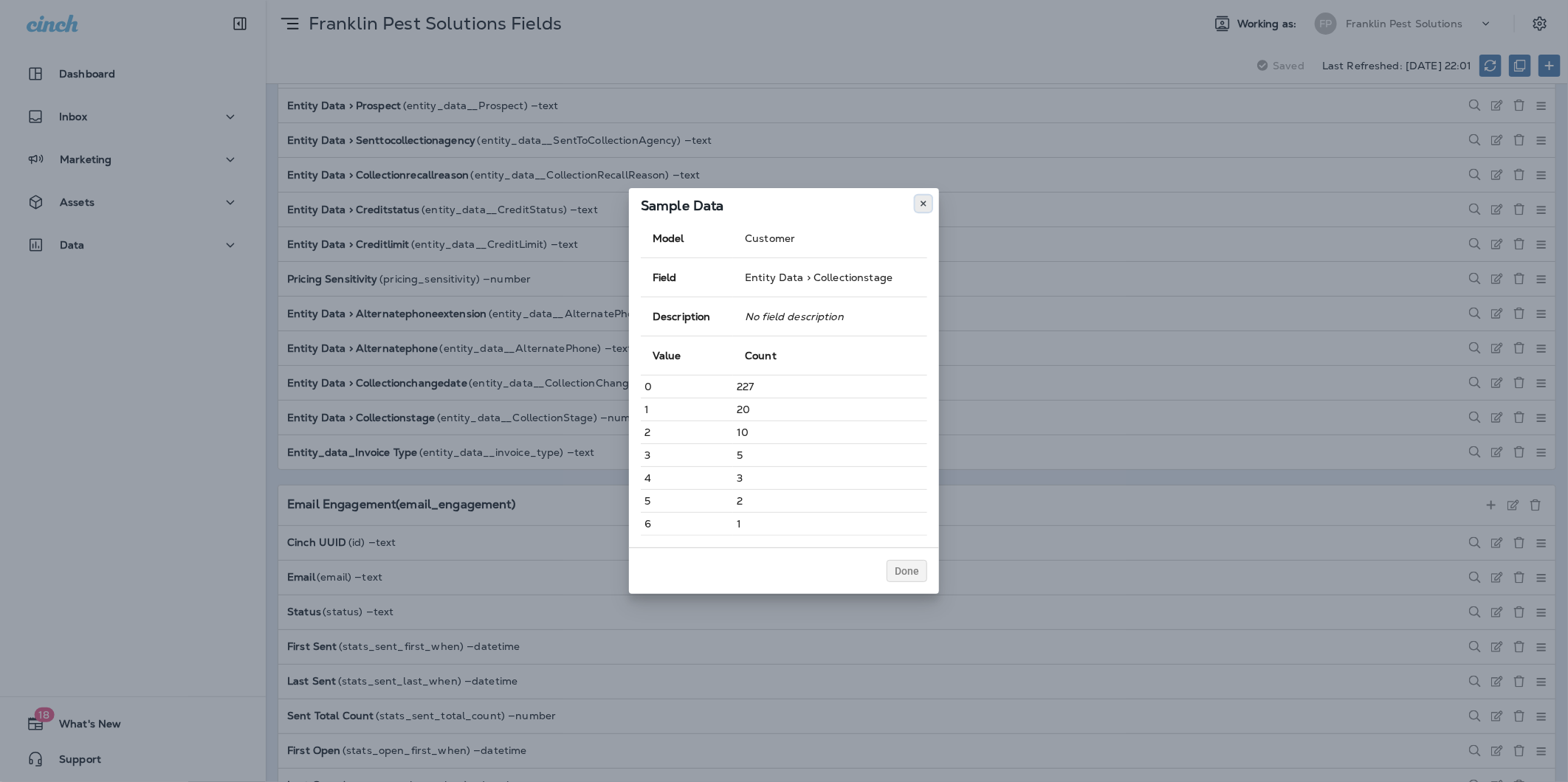
click at [925, 207] on icon at bounding box center [924, 204] width 9 height 9
